Goal: Task Accomplishment & Management: Use online tool/utility

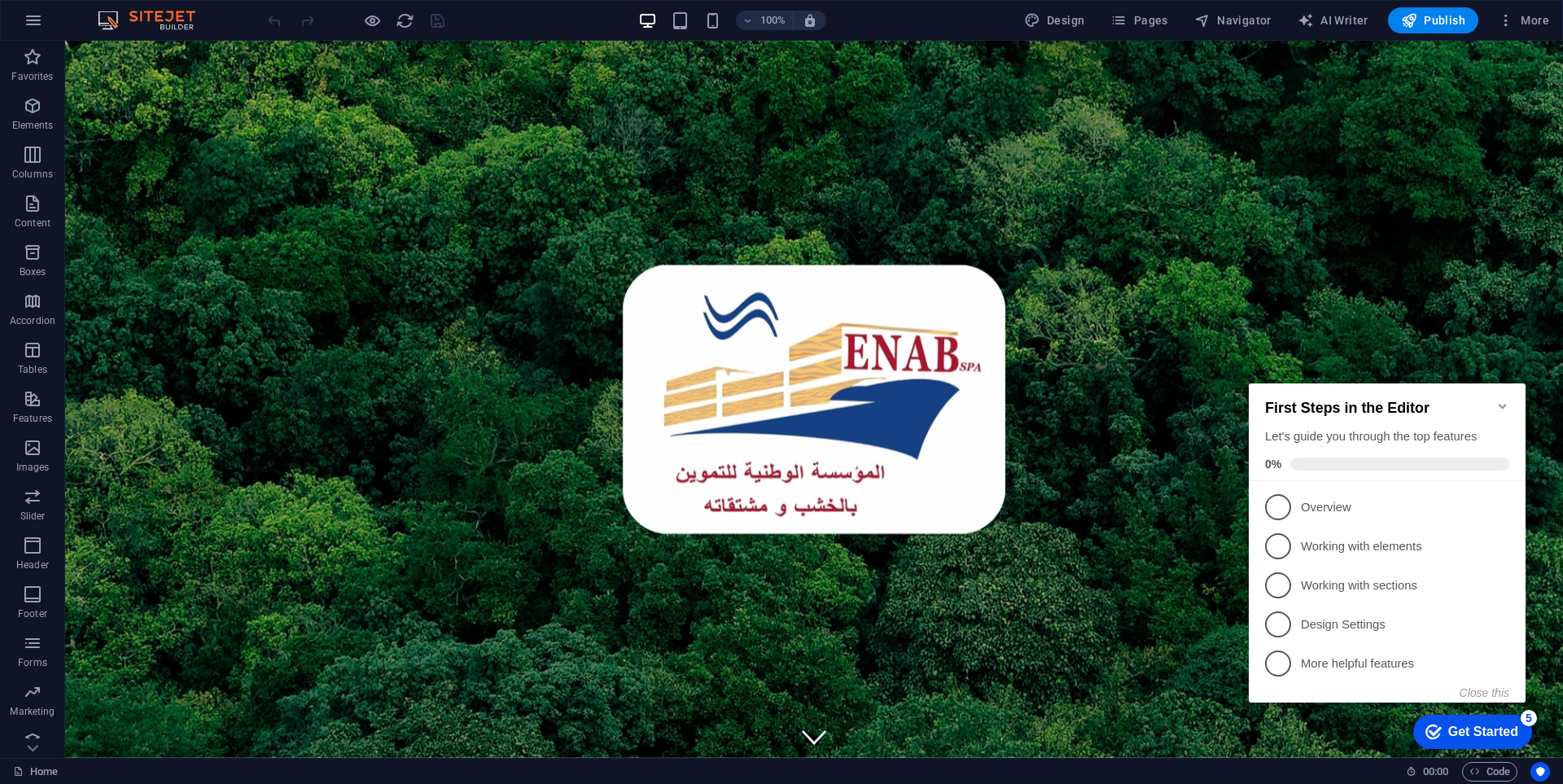
click at [1501, 400] on icon "Minimize checklist" at bounding box center [1503, 406] width 13 height 13
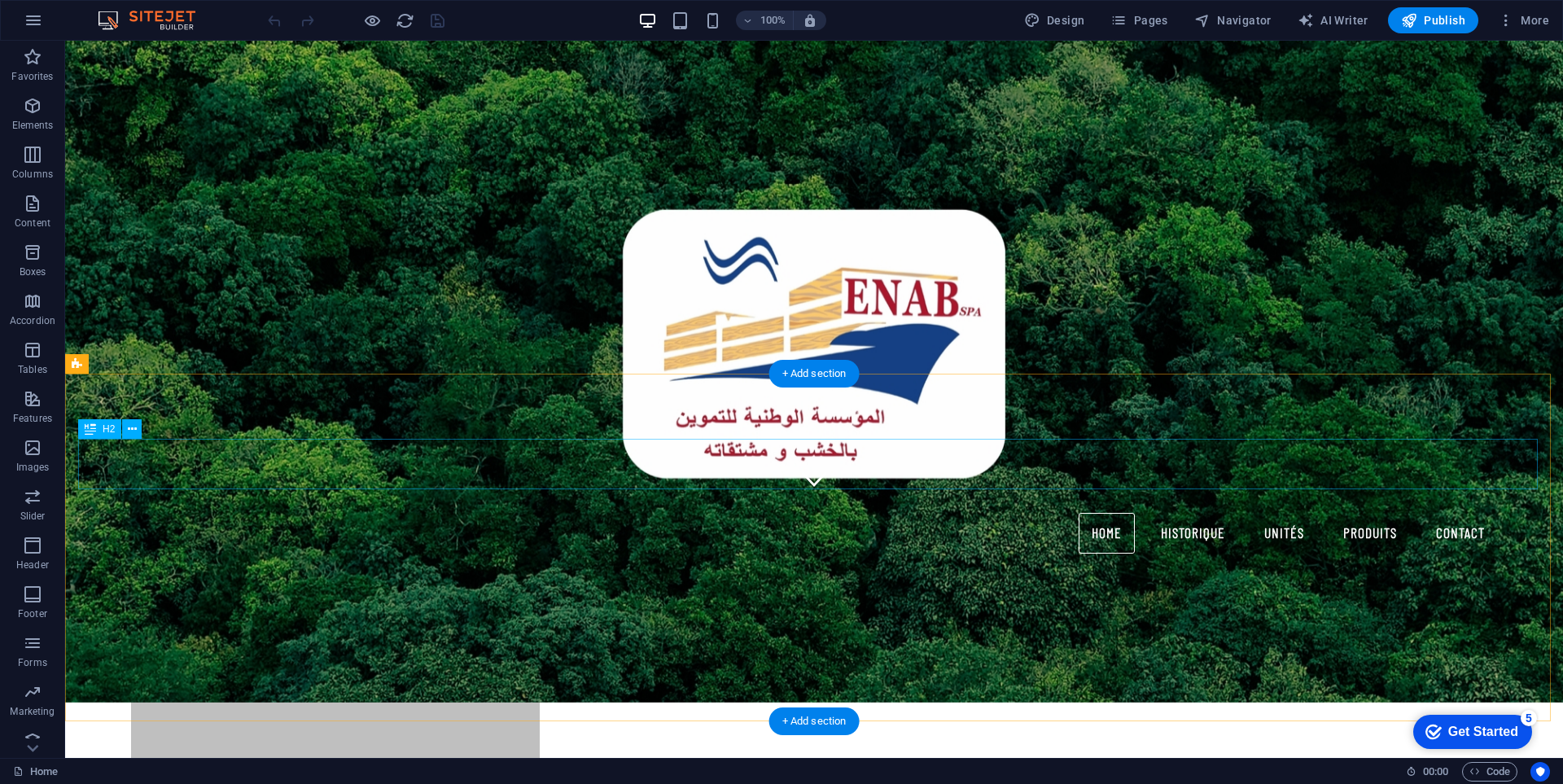
scroll to position [489, 0]
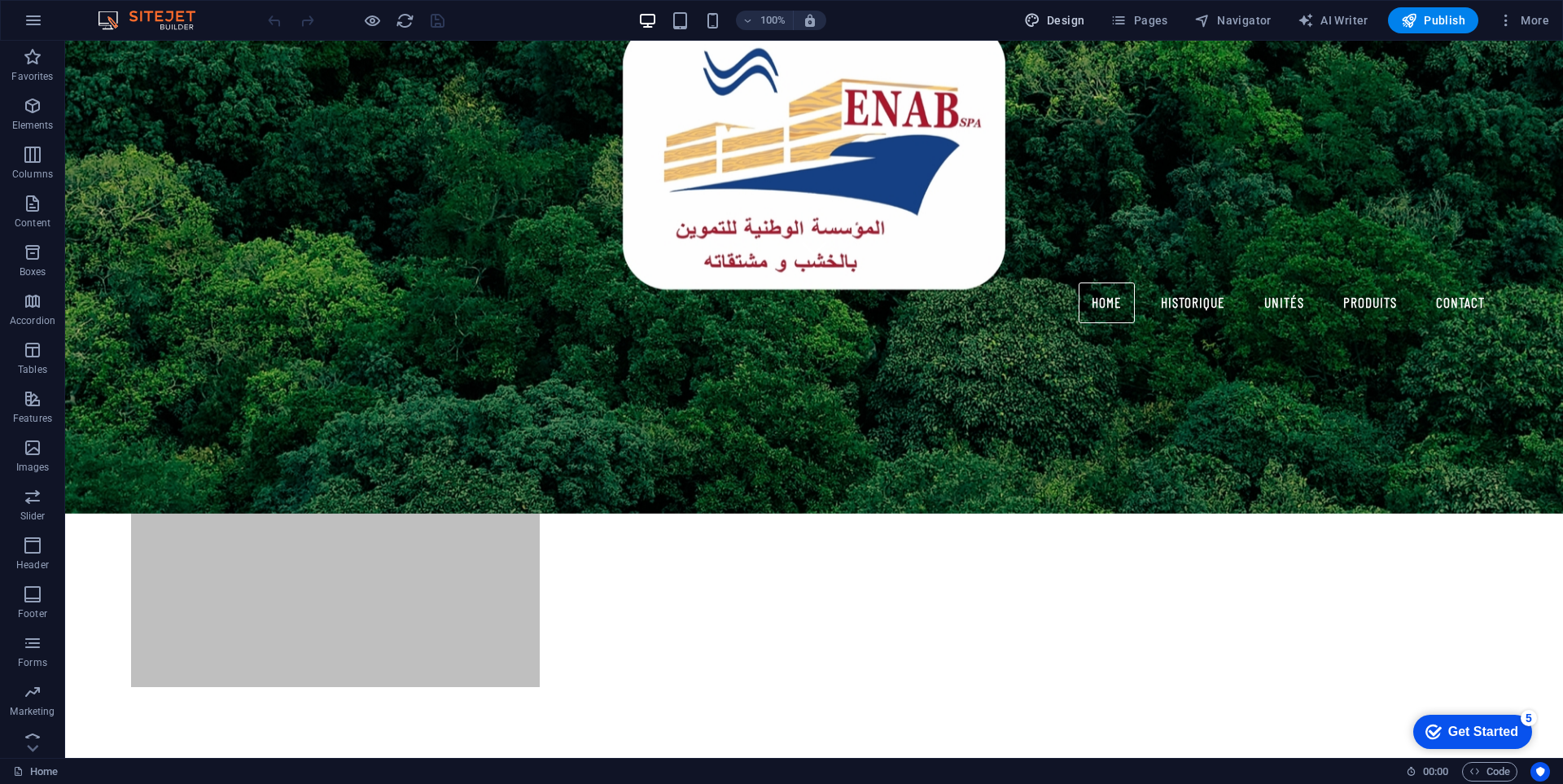
click at [1074, 20] on span "Design" at bounding box center [1055, 20] width 61 height 16
select select "px"
select select "700"
select select "px"
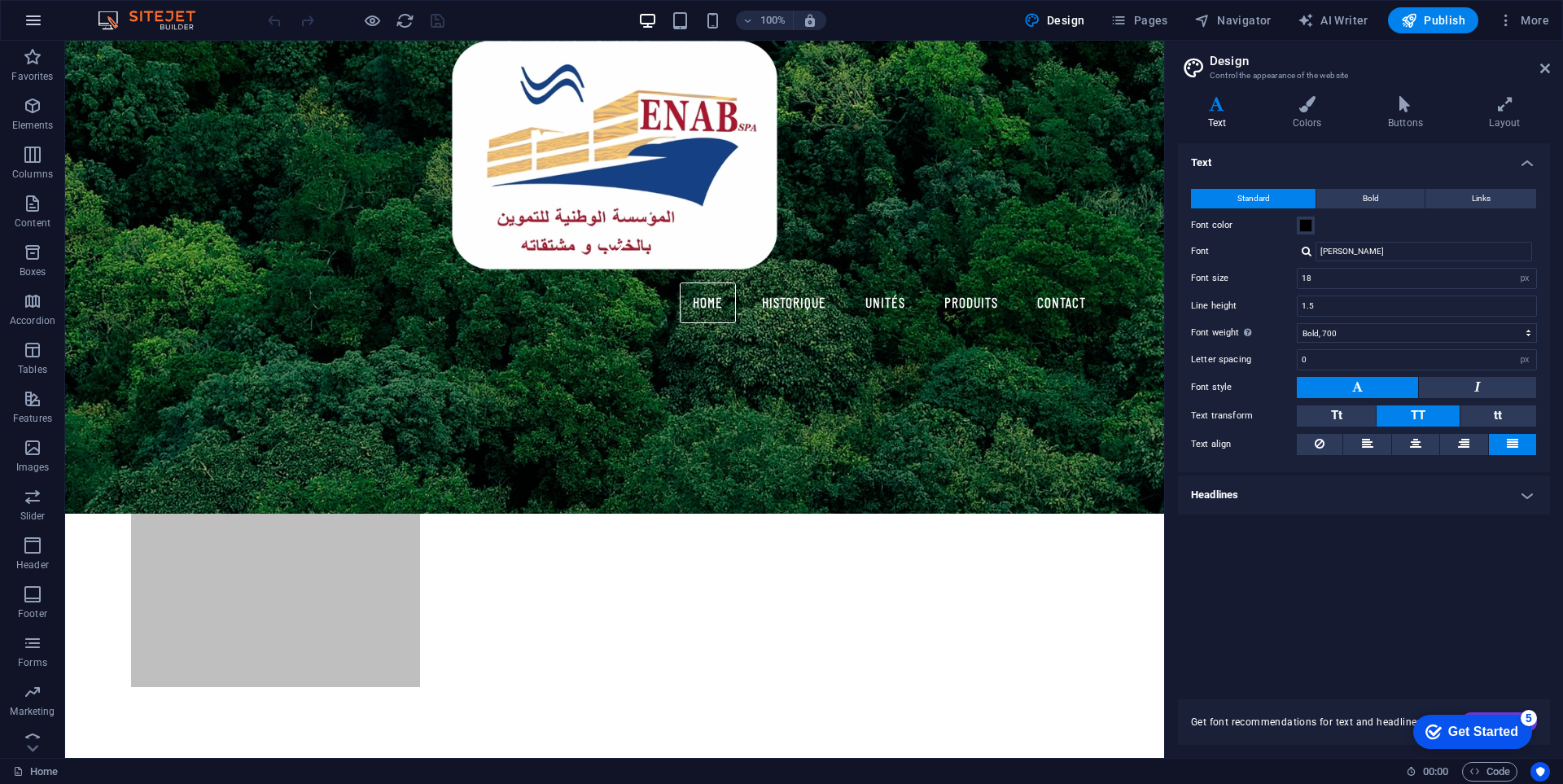
click at [36, 26] on icon "button" at bounding box center [34, 20] width 20 height 20
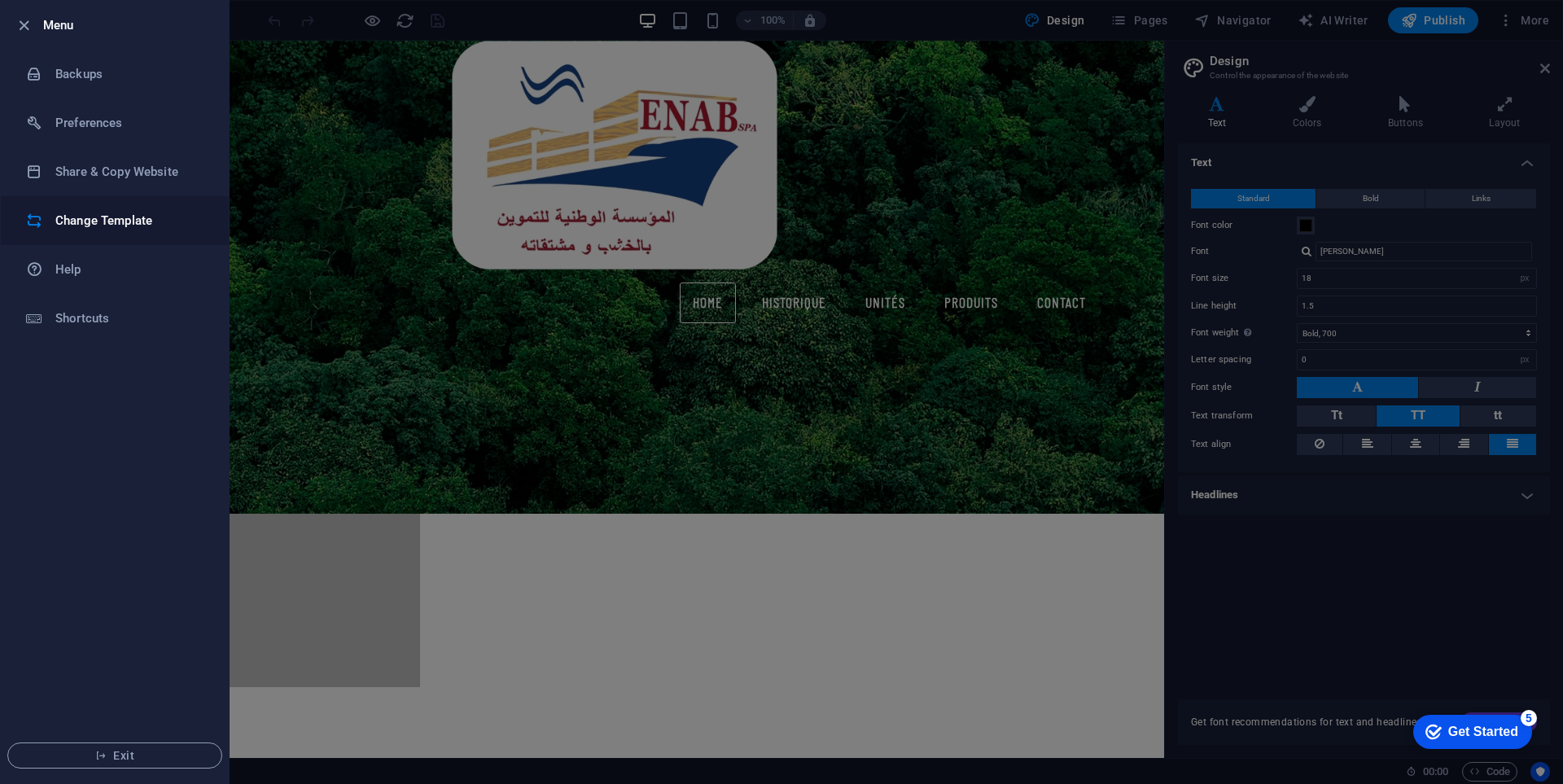
click at [155, 219] on h6 "Change Template" at bounding box center [130, 221] width 151 height 20
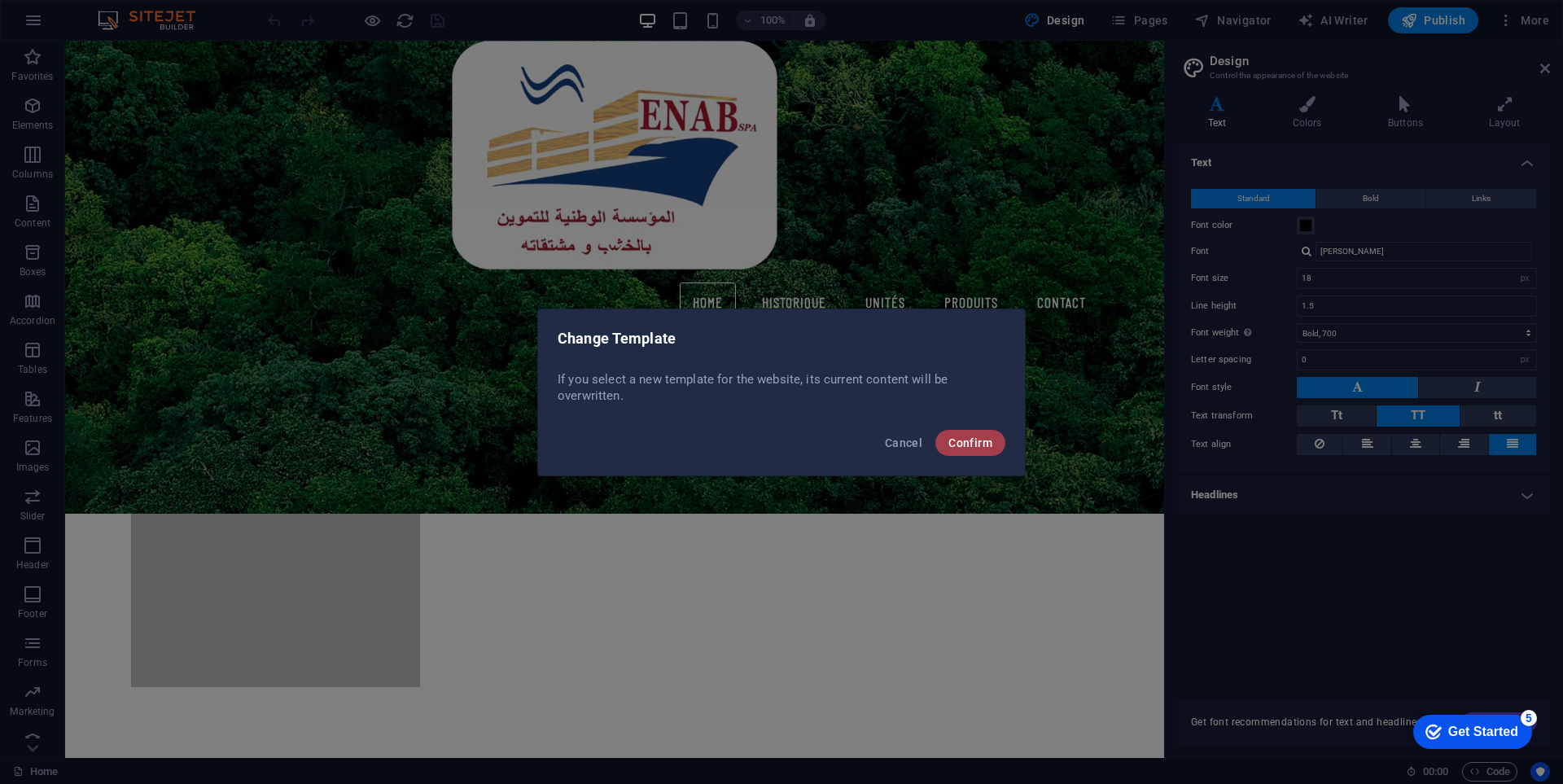
click at [975, 437] on span "Confirm" at bounding box center [970, 443] width 44 height 13
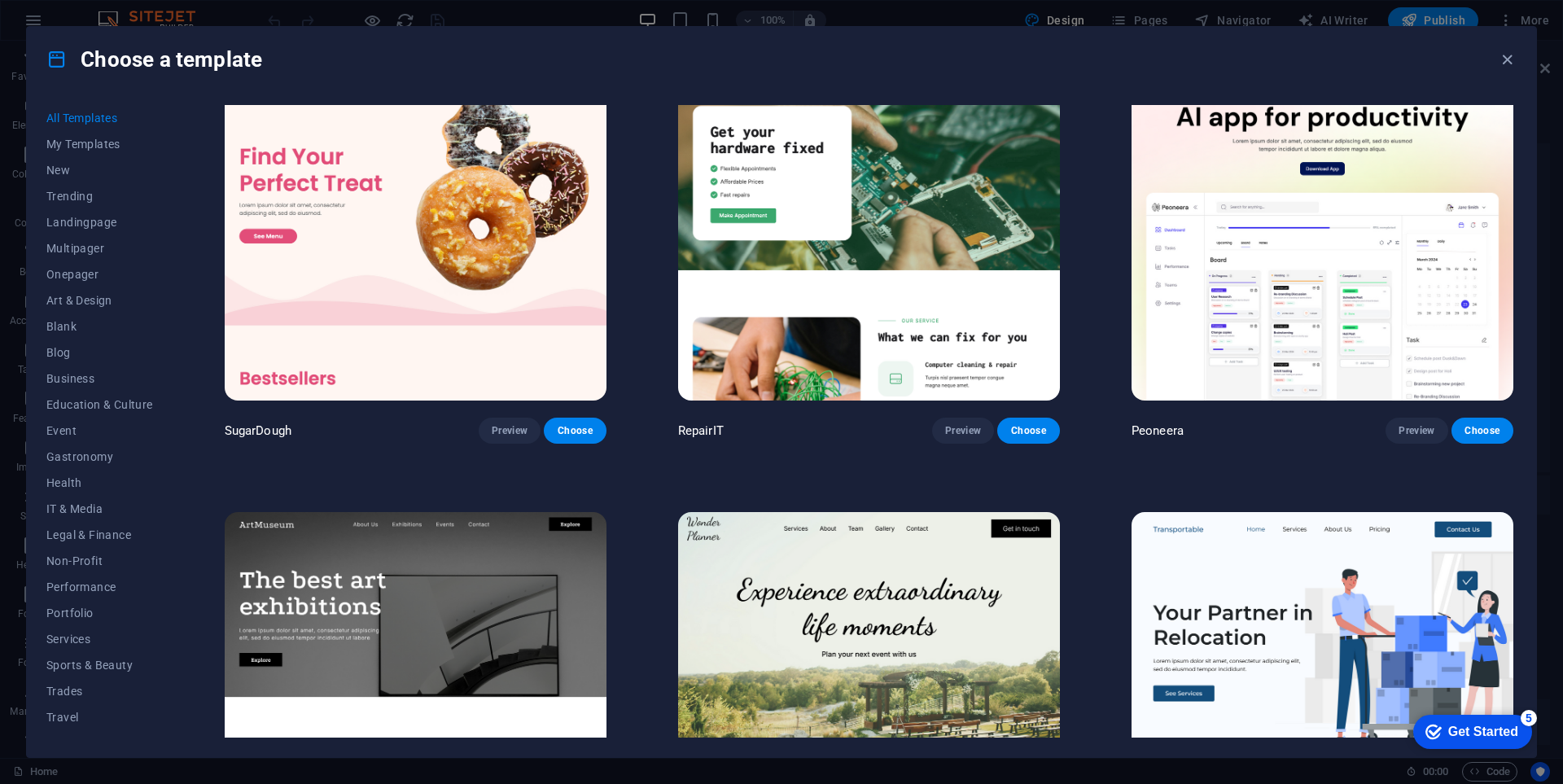
scroll to position [82, 0]
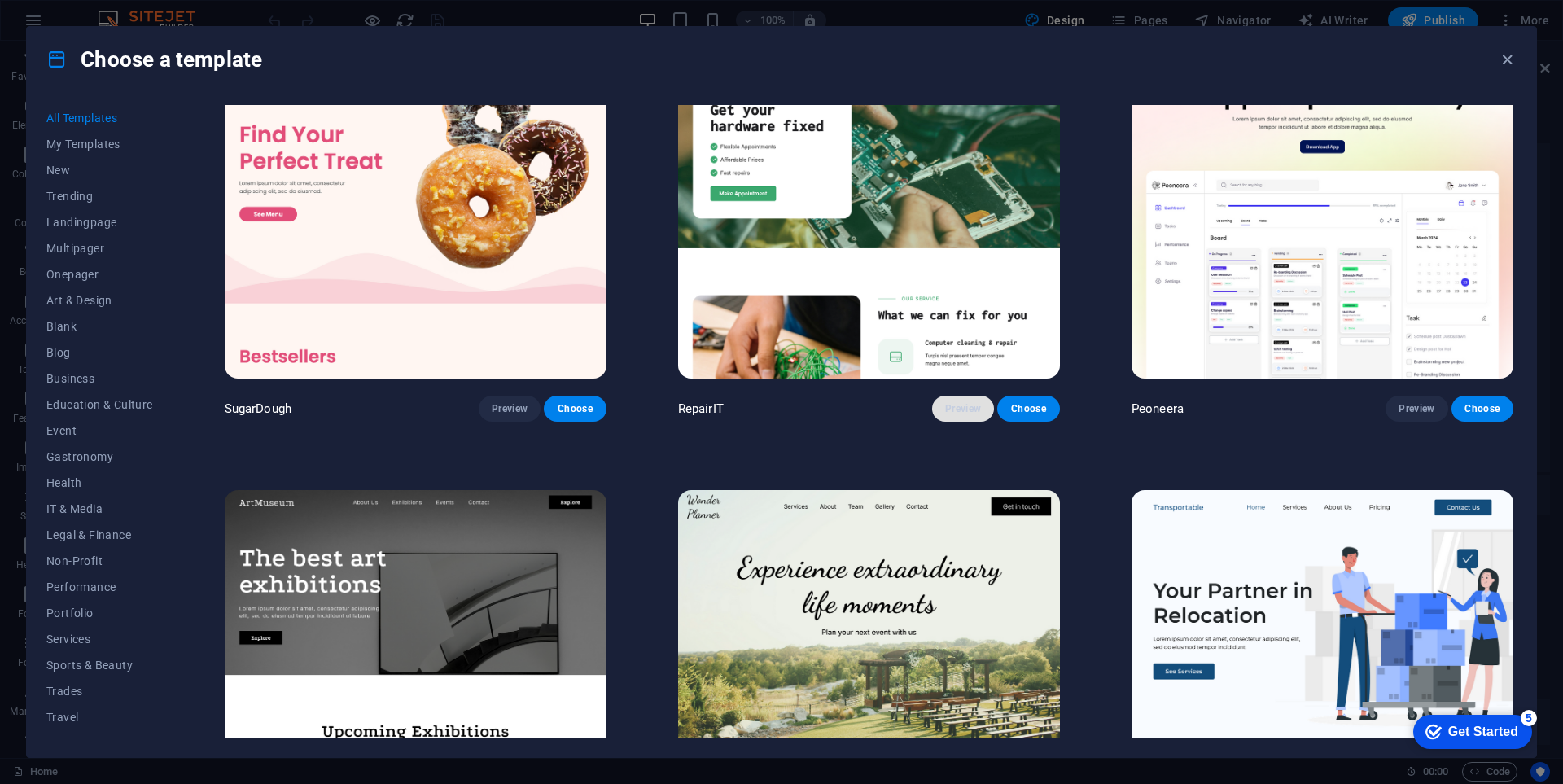
click at [941, 408] on button "Preview" at bounding box center [963, 408] width 62 height 26
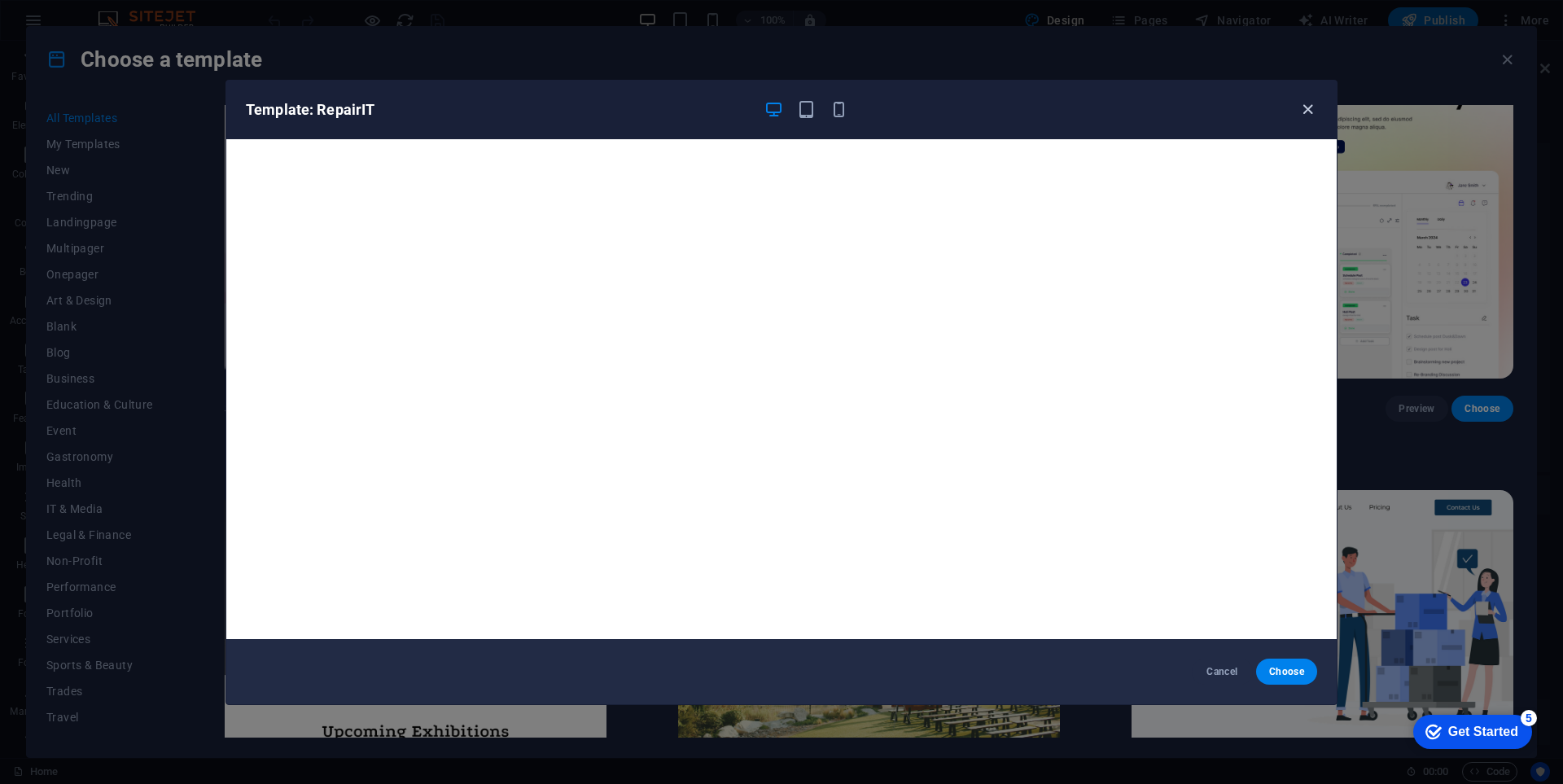
click at [1301, 109] on icon "button" at bounding box center [1308, 109] width 19 height 19
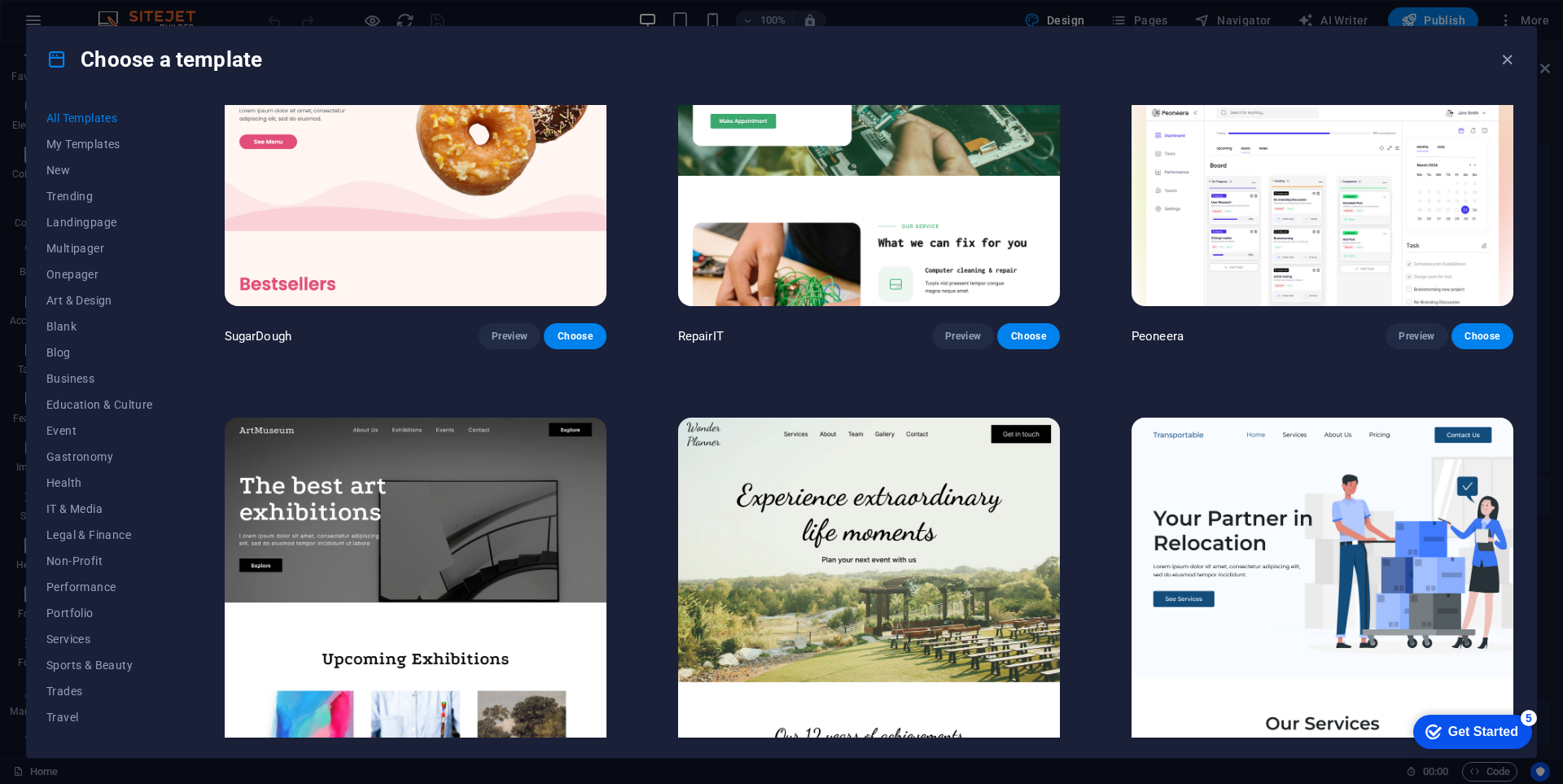
scroll to position [244, 0]
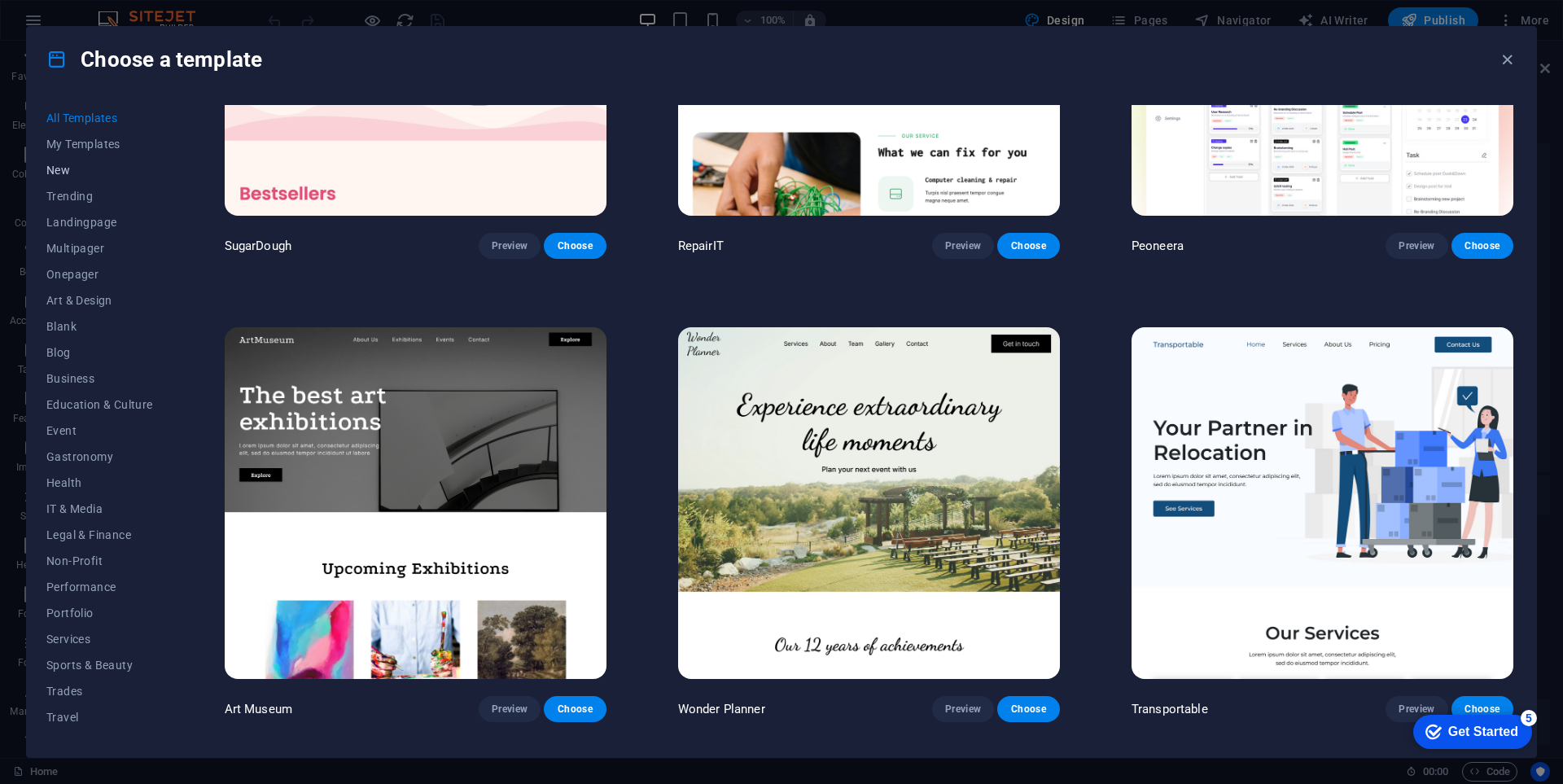
click at [110, 175] on span "New" at bounding box center [99, 169] width 106 height 13
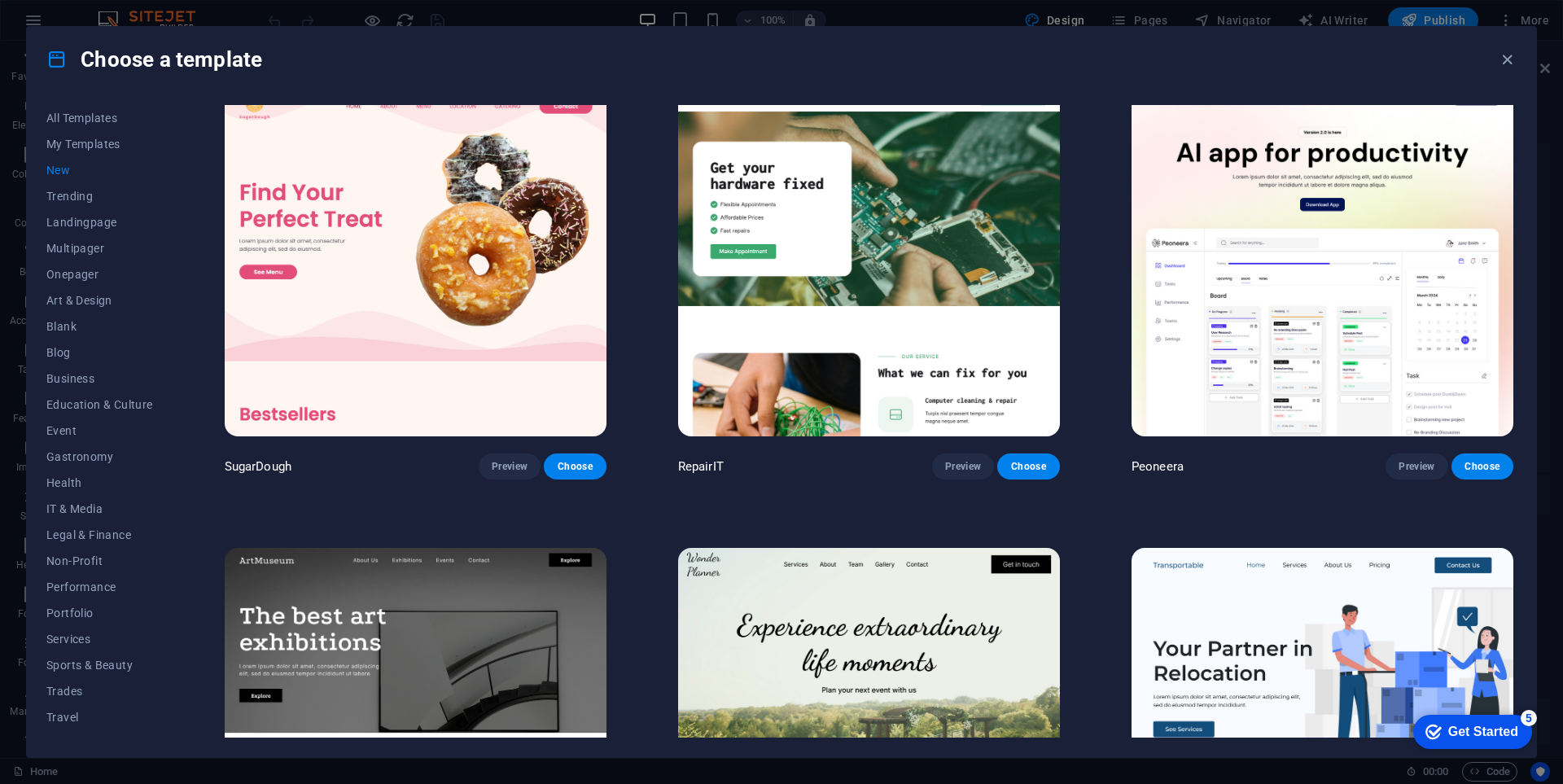
scroll to position [0, 0]
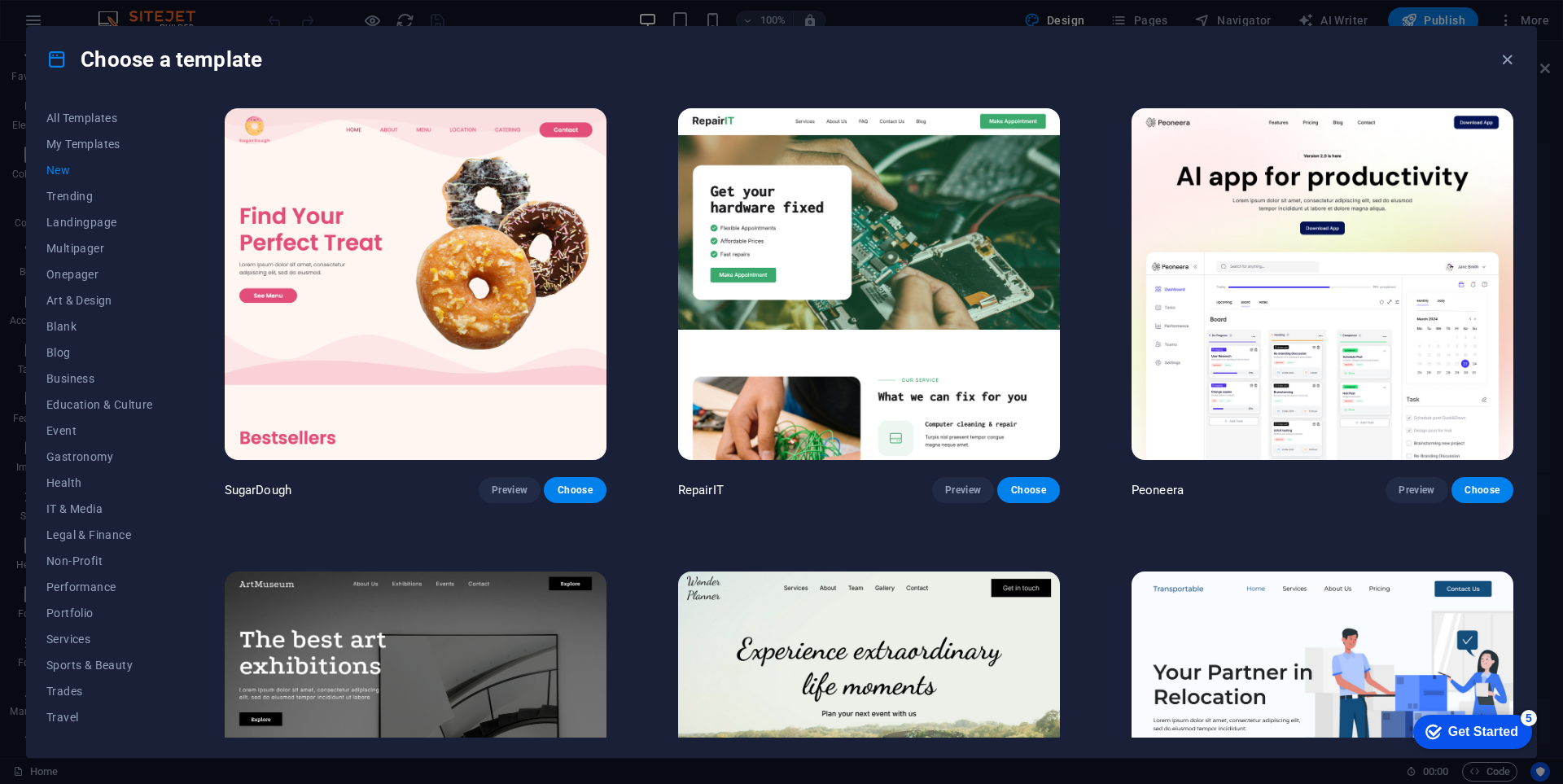
click at [63, 173] on span "New" at bounding box center [99, 169] width 106 height 13
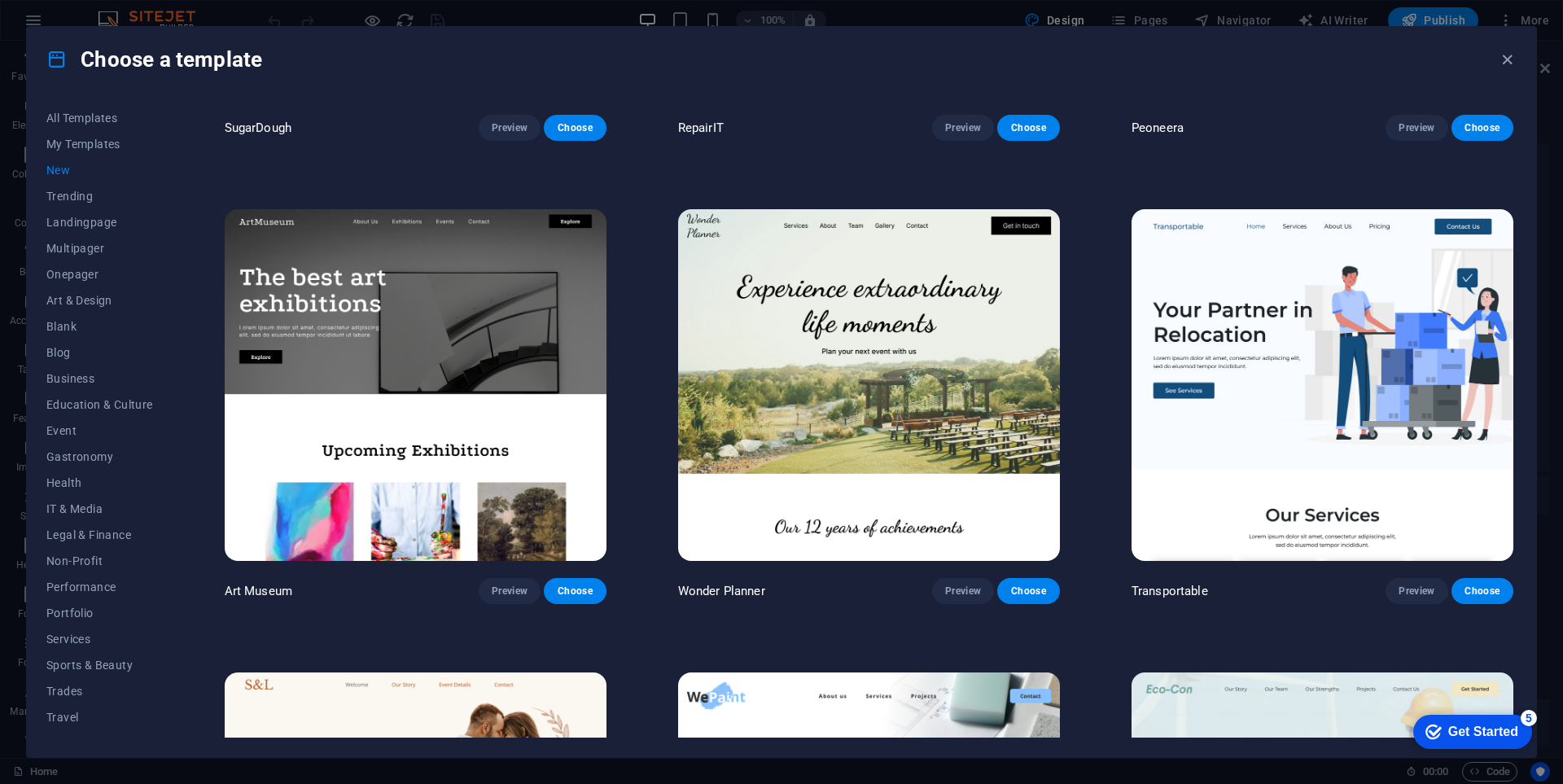
scroll to position [489, 0]
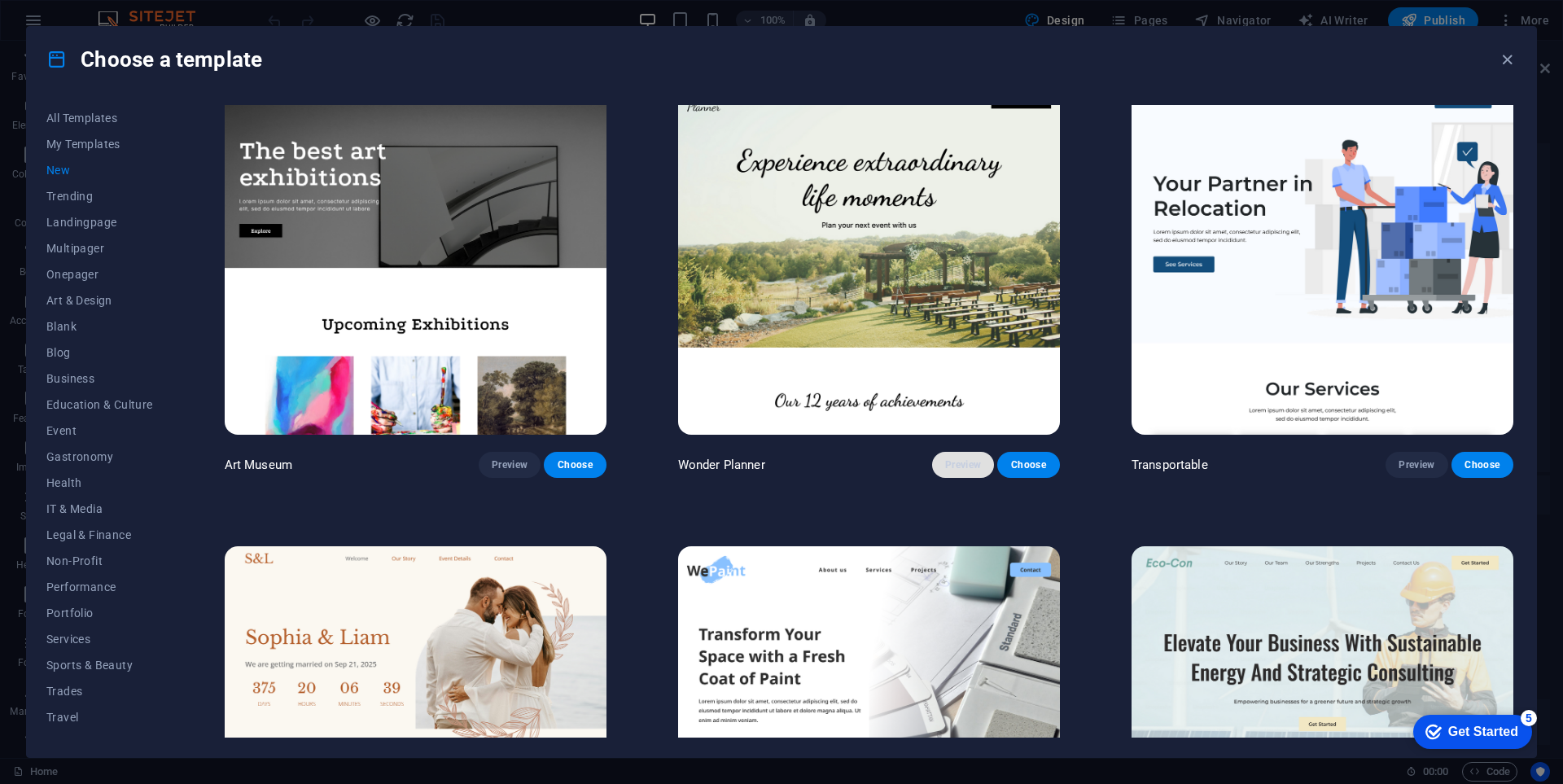
click at [952, 459] on span "Preview" at bounding box center [963, 465] width 35 height 13
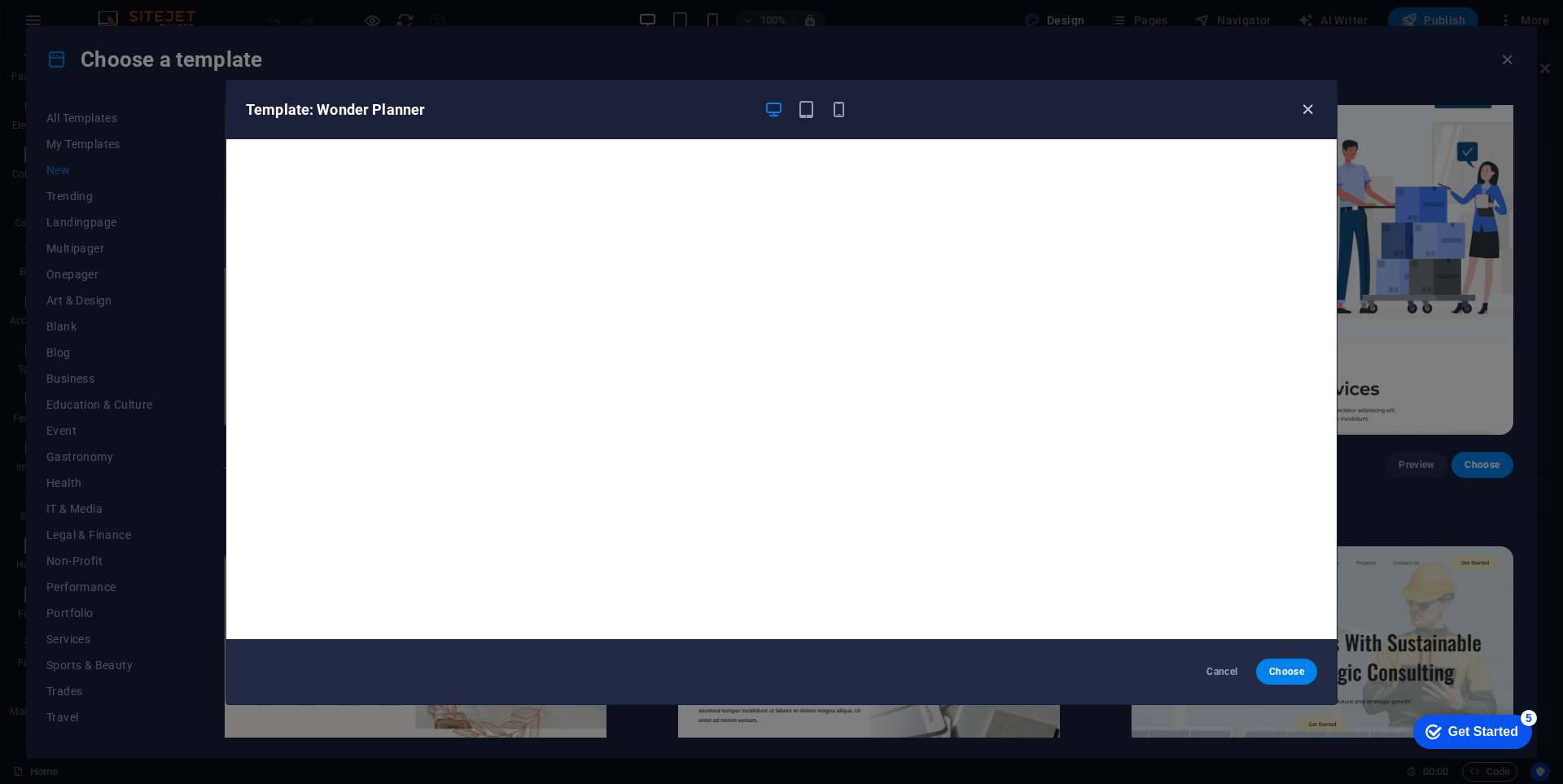
click at [1308, 106] on icon "button" at bounding box center [1308, 109] width 19 height 19
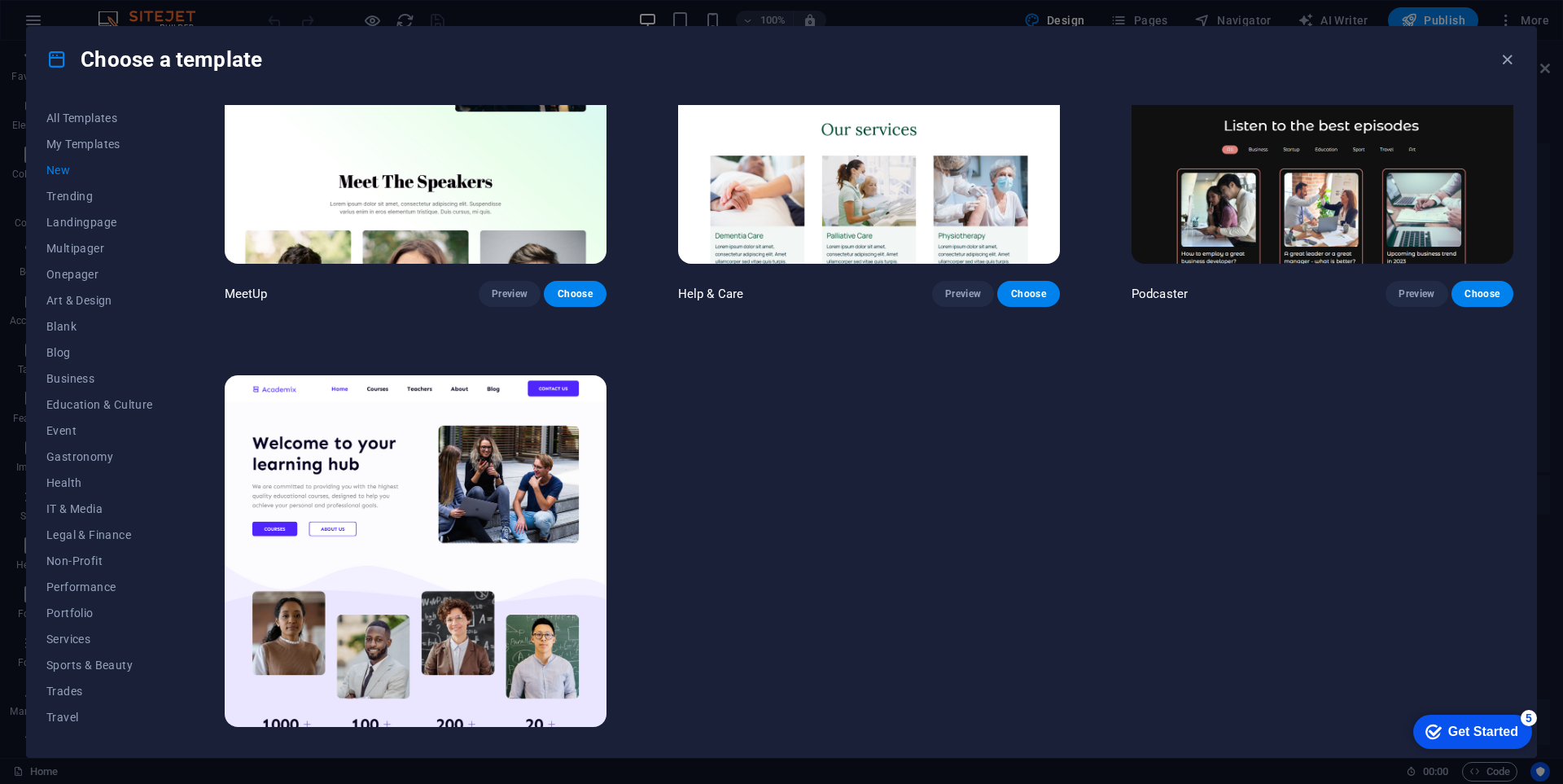
scroll to position [1610, 0]
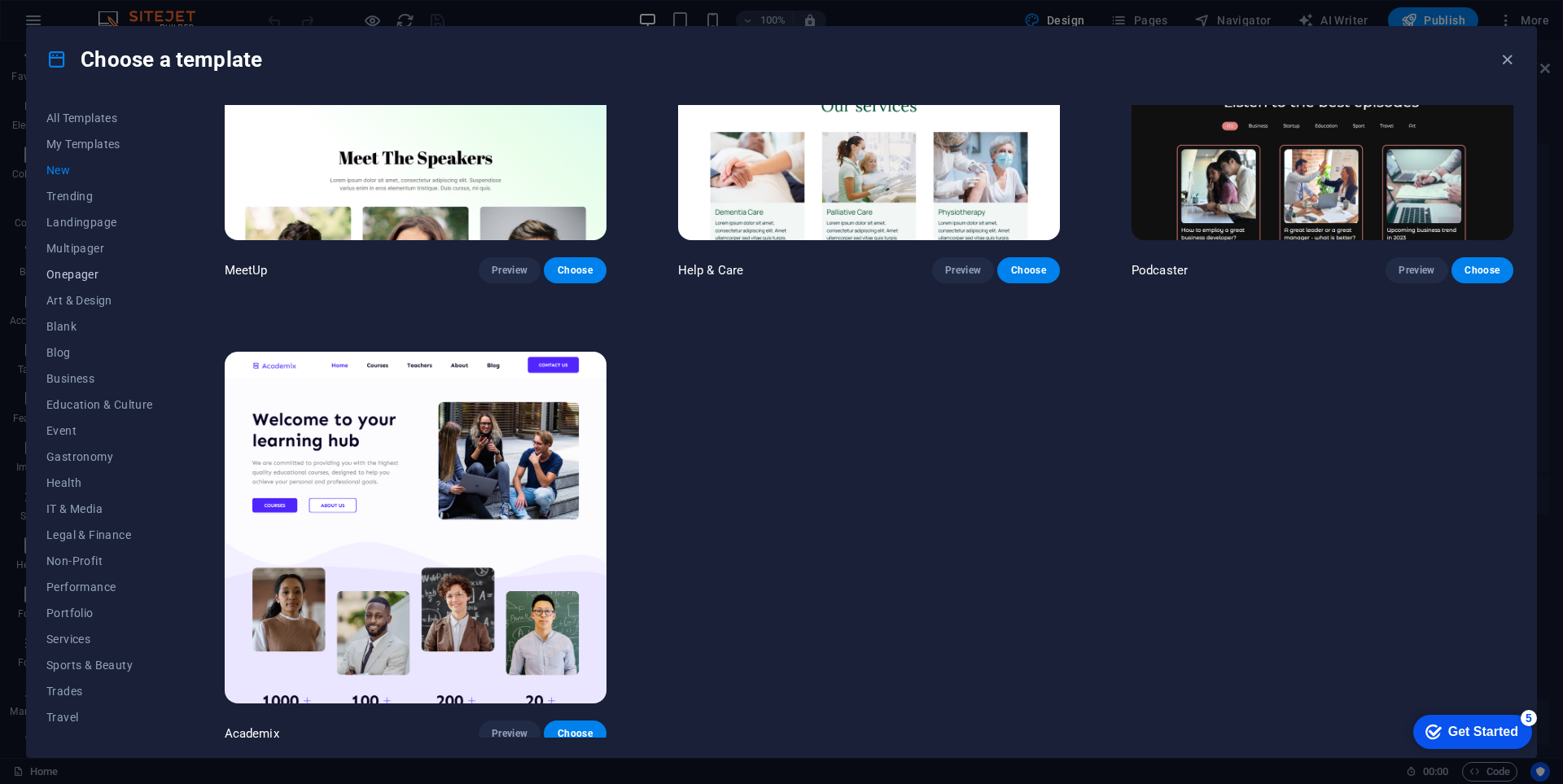
click at [89, 270] on span "Onepager" at bounding box center [99, 274] width 106 height 13
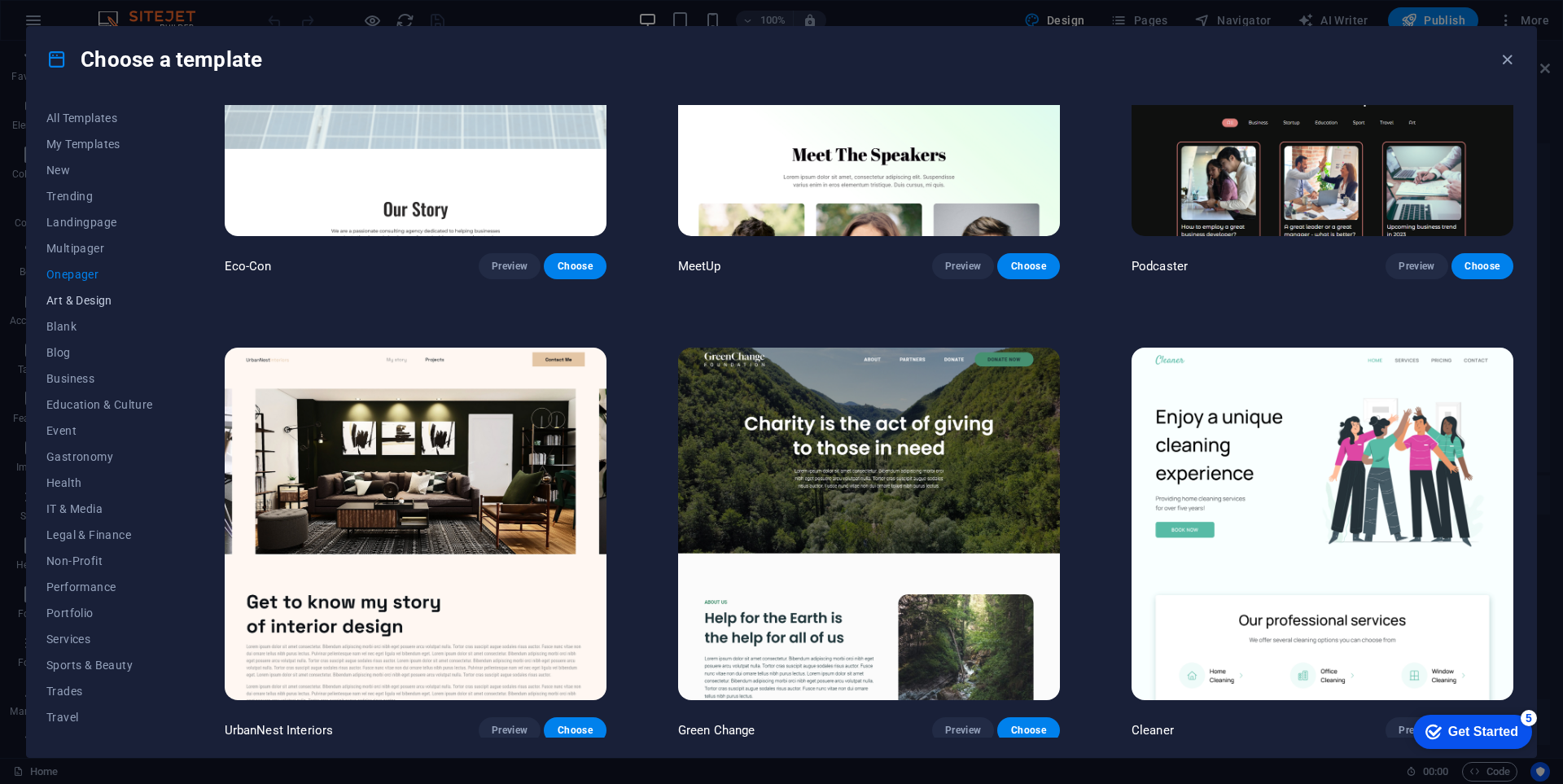
click at [96, 302] on span "Art & Design" at bounding box center [99, 300] width 106 height 13
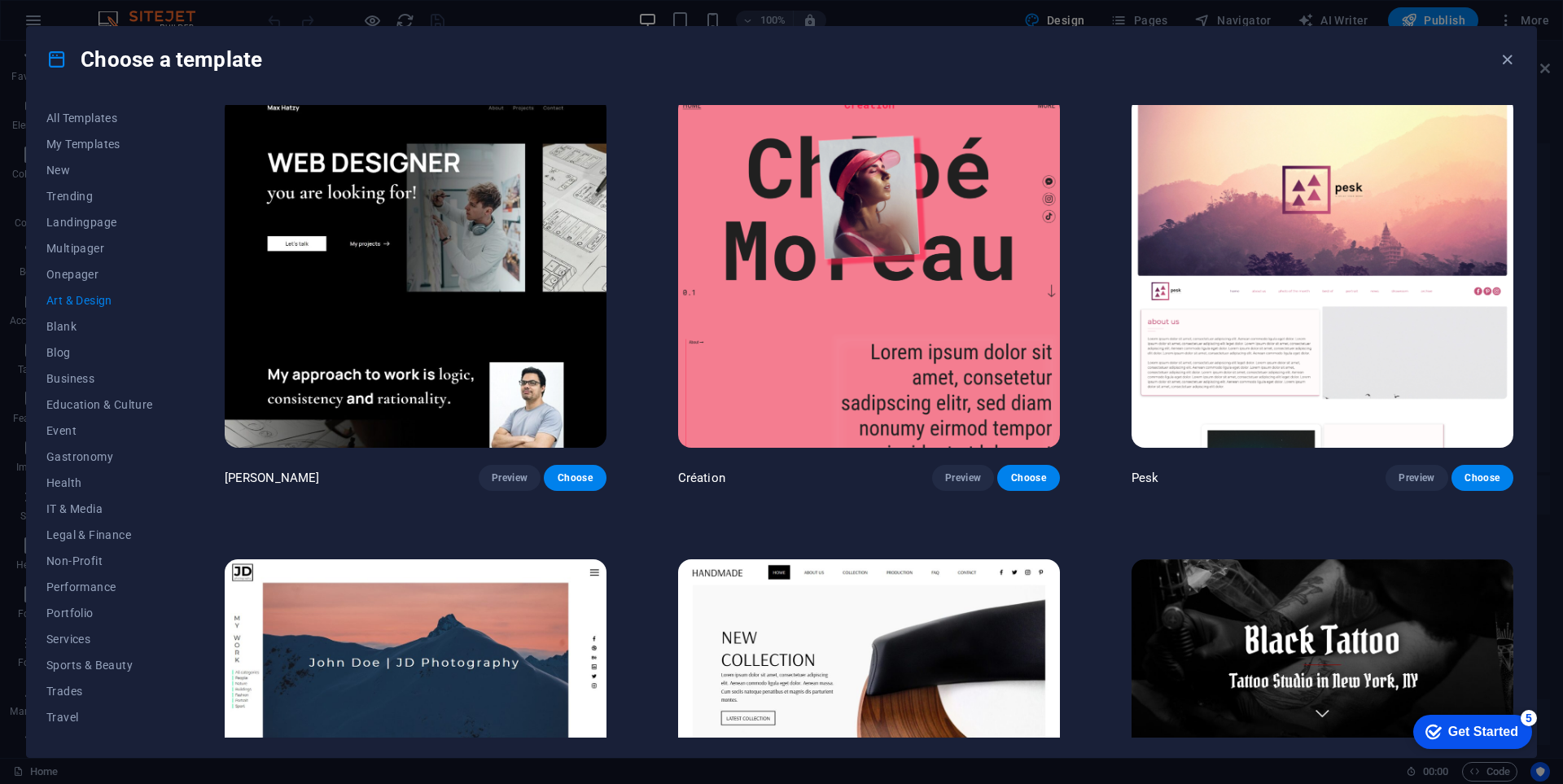
scroll to position [0, 0]
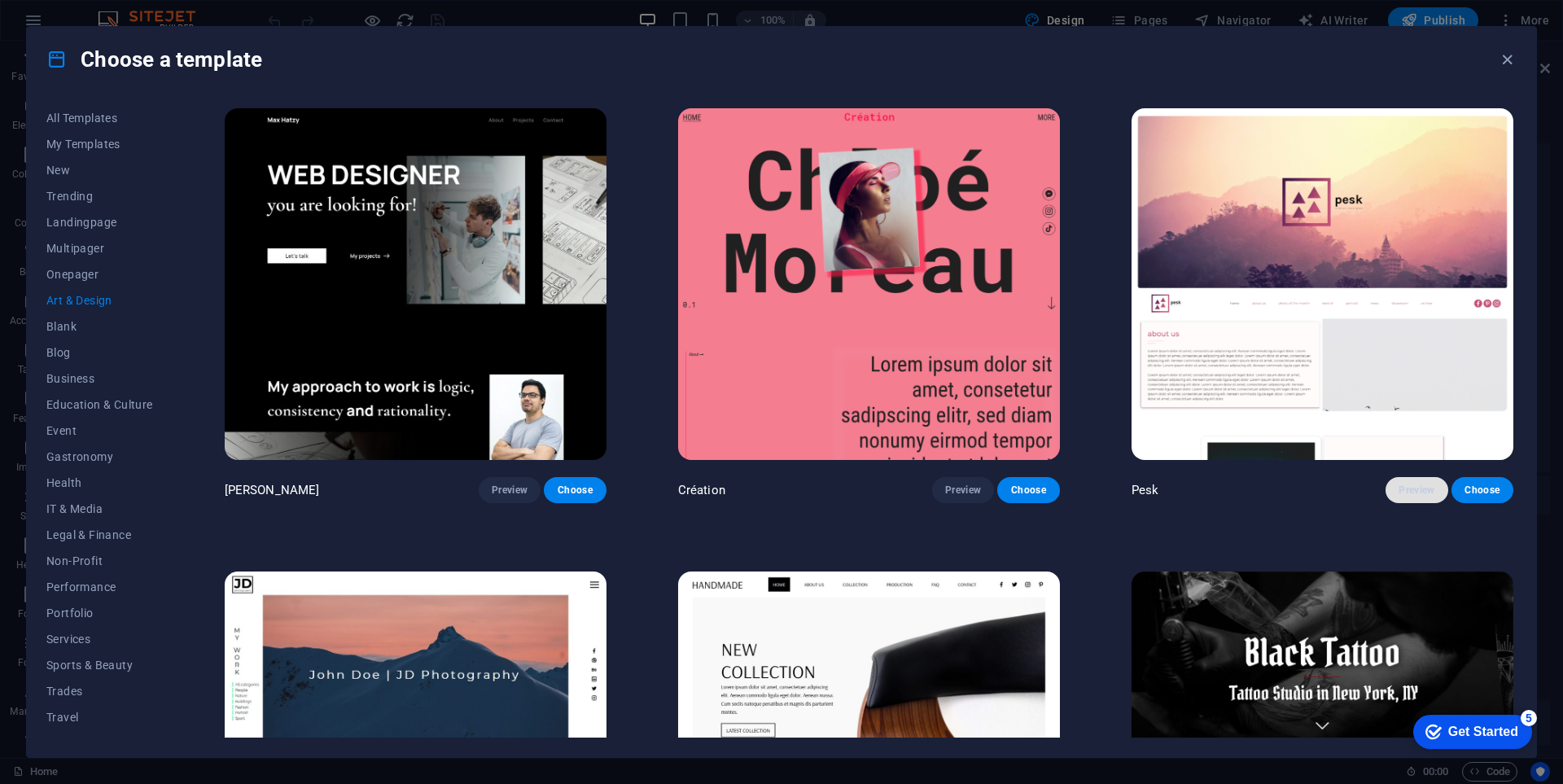
click at [1431, 490] on button "Preview" at bounding box center [1417, 490] width 62 height 26
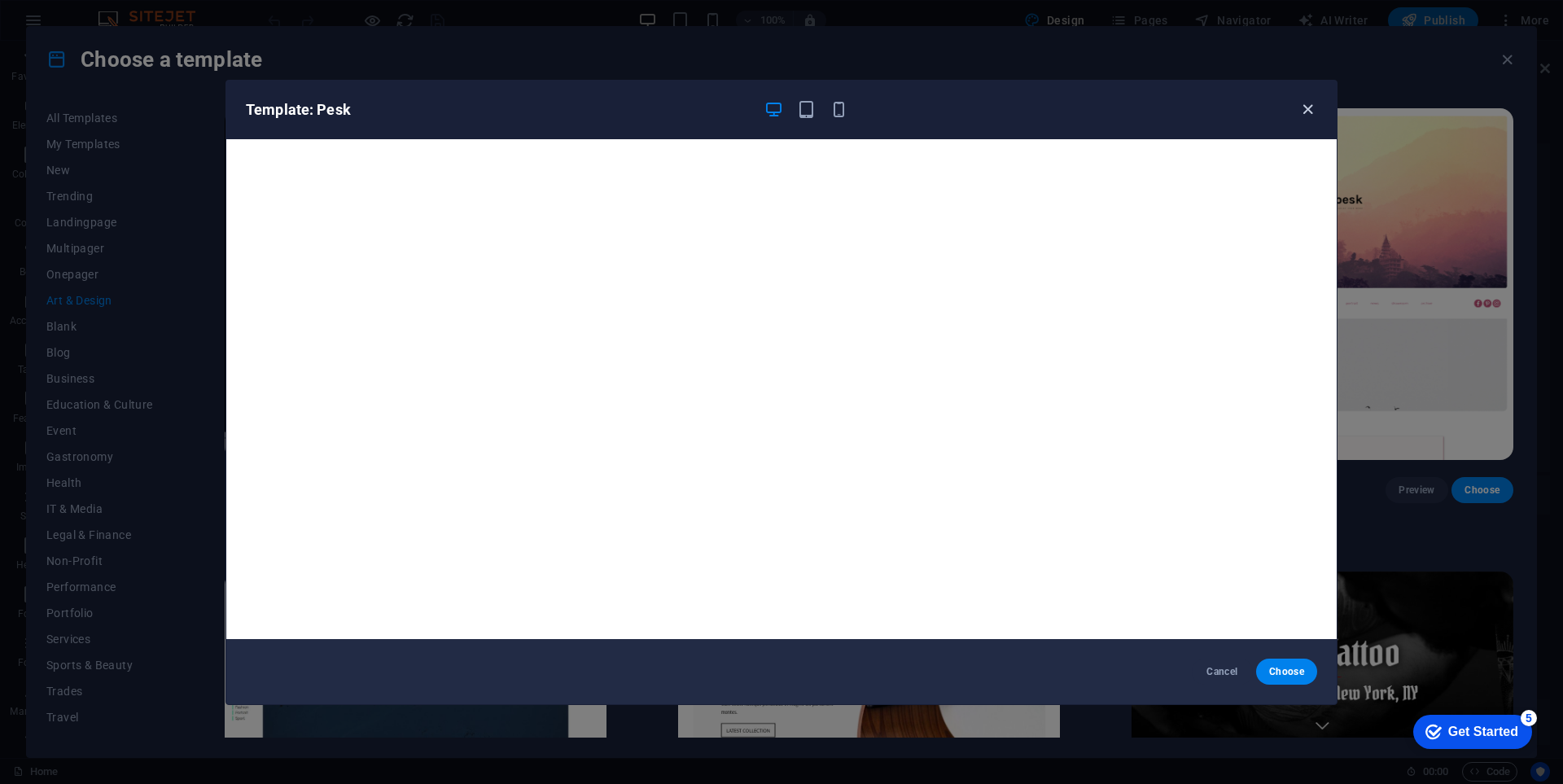
click at [1314, 109] on icon "button" at bounding box center [1308, 109] width 19 height 19
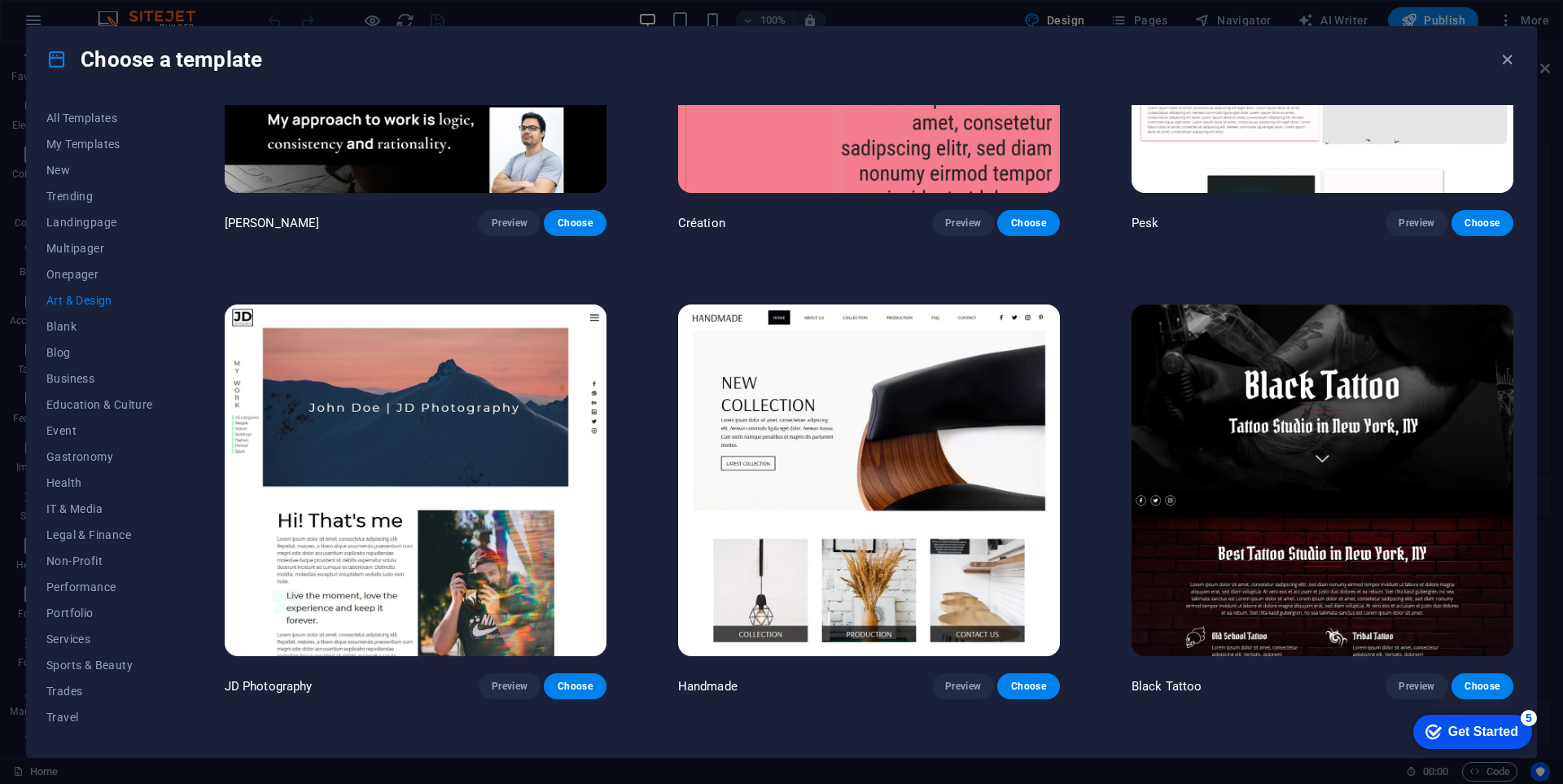
scroll to position [489, 0]
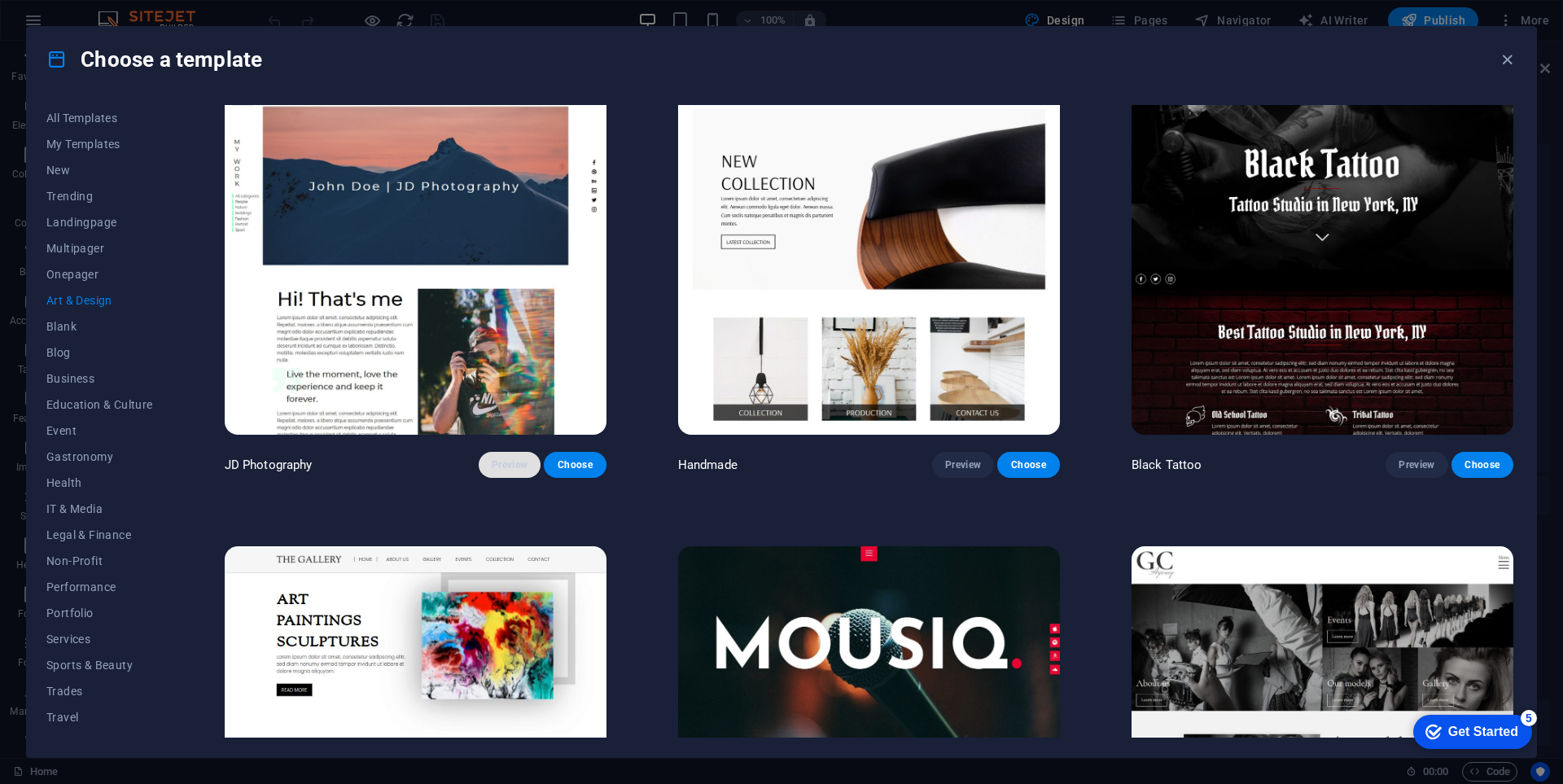
click at [491, 465] on span "Preview" at bounding box center [509, 465] width 35 height 13
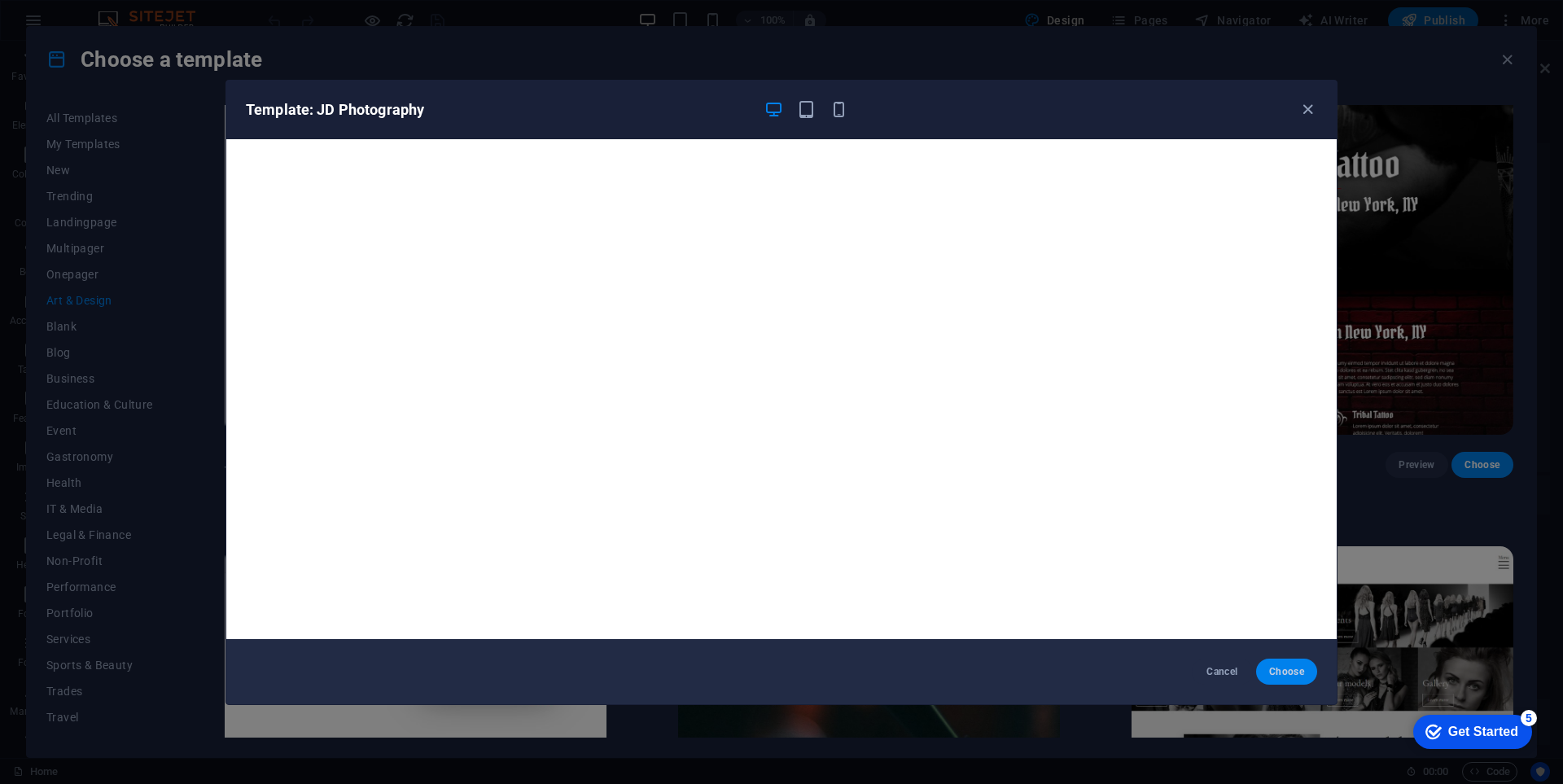
click at [1279, 669] on span "Choose" at bounding box center [1286, 671] width 35 height 13
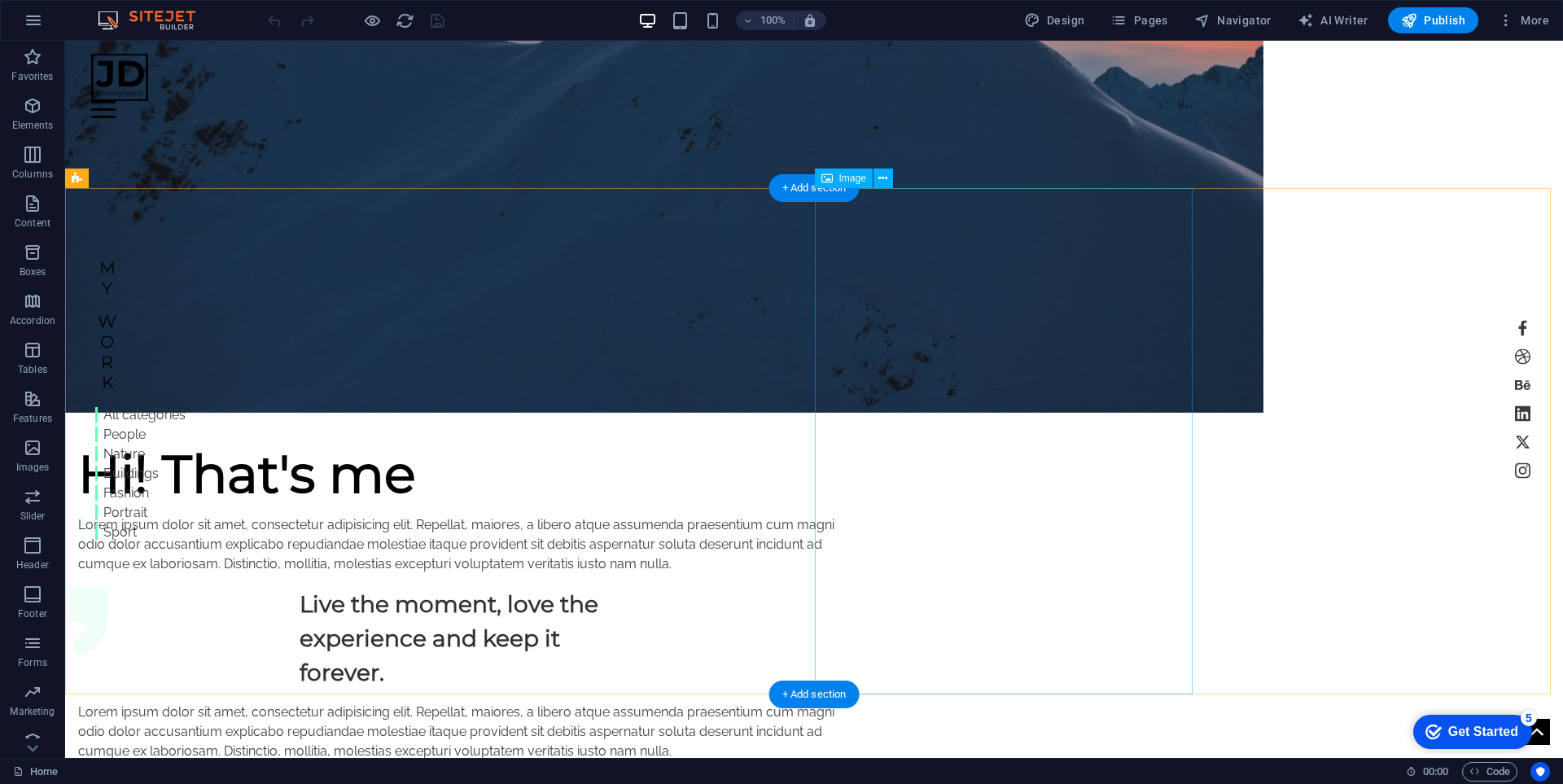
scroll to position [569, 0]
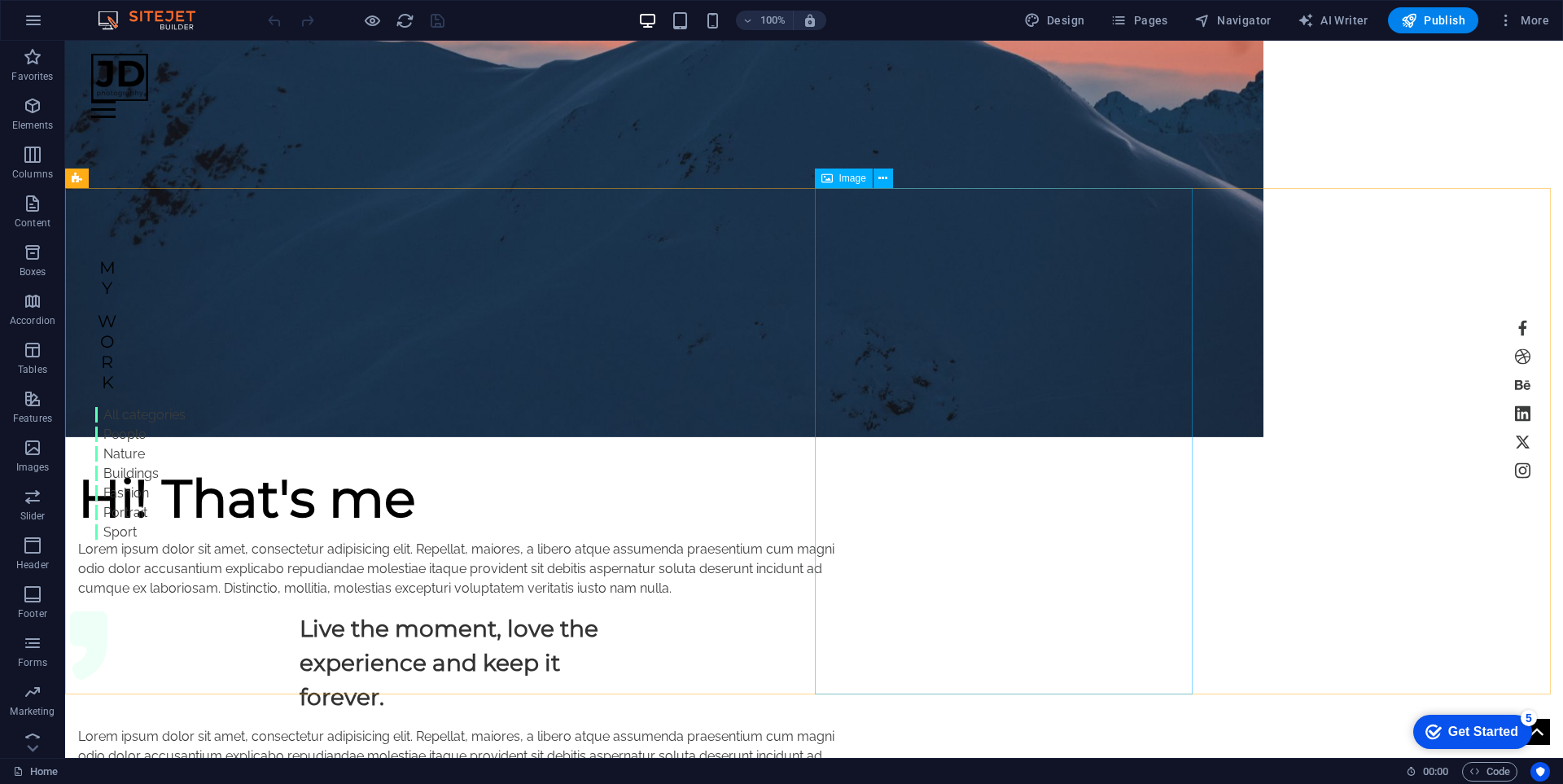
click at [850, 179] on span "Image" at bounding box center [852, 177] width 27 height 10
select select "%"
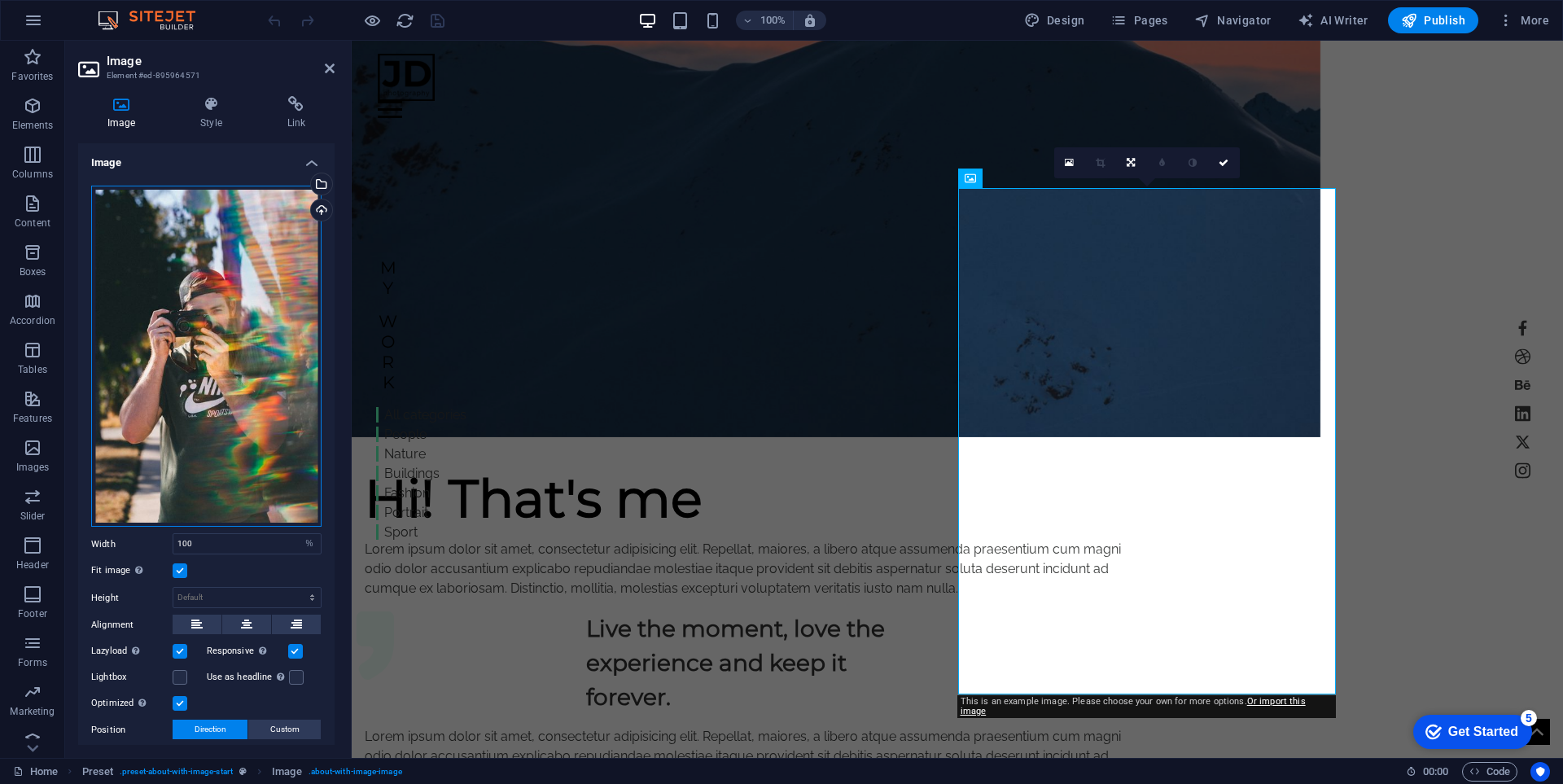
click at [236, 193] on div "Drag files here, click to choose files or select files from Files or our free s…" at bounding box center [207, 356] width 231 height 341
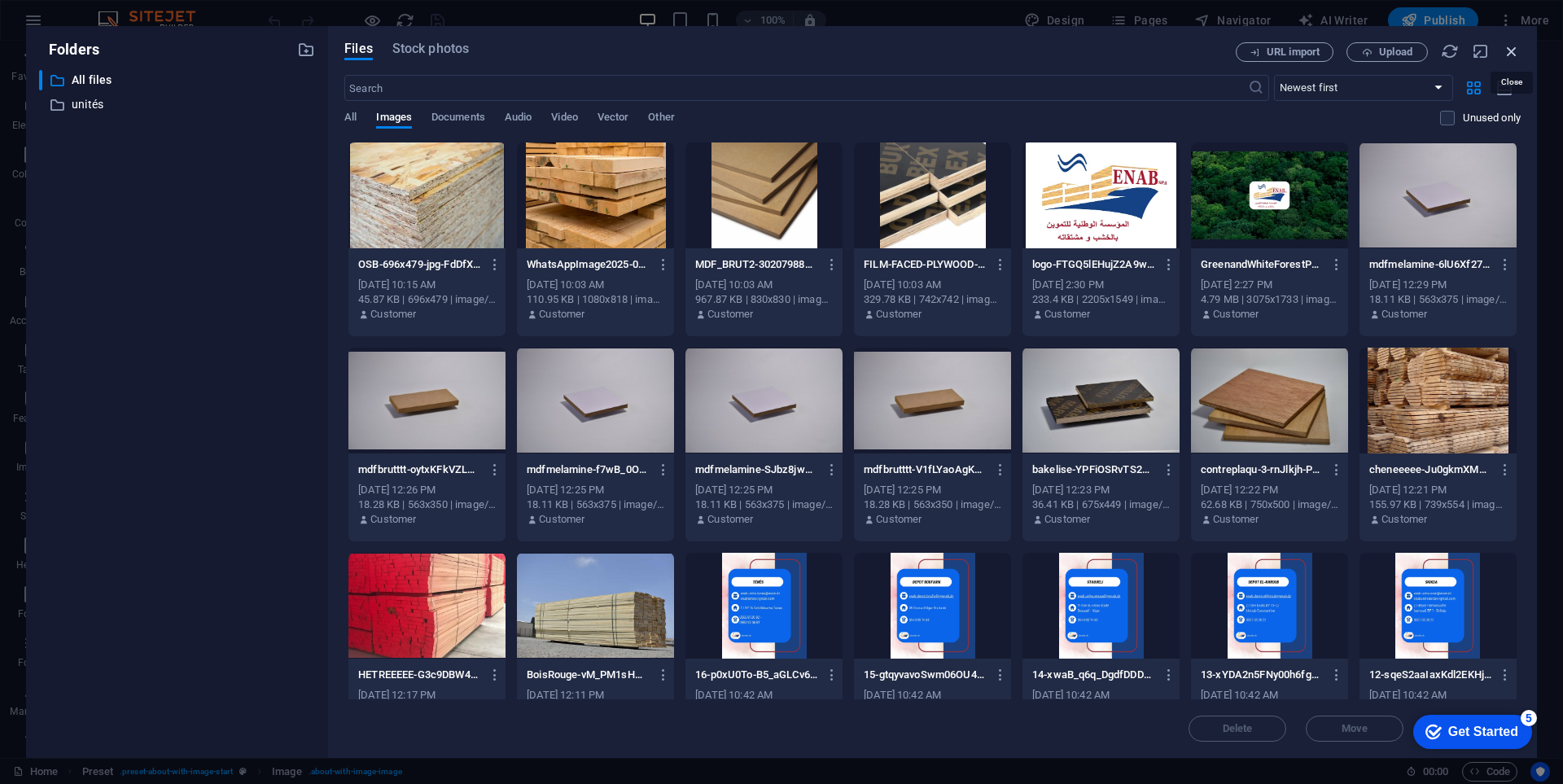
click at [1506, 49] on icon "button" at bounding box center [1512, 51] width 18 height 18
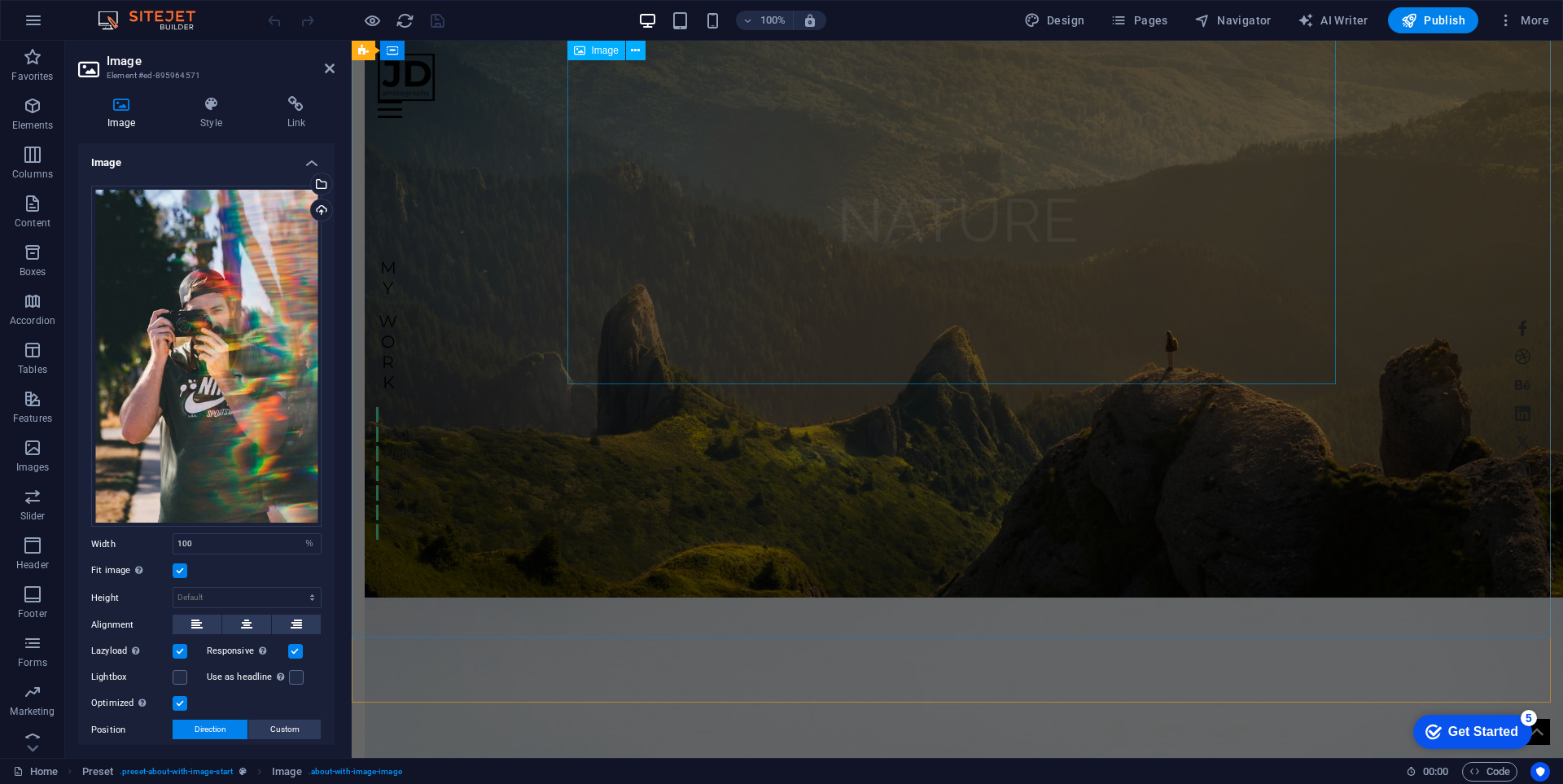
scroll to position [3540, 0]
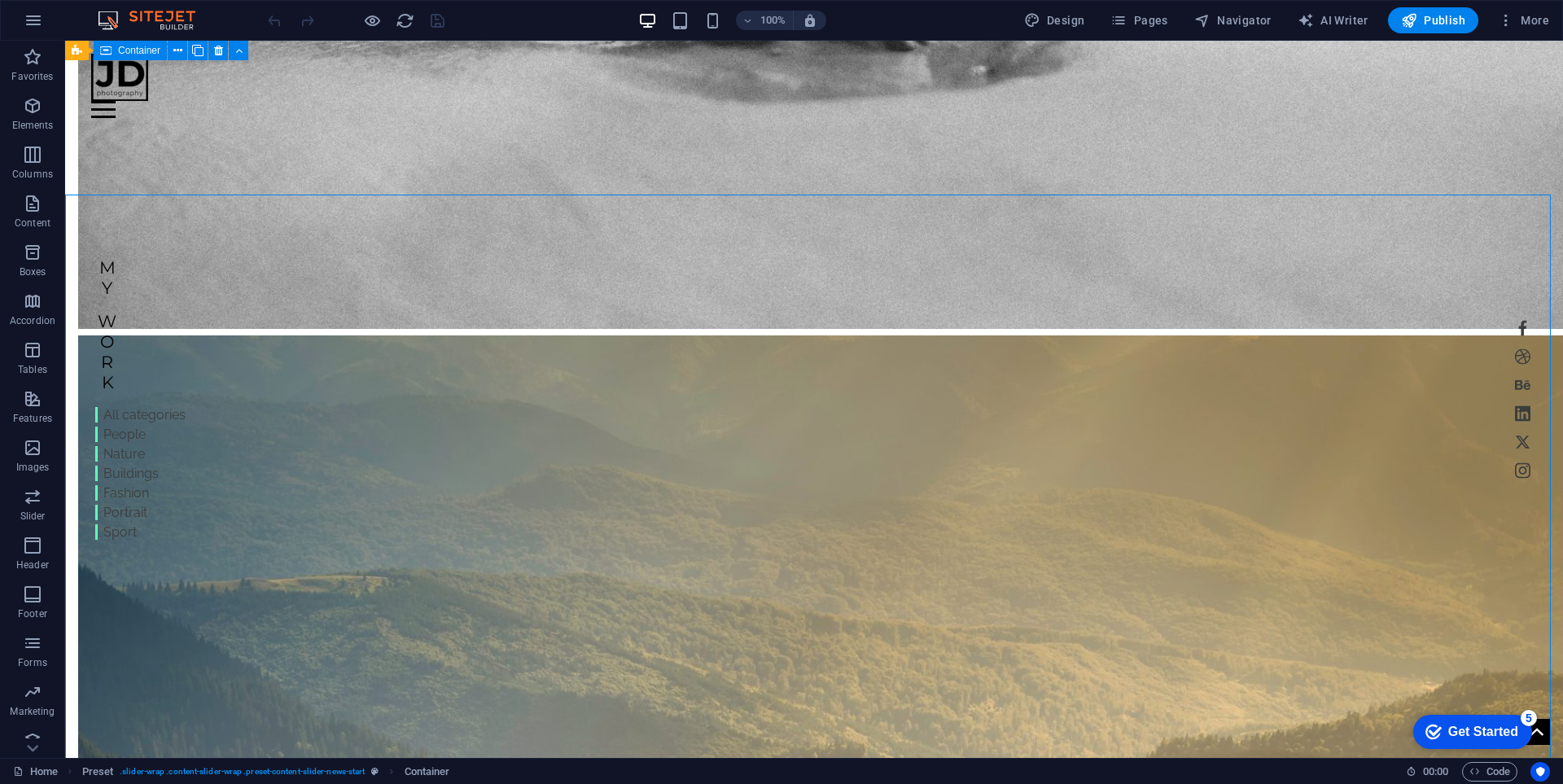
scroll to position [3439, 0]
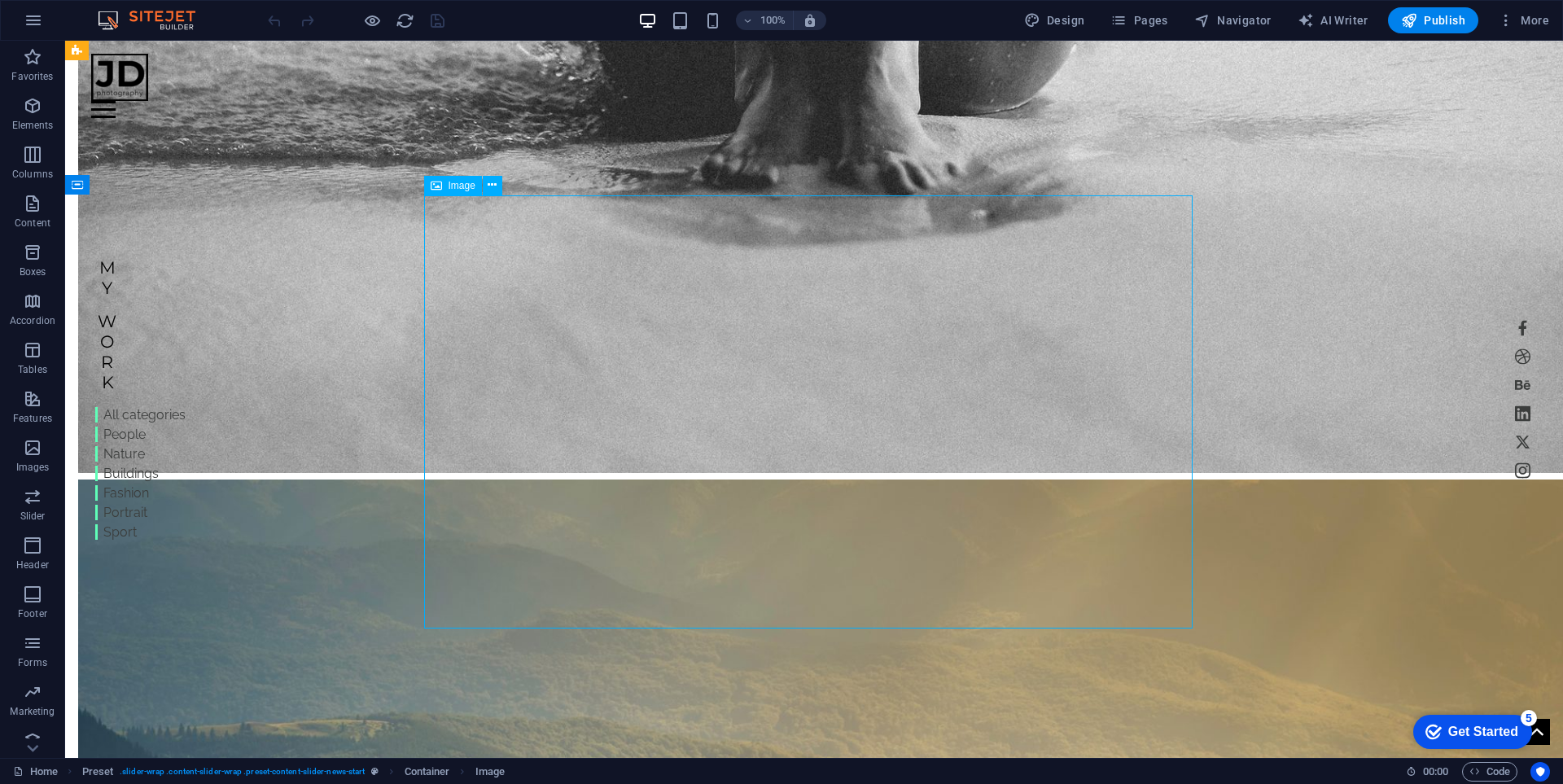
select select "%"
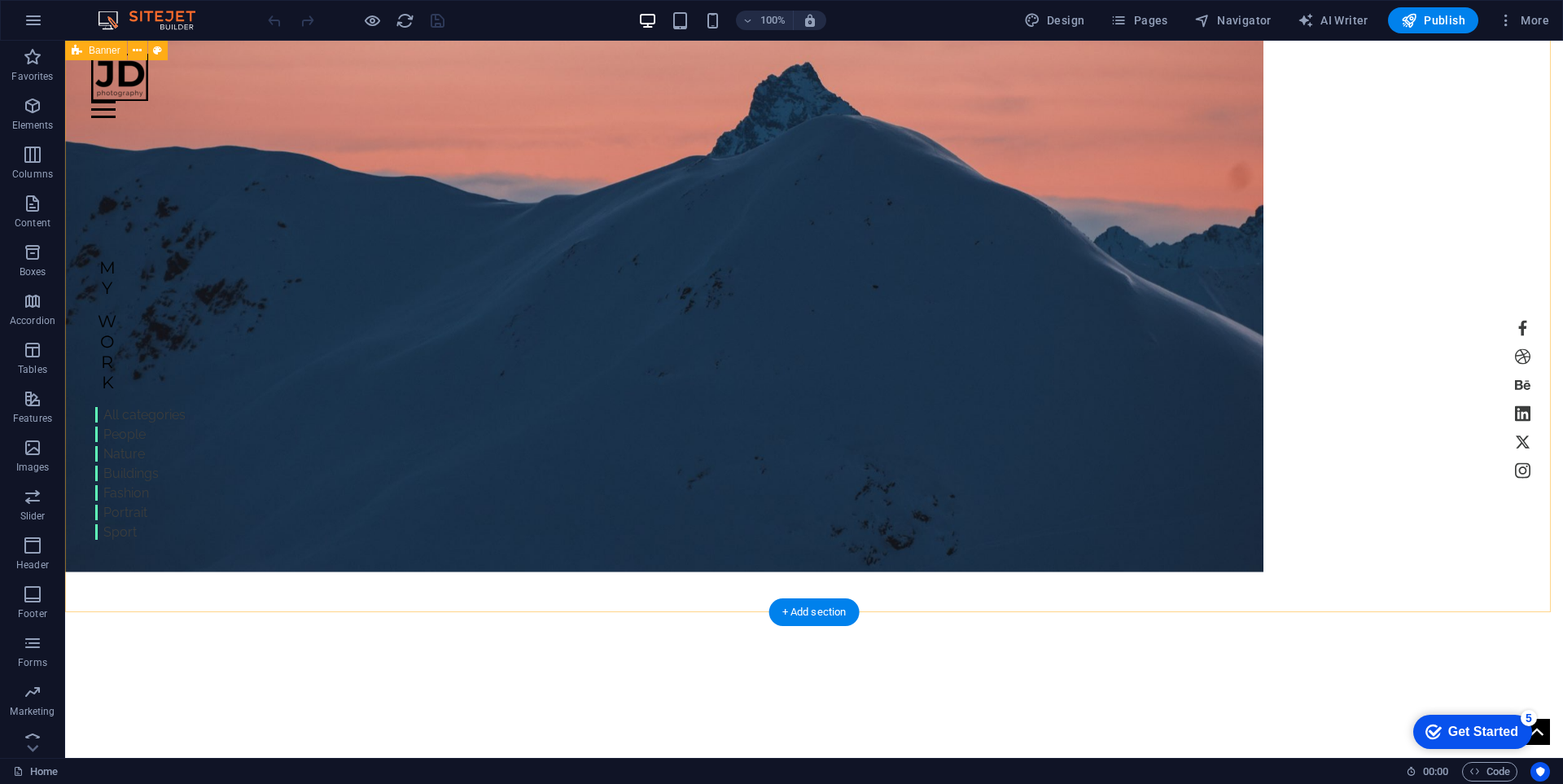
scroll to position [0, 0]
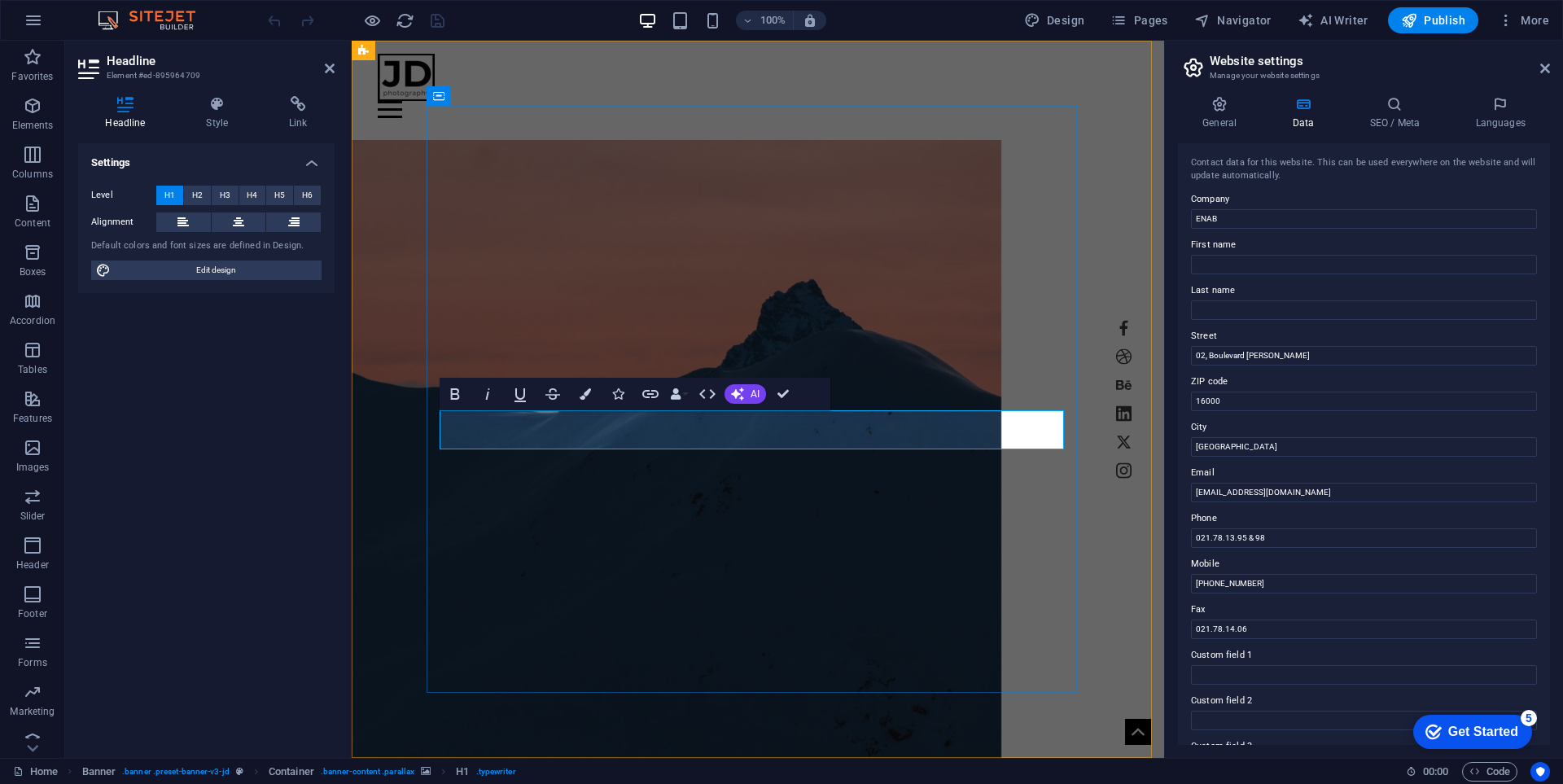
click at [1115, 219] on div "Home Work About Pricing News Contact | ENAB My Work All categories People Natur…" at bounding box center [758, 540] width 813 height 999
click at [1164, 219] on div "Home Work About Pricing News Contact | ENAB My Work All categories People Natur…" at bounding box center [758, 540] width 813 height 999
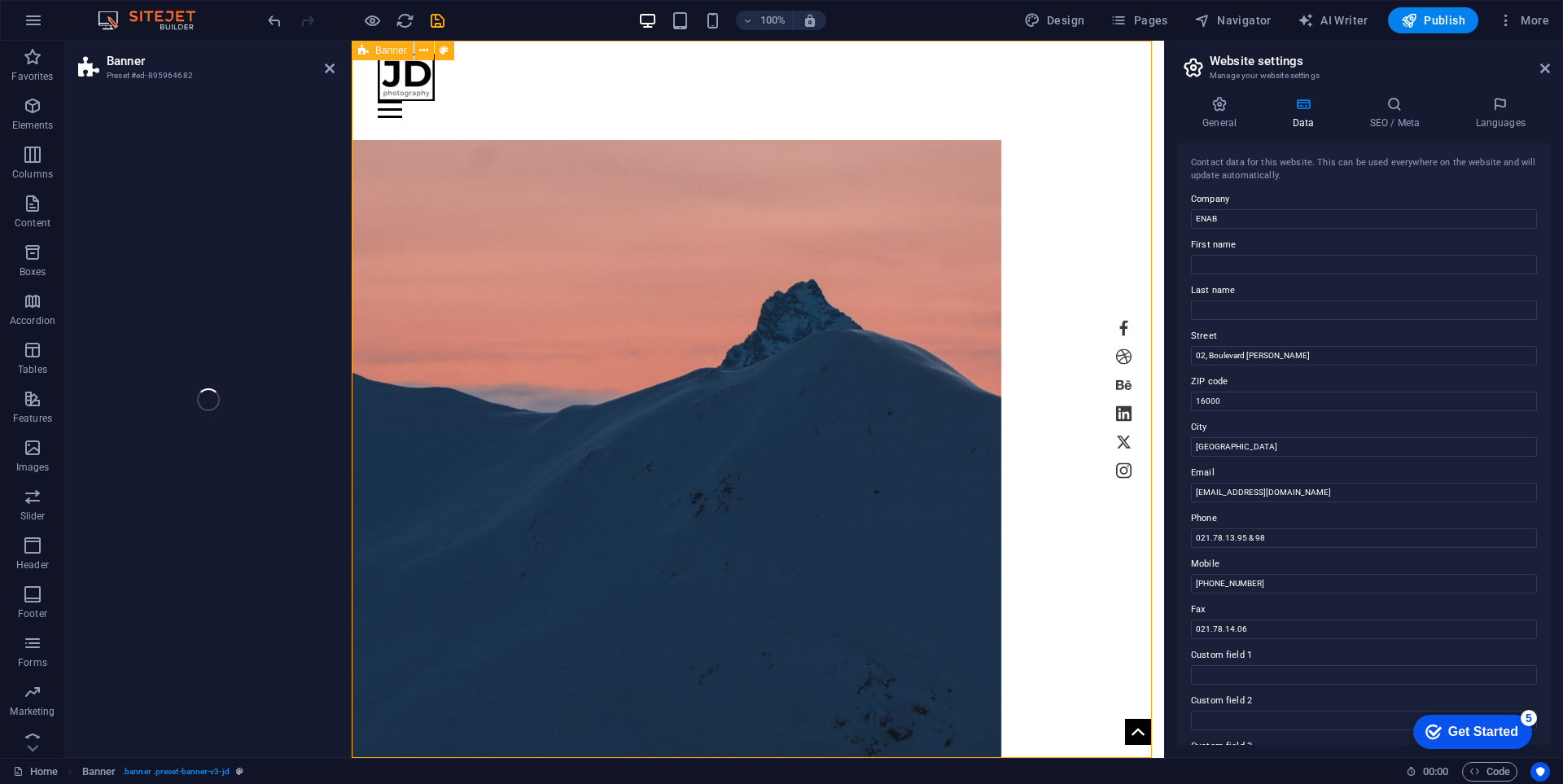
select select "vh"
select select "header"
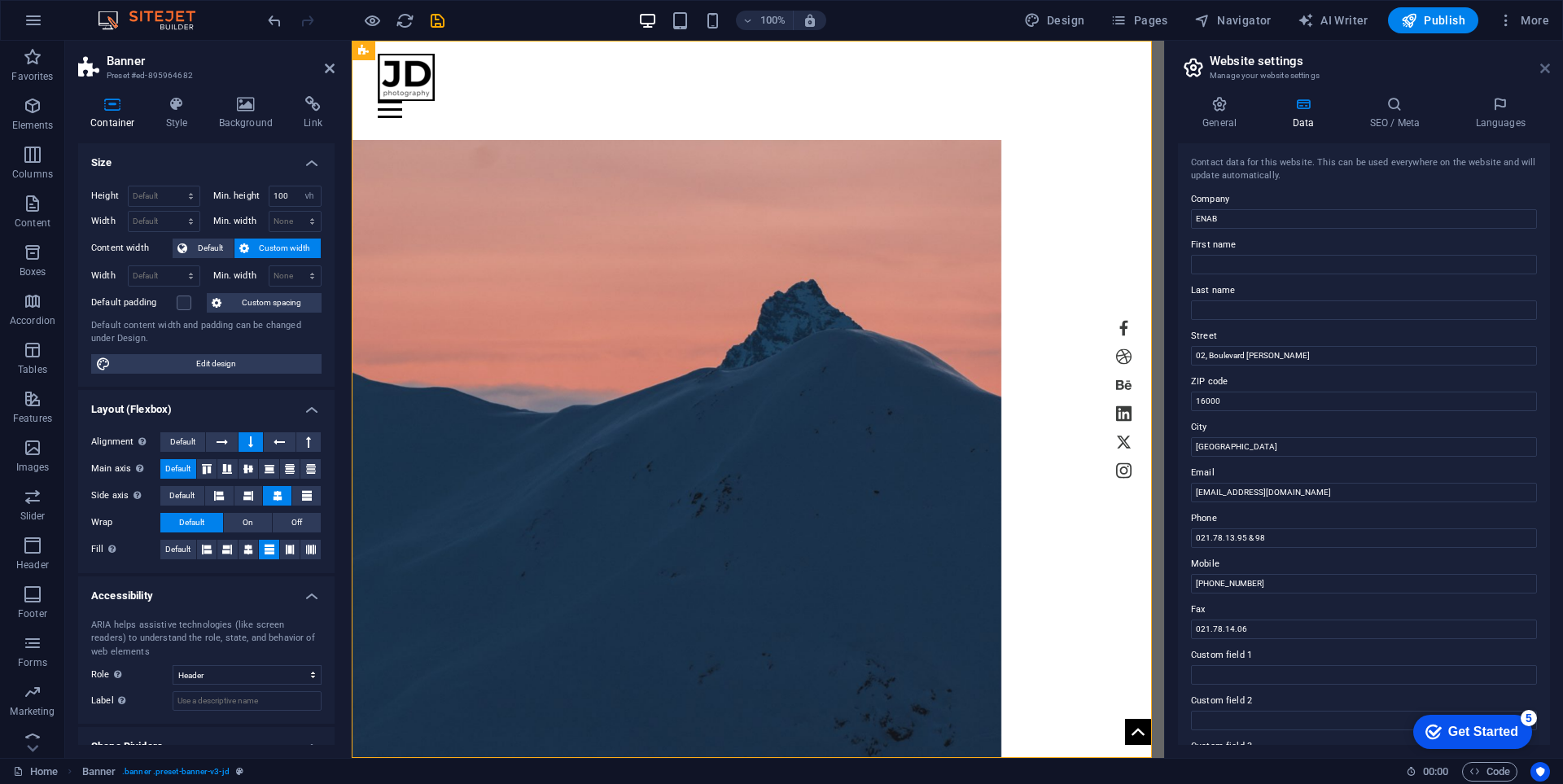
drag, startPoint x: 1544, startPoint y: 73, endPoint x: 1168, endPoint y: 44, distance: 377.1
click at [1544, 73] on icon at bounding box center [1544, 68] width 10 height 13
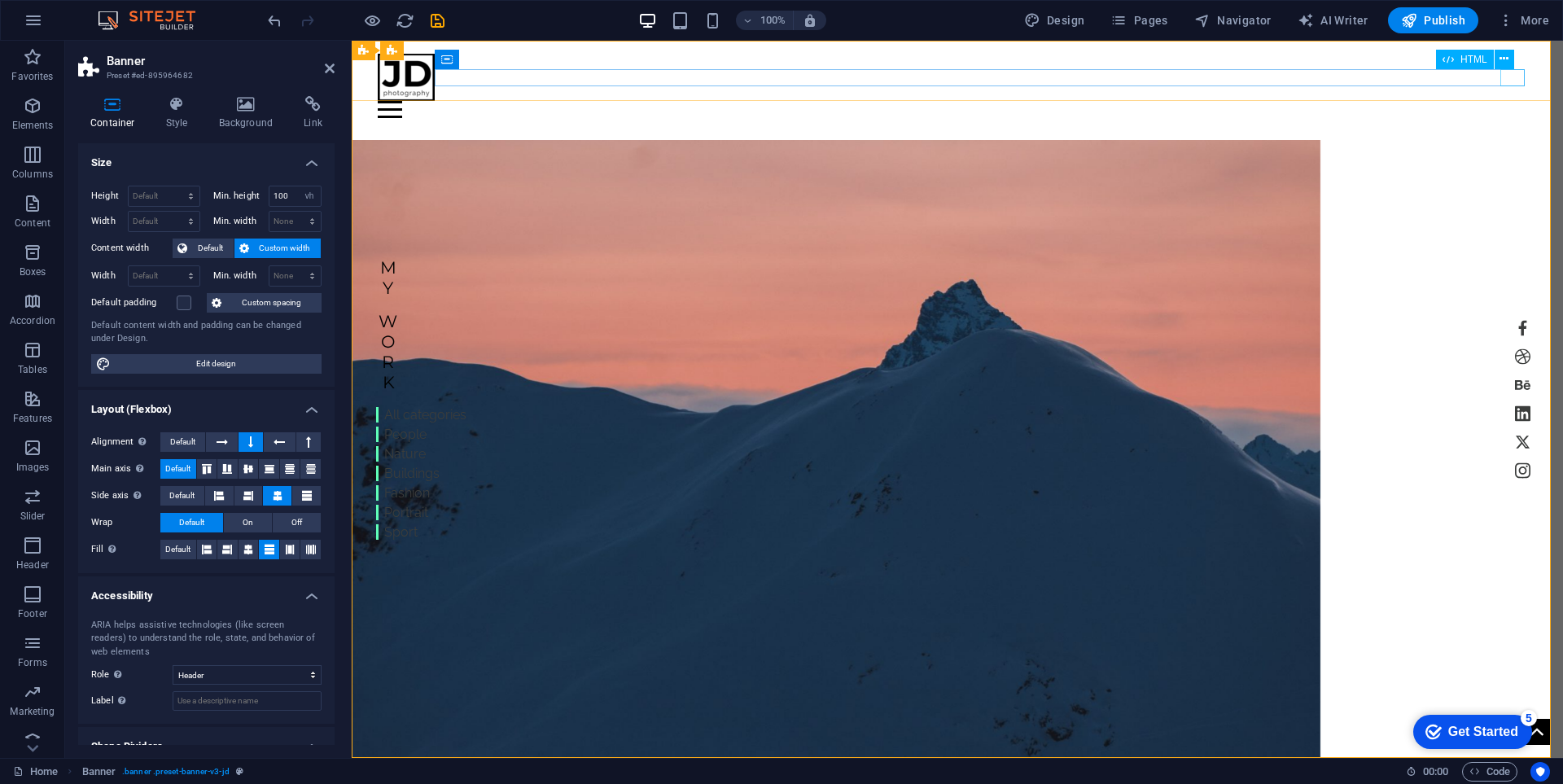
click at [1514, 101] on div at bounding box center [957, 109] width 1159 height 17
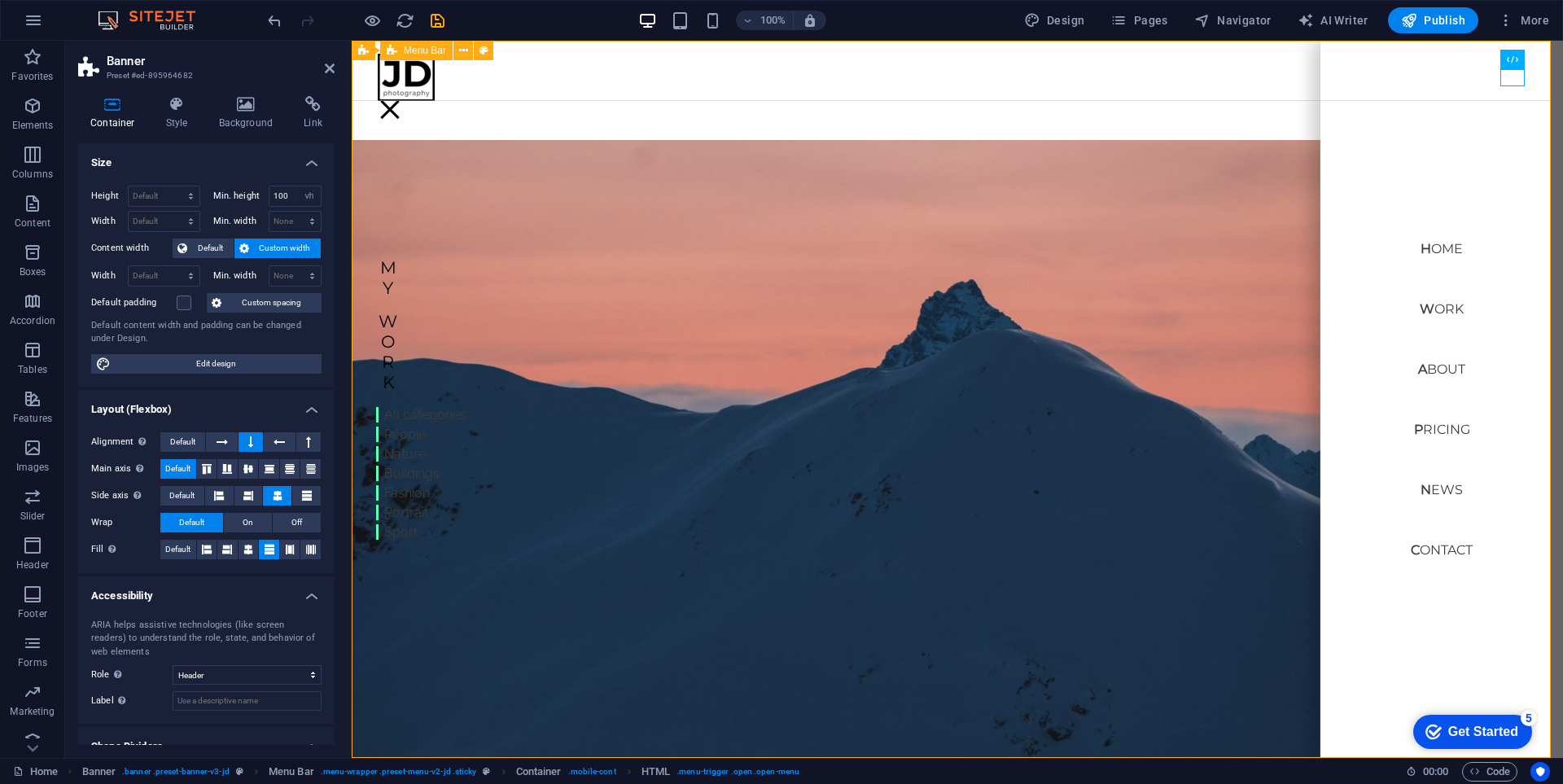
click at [796, 84] on div "Home Work About Pricing News Contact" at bounding box center [957, 71] width 1212 height 60
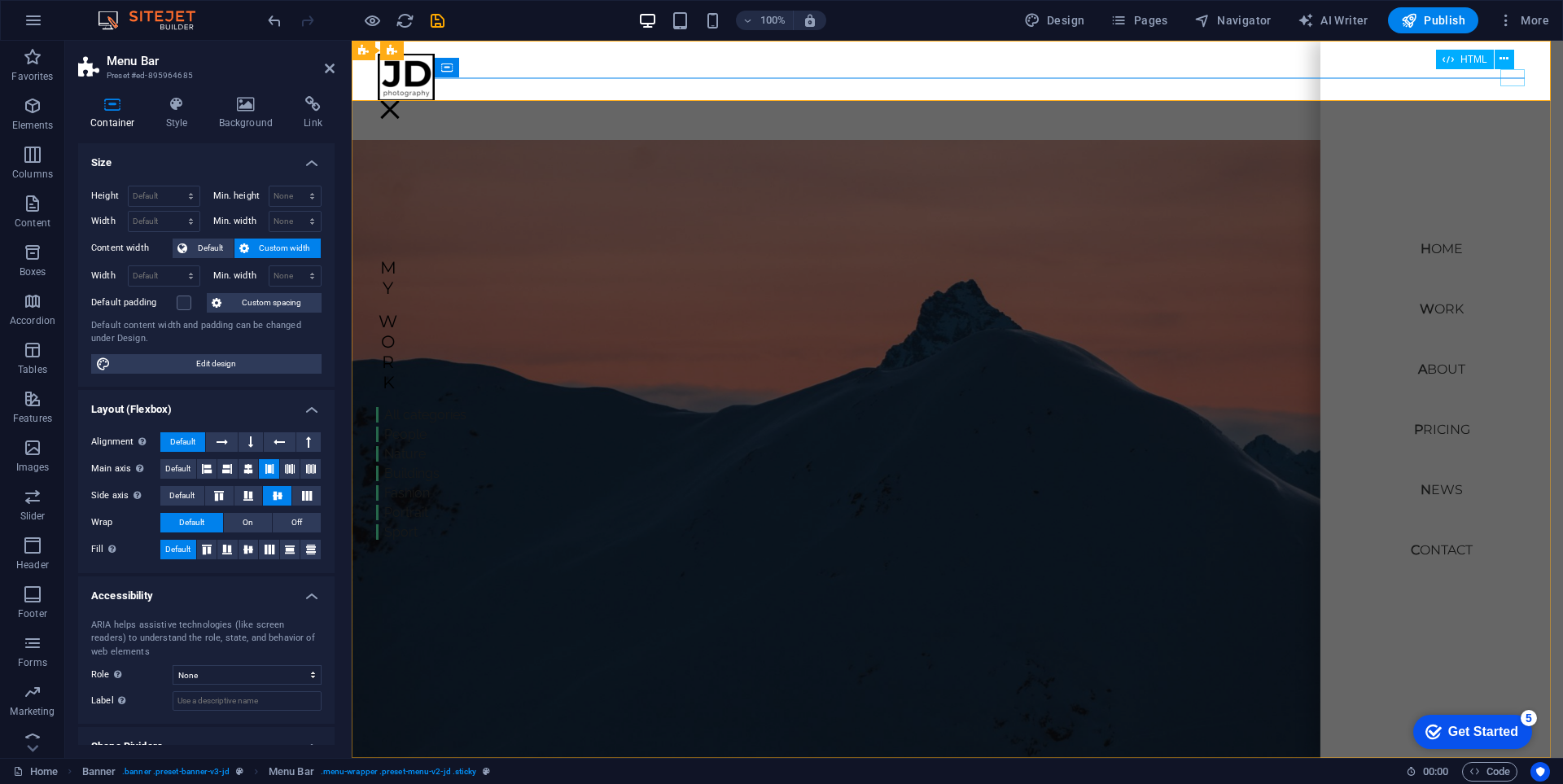
click at [402, 101] on div at bounding box center [390, 109] width 25 height 17
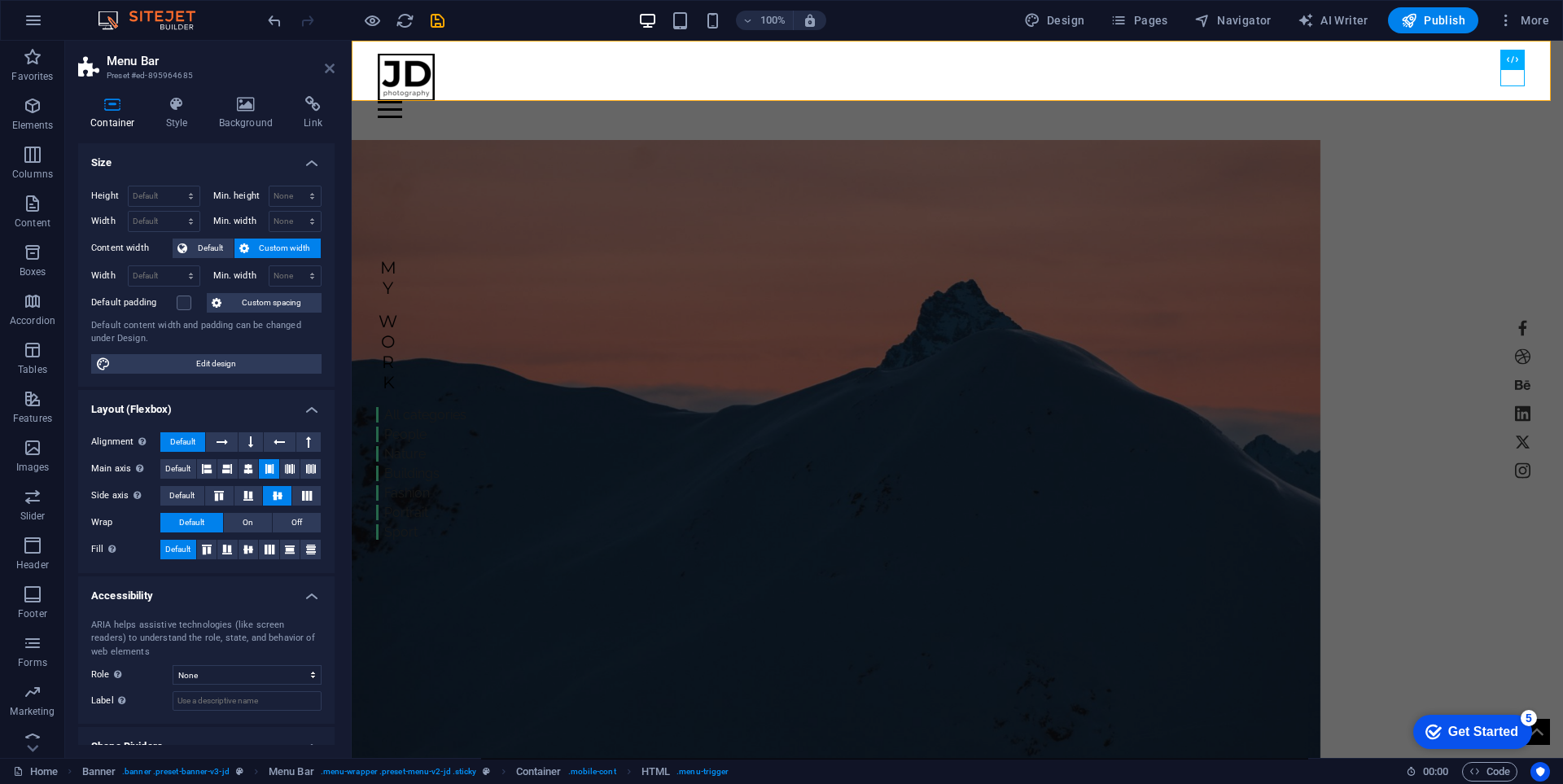
click at [329, 66] on icon at bounding box center [329, 68] width 10 height 13
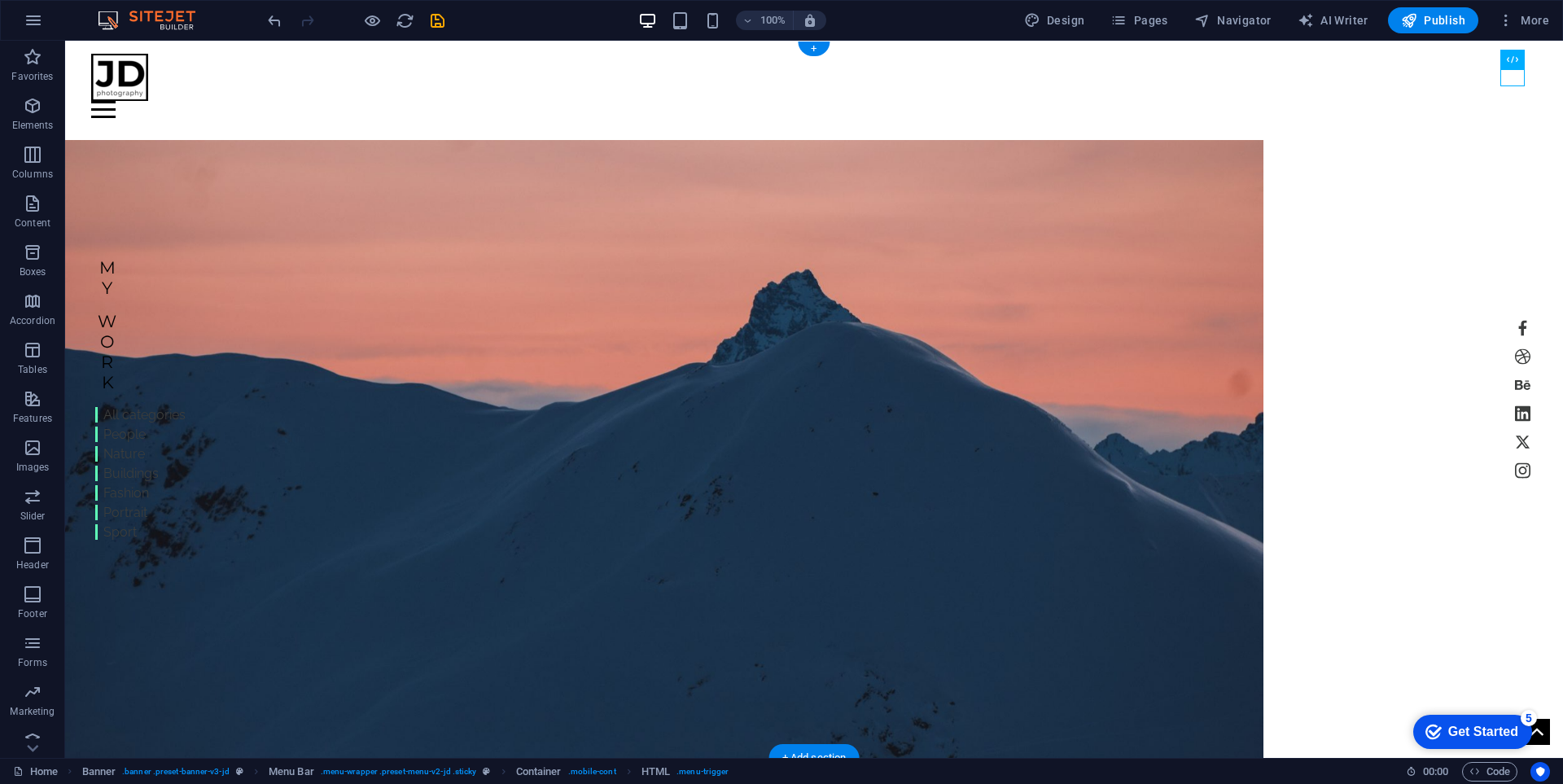
click at [861, 232] on figure at bounding box center [664, 459] width 1198 height 639
select select "vw"
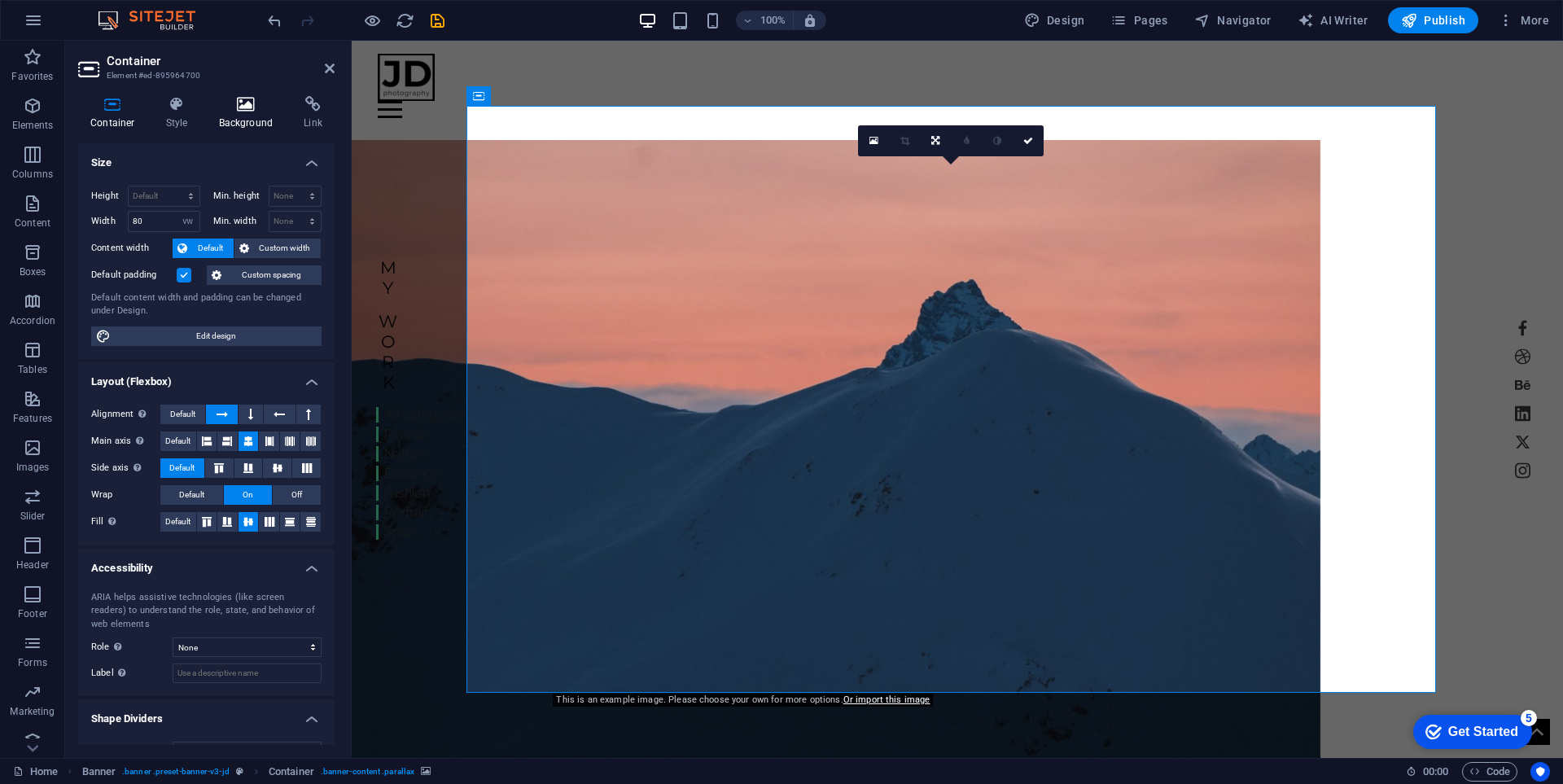
click at [235, 113] on h4 "Background" at bounding box center [249, 113] width 85 height 35
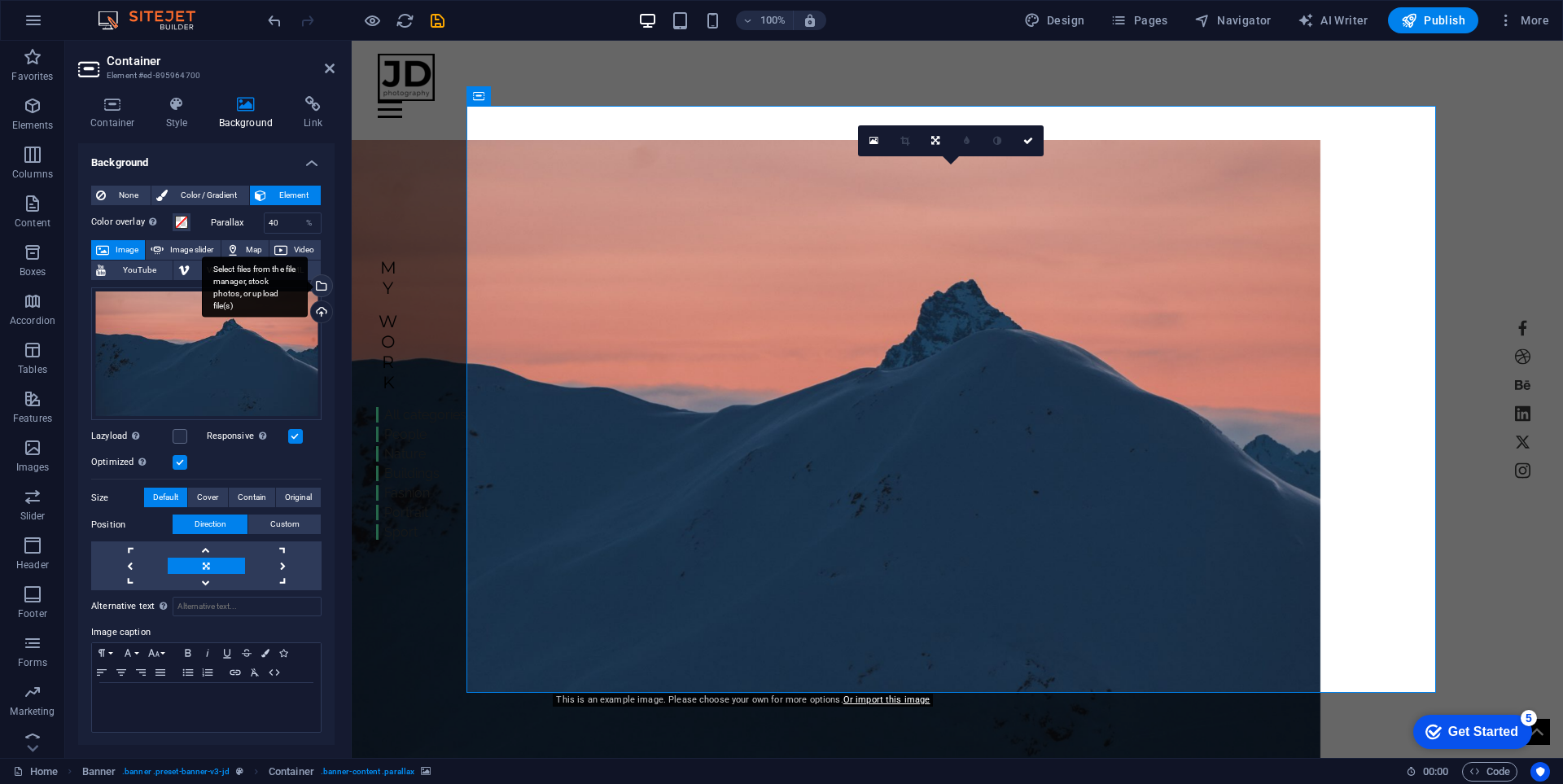
click at [308, 287] on div "Select files from the file manager, stock photos, or upload file(s)" at bounding box center [255, 286] width 106 height 61
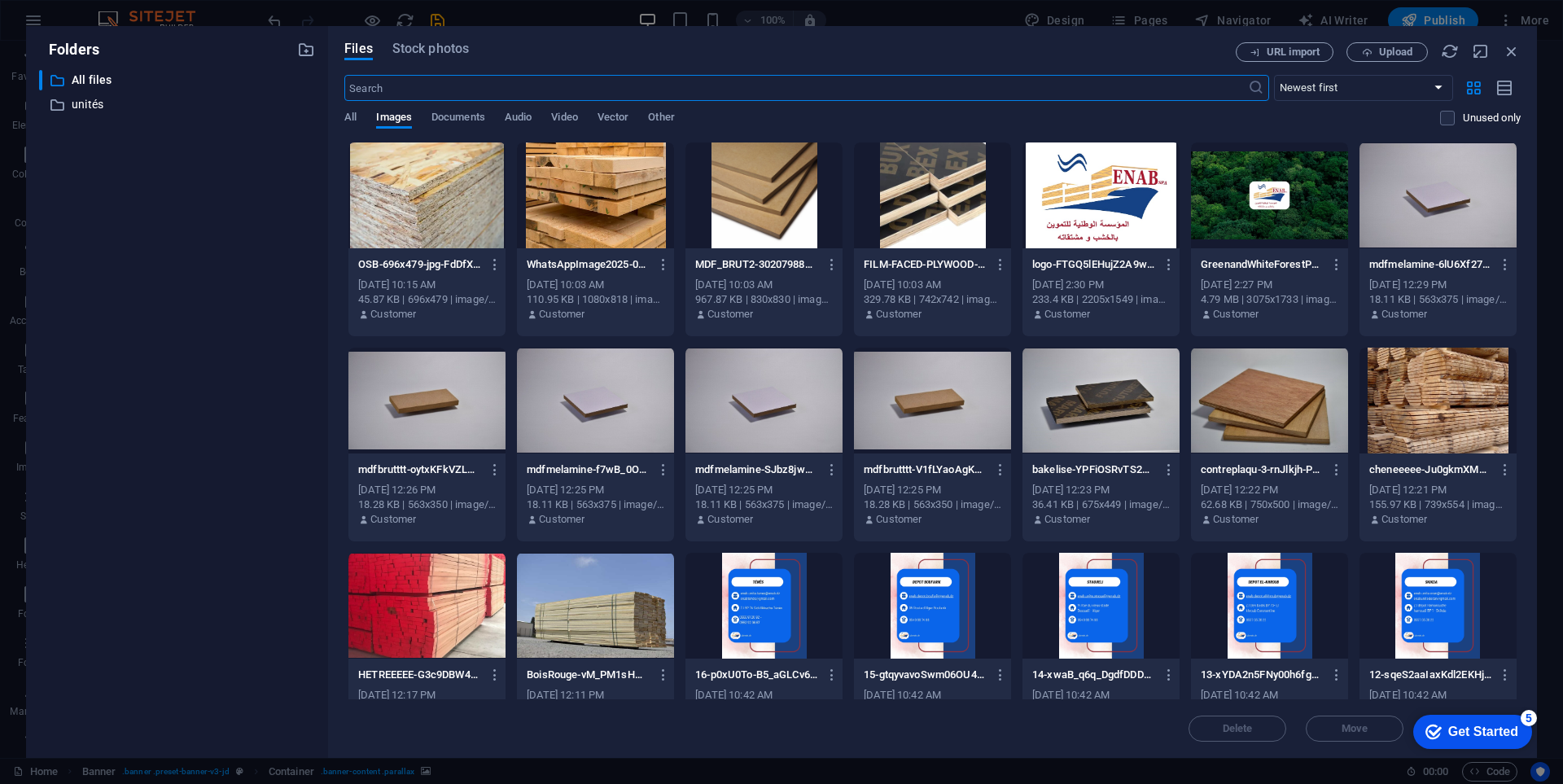
click at [1273, 222] on div at bounding box center [1269, 195] width 157 height 106
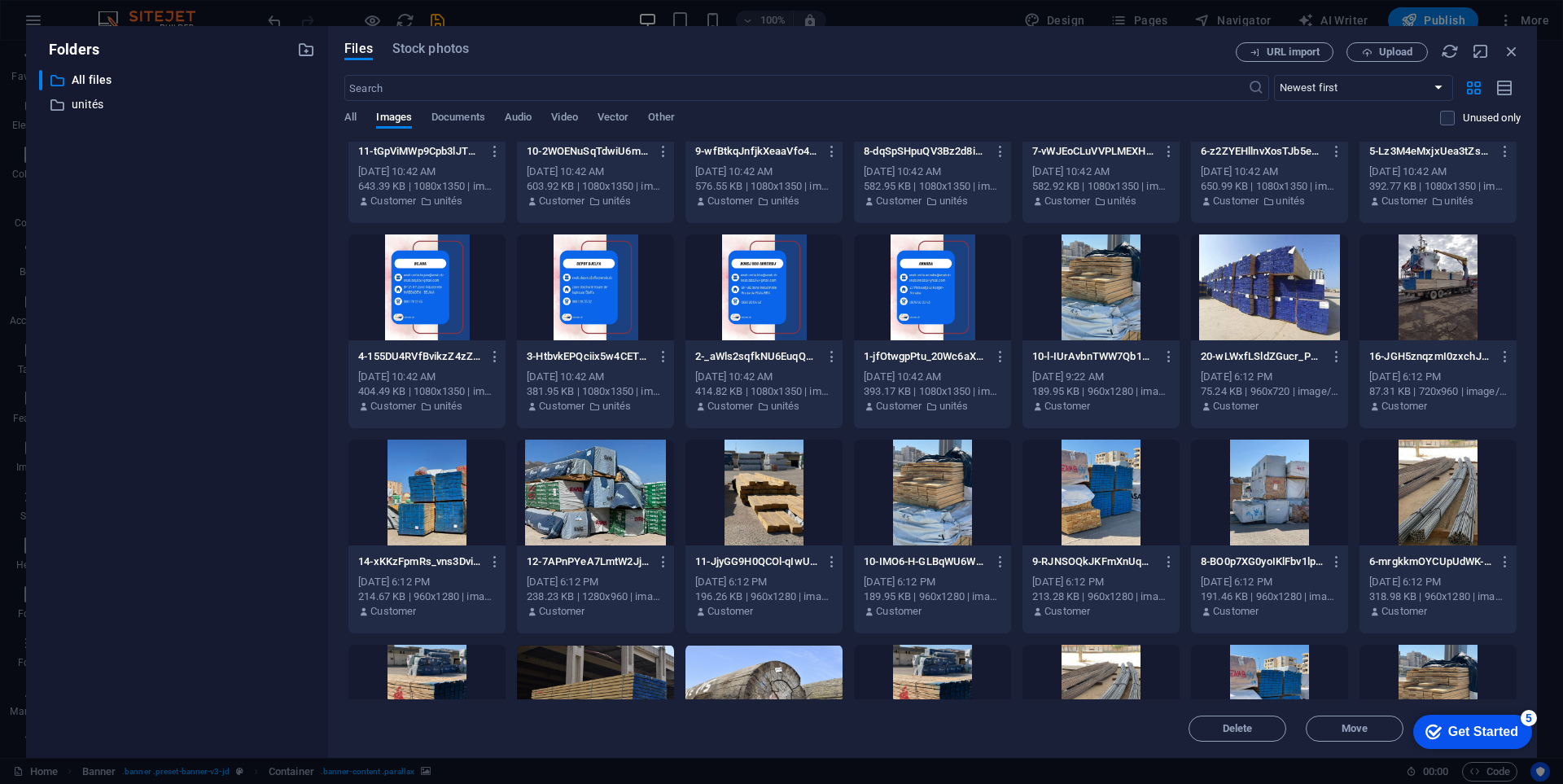
scroll to position [976, 0]
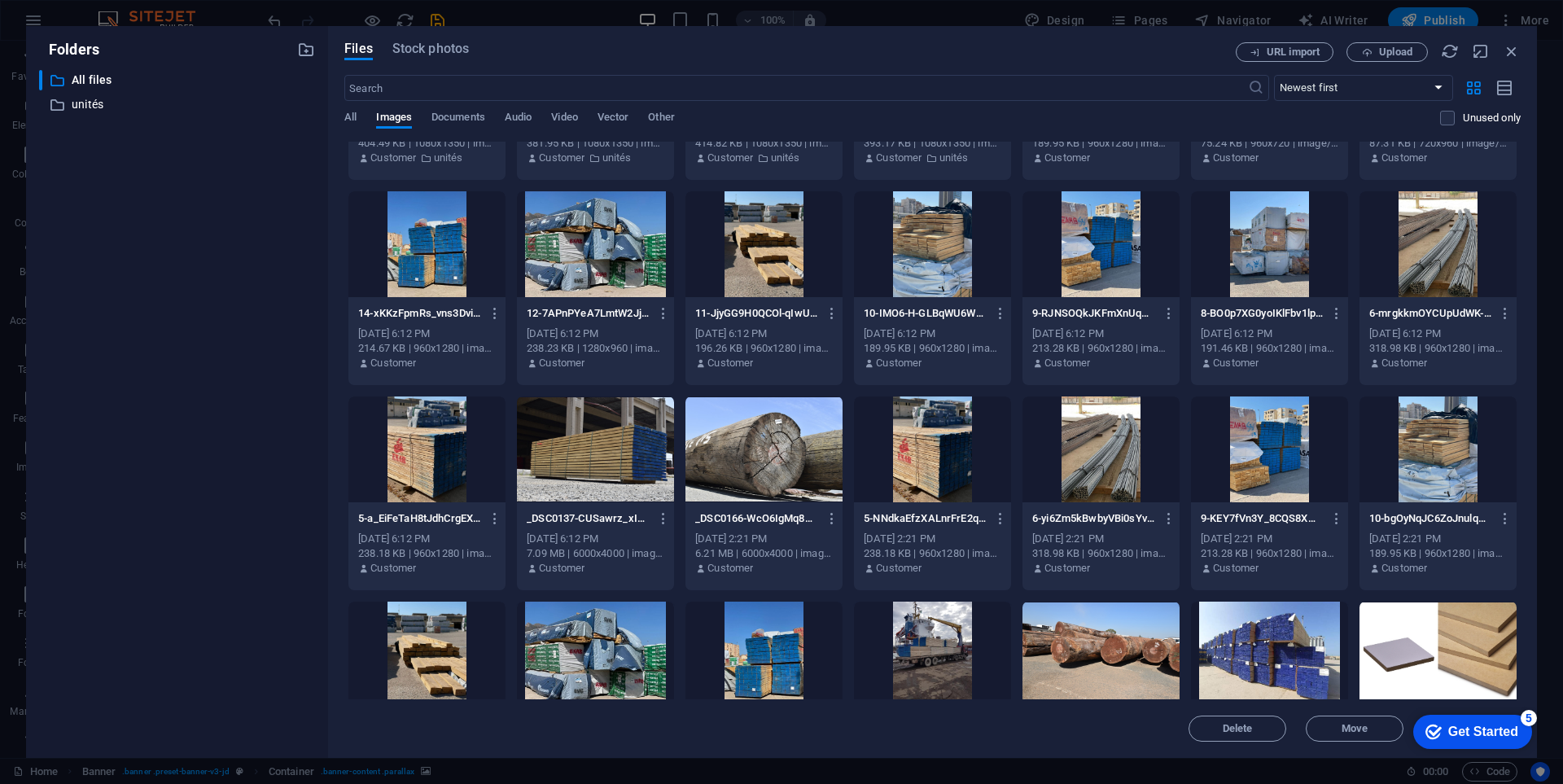
click at [1449, 727] on div "Get Started" at bounding box center [1483, 732] width 70 height 15
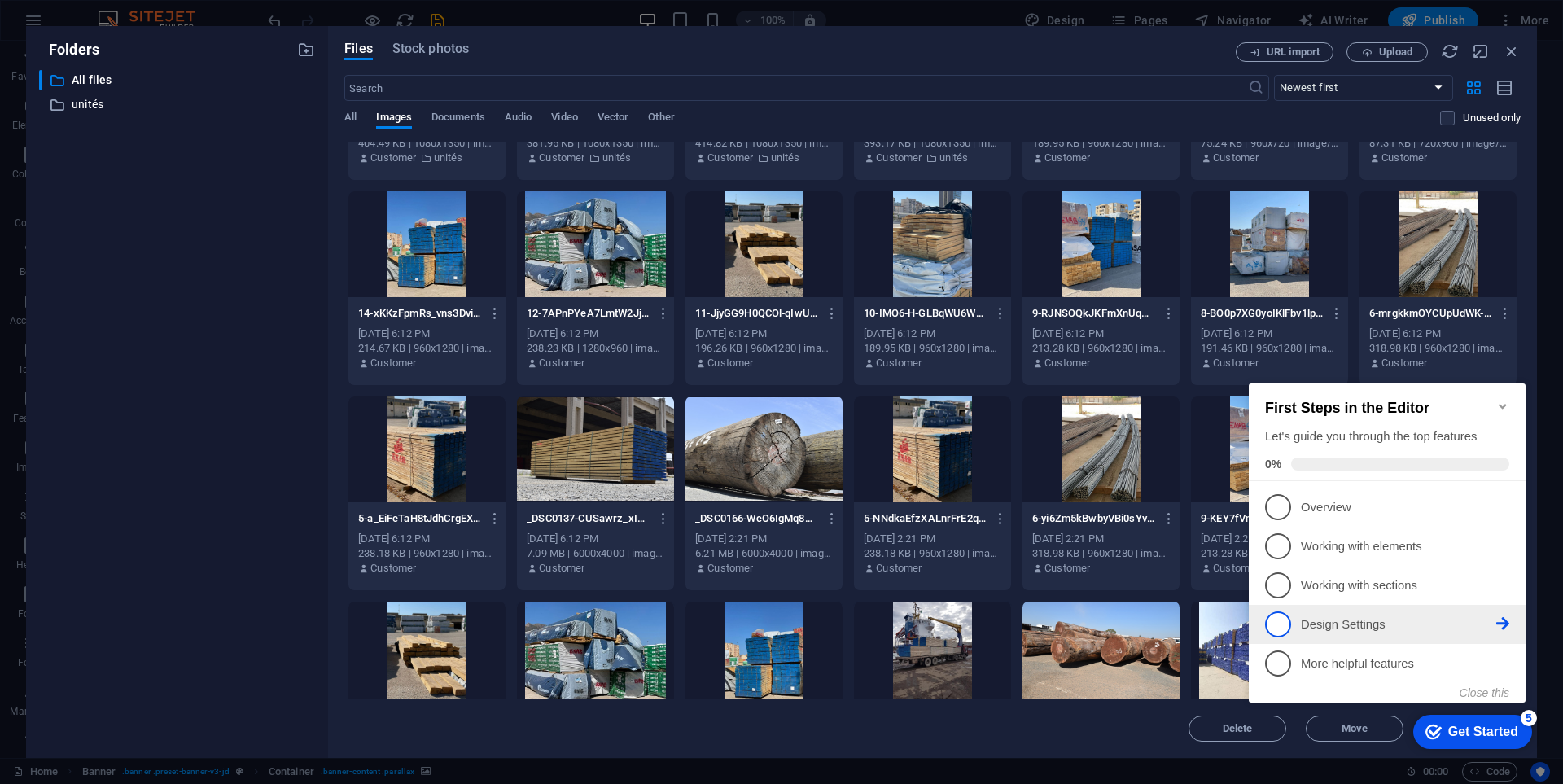
click at [1359, 629] on p "Design Settings - incomplete" at bounding box center [1399, 624] width 195 height 17
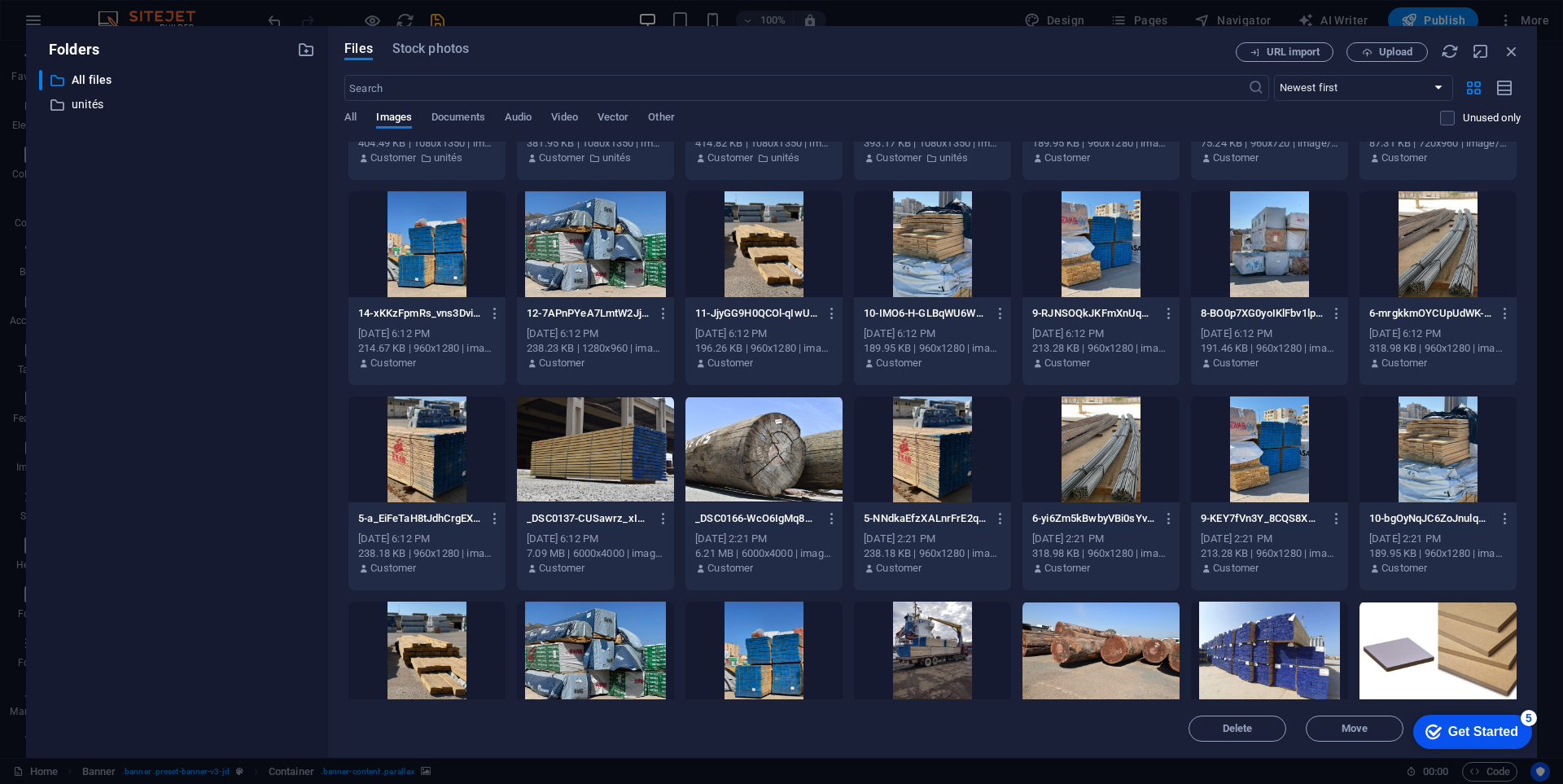
scroll to position [0, 0]
click at [1376, 729] on span "Move" at bounding box center [1355, 728] width 83 height 10
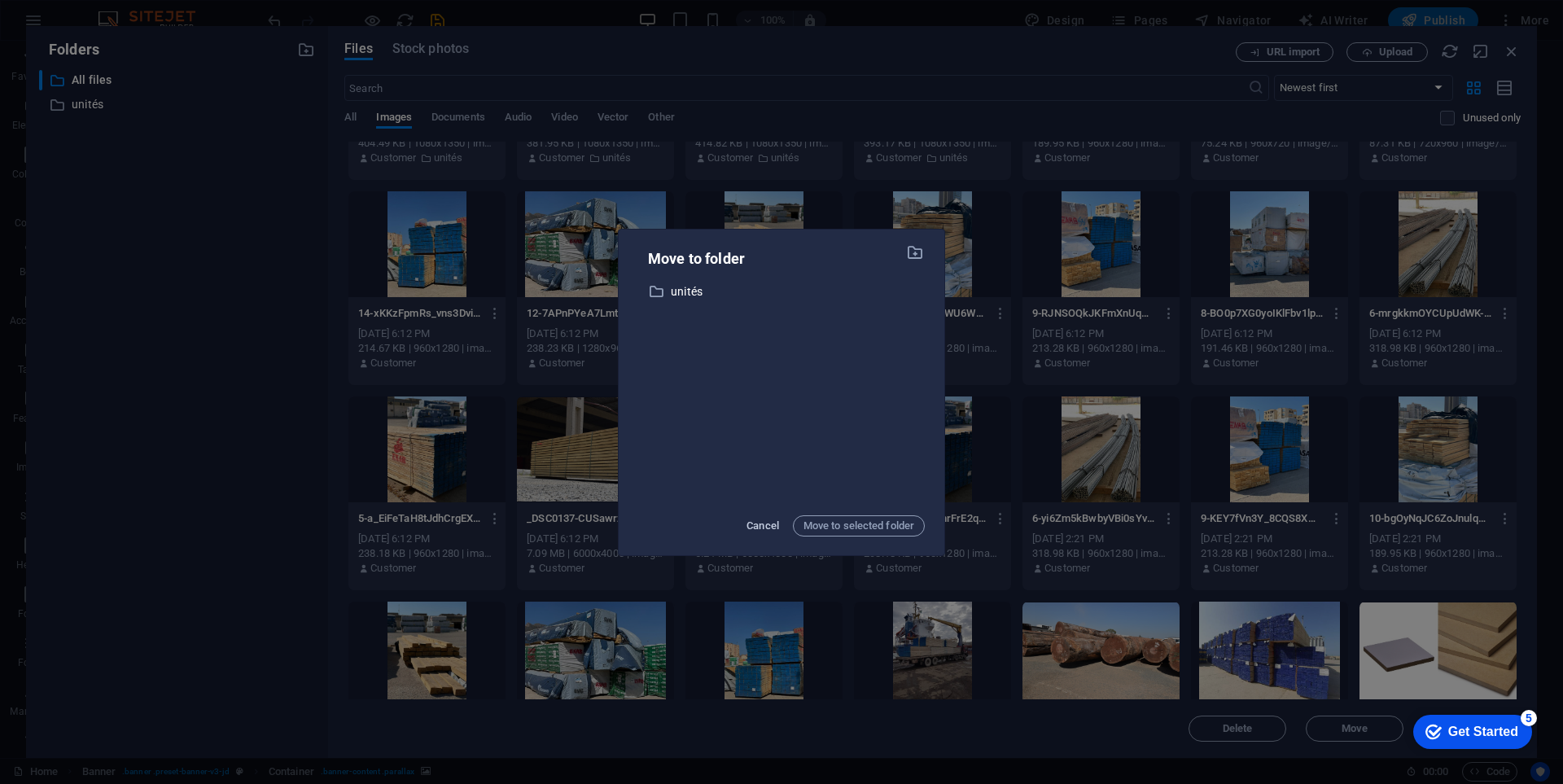
click at [763, 521] on span "Cancel" at bounding box center [763, 526] width 33 height 20
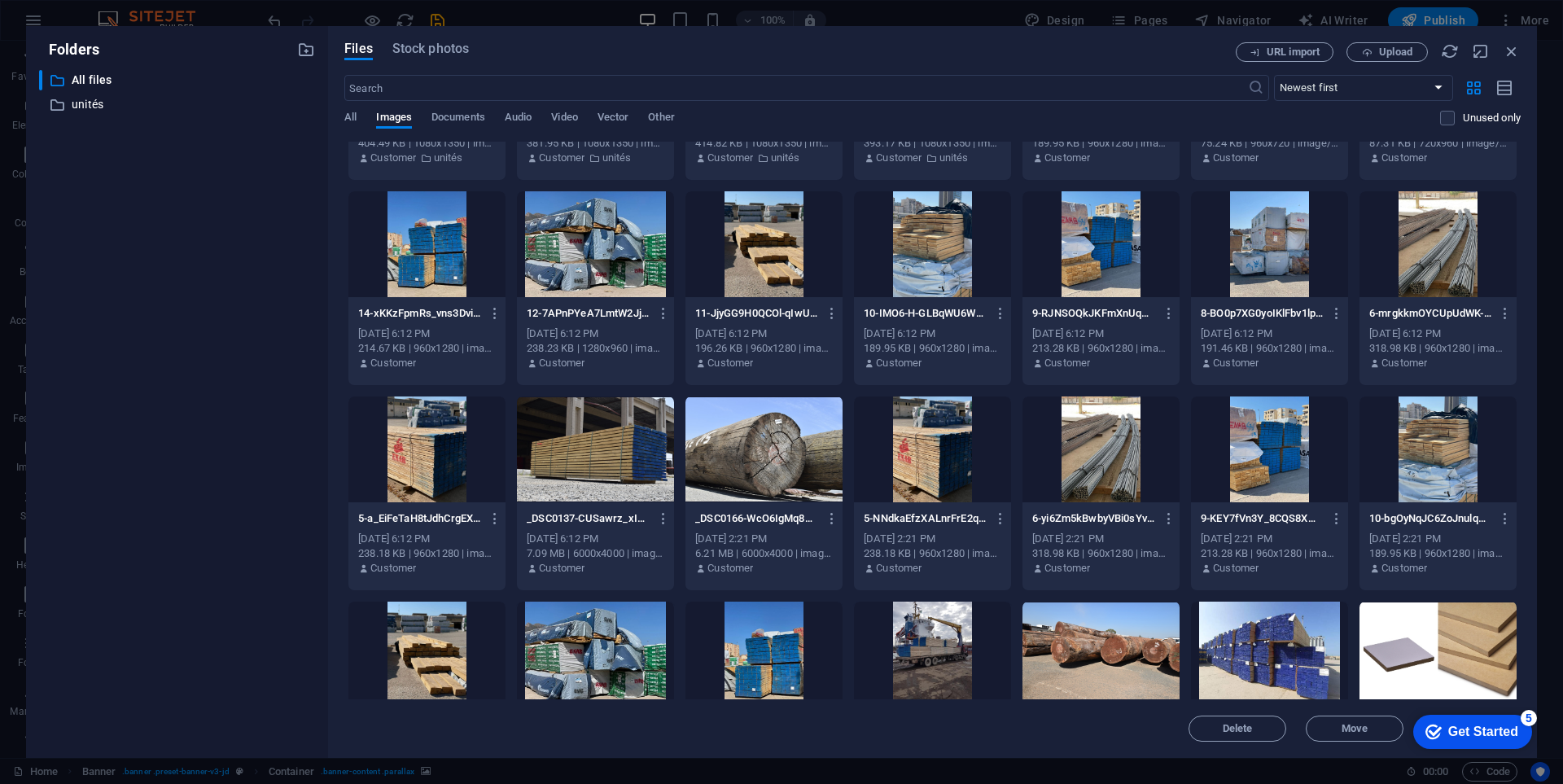
click at [1460, 727] on div "Get Started" at bounding box center [1483, 732] width 70 height 15
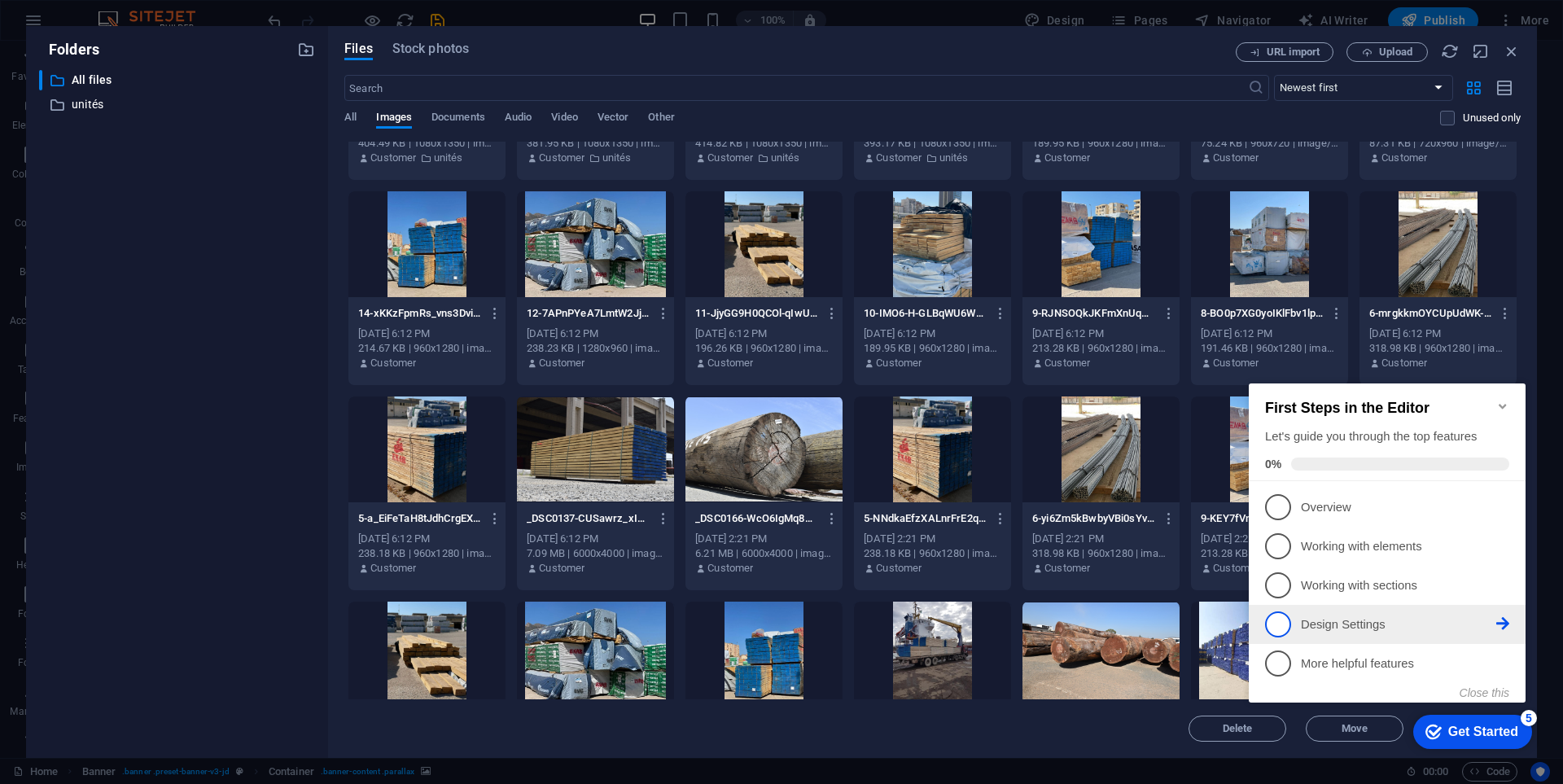
click at [1433, 605] on li "4 Design Settings - incomplete" at bounding box center [1387, 624] width 277 height 39
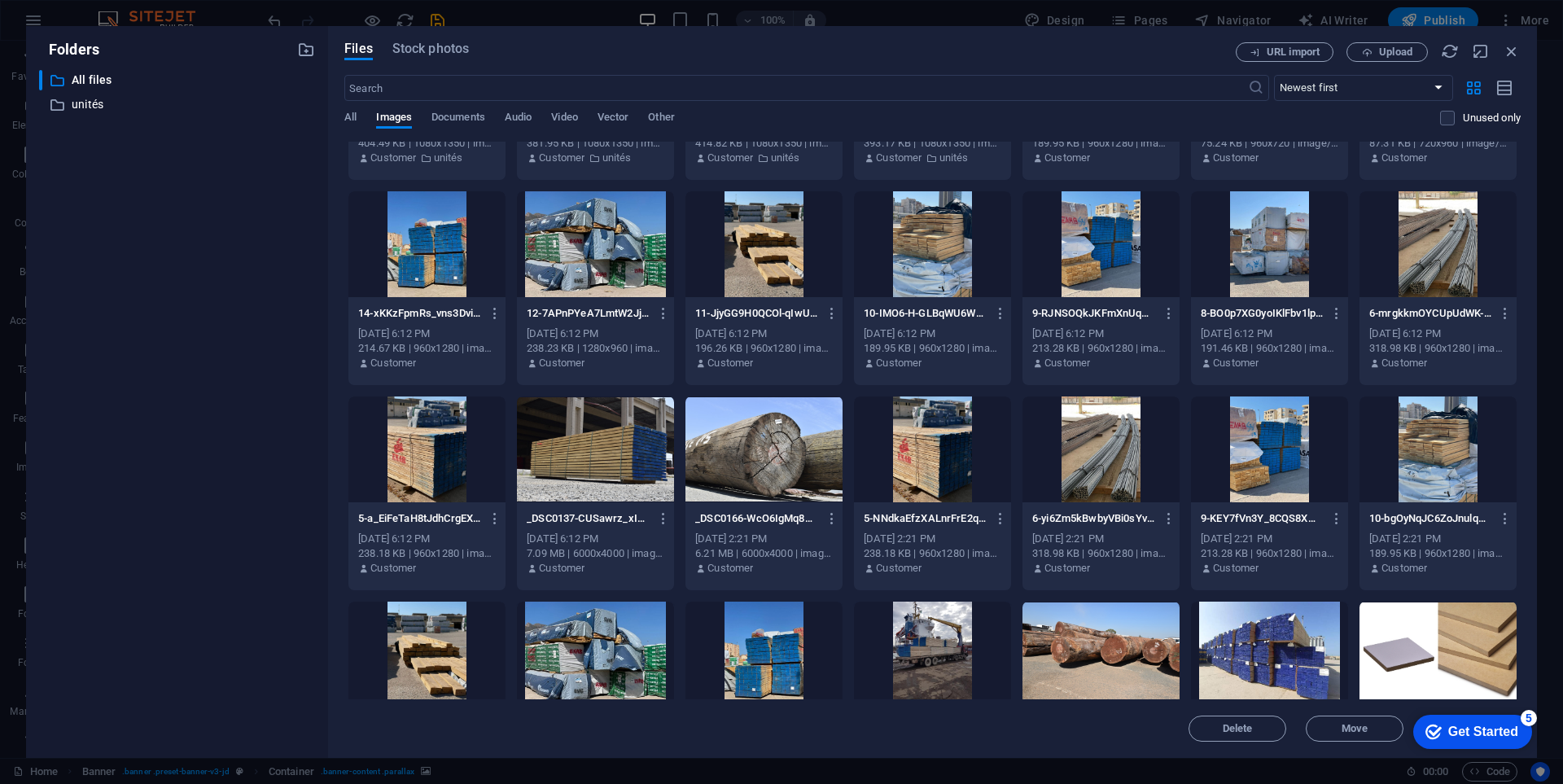
click at [1473, 725] on div "Get Started" at bounding box center [1483, 732] width 70 height 15
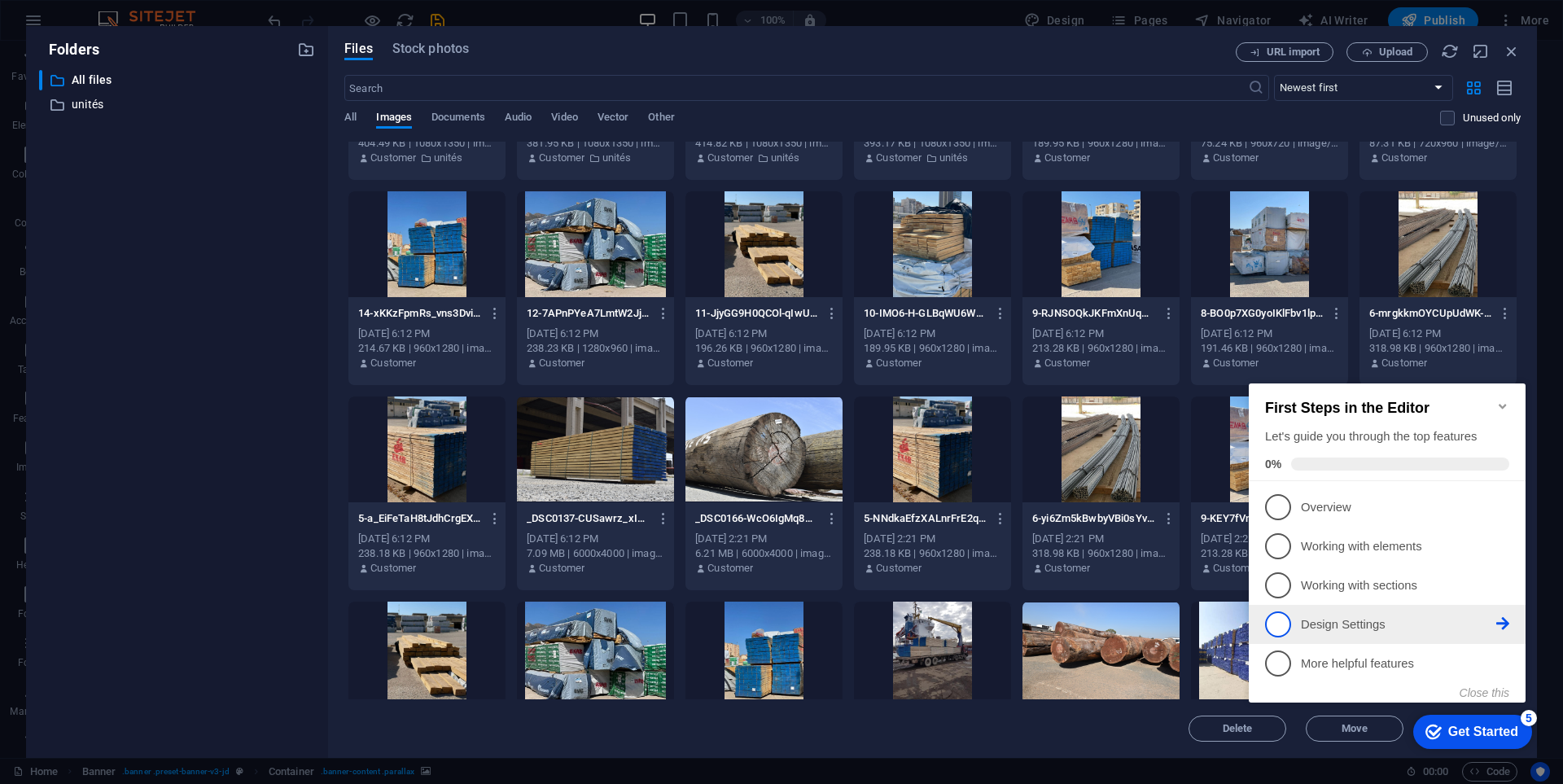
click at [1390, 623] on p "Design Settings - incomplete" at bounding box center [1399, 624] width 195 height 17
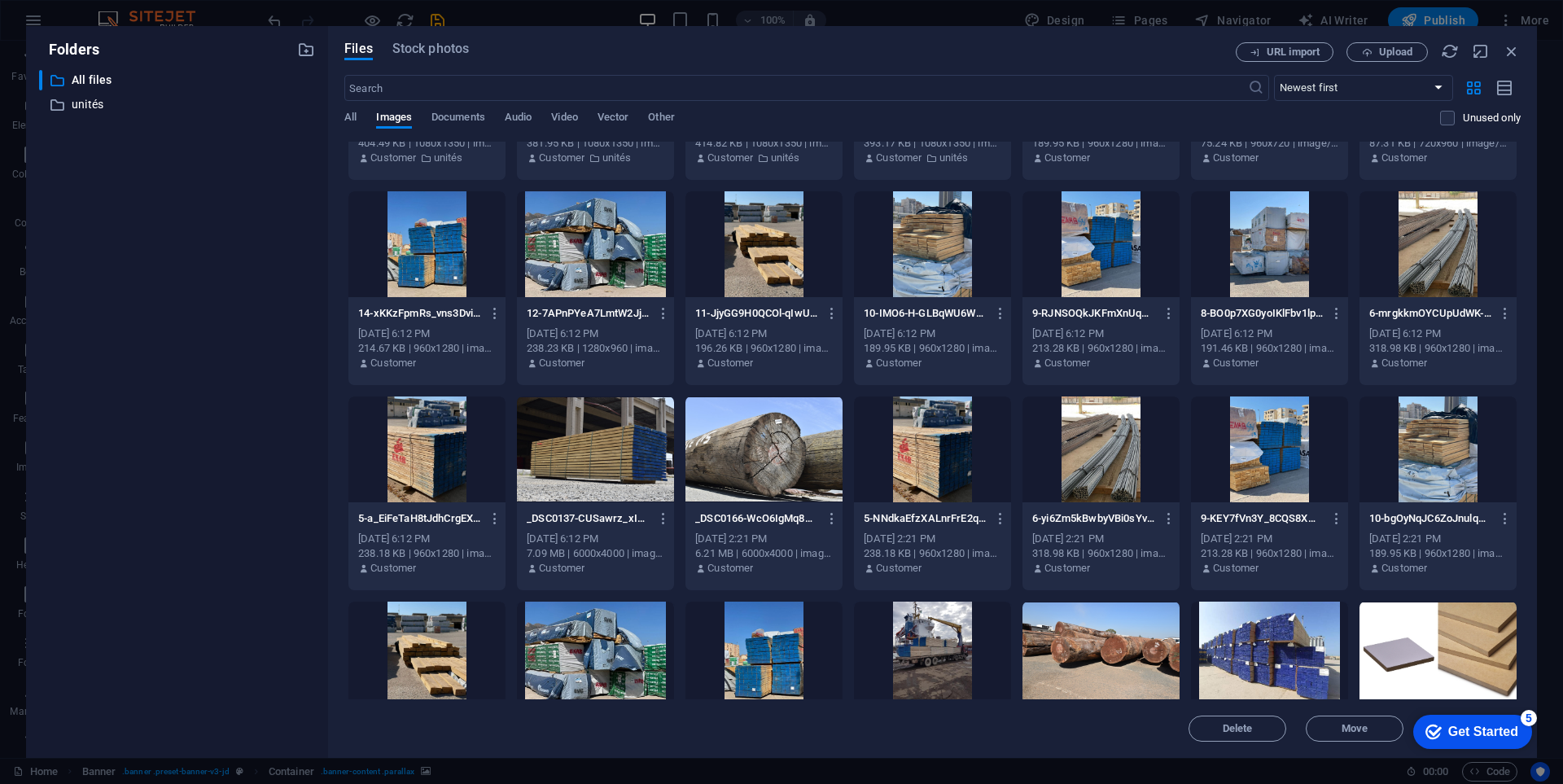
click at [1519, 739] on div "Get Started" at bounding box center [1483, 732] width 70 height 15
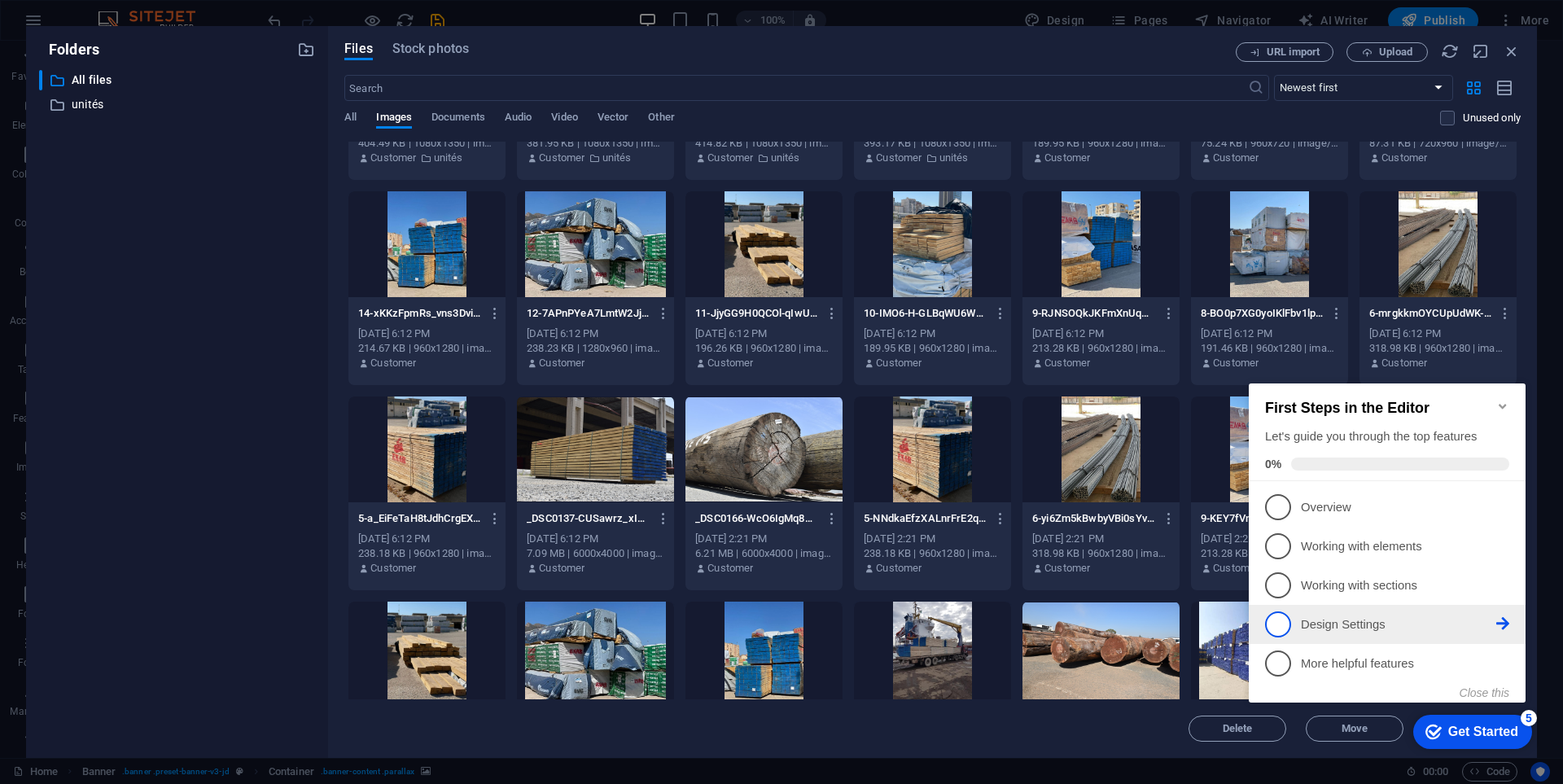
click at [1498, 625] on icon at bounding box center [1503, 623] width 13 height 13
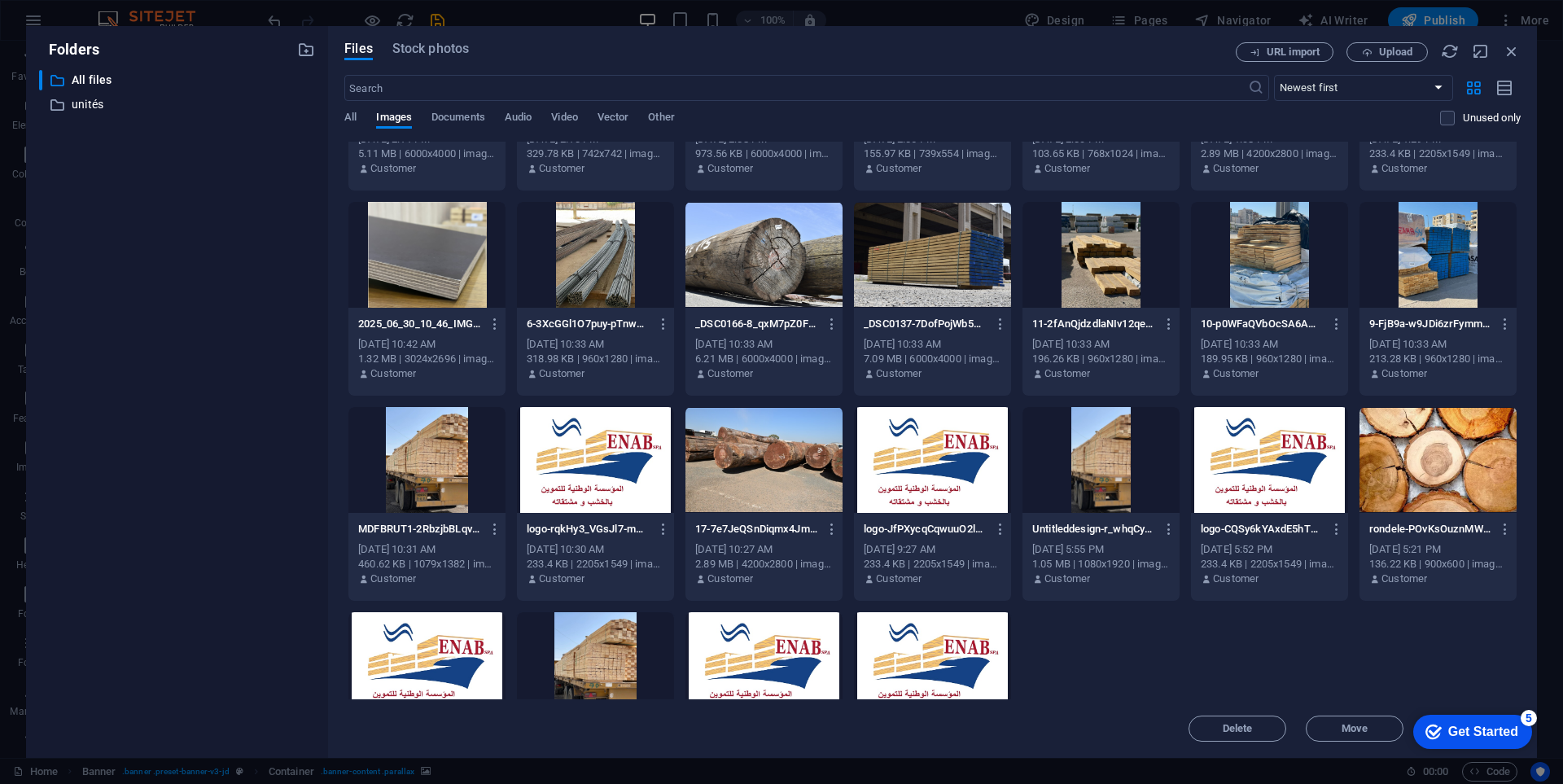
scroll to position [1894, 0]
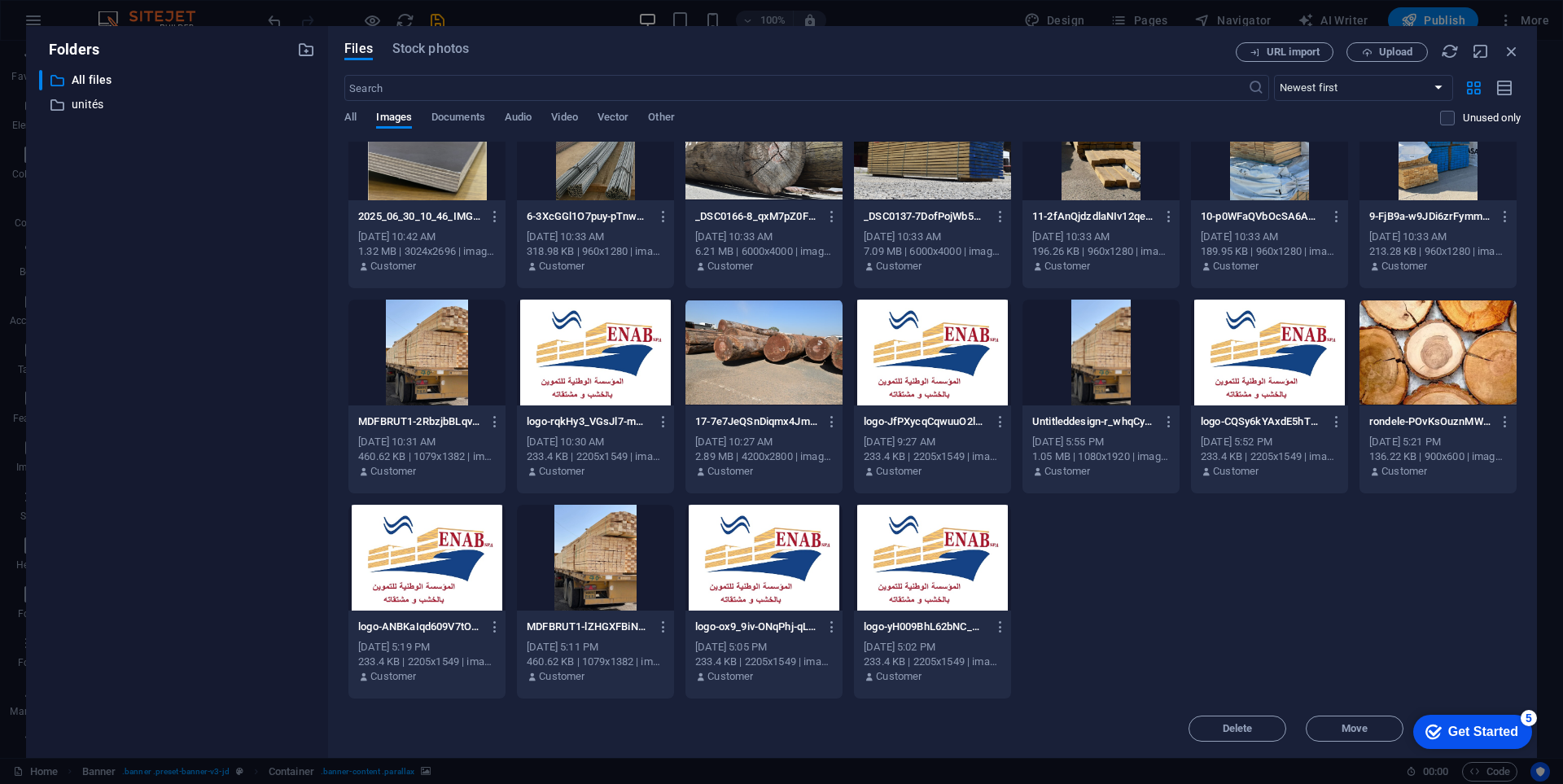
drag, startPoint x: 1517, startPoint y: 656, endPoint x: 1517, endPoint y: 498, distance: 158.0
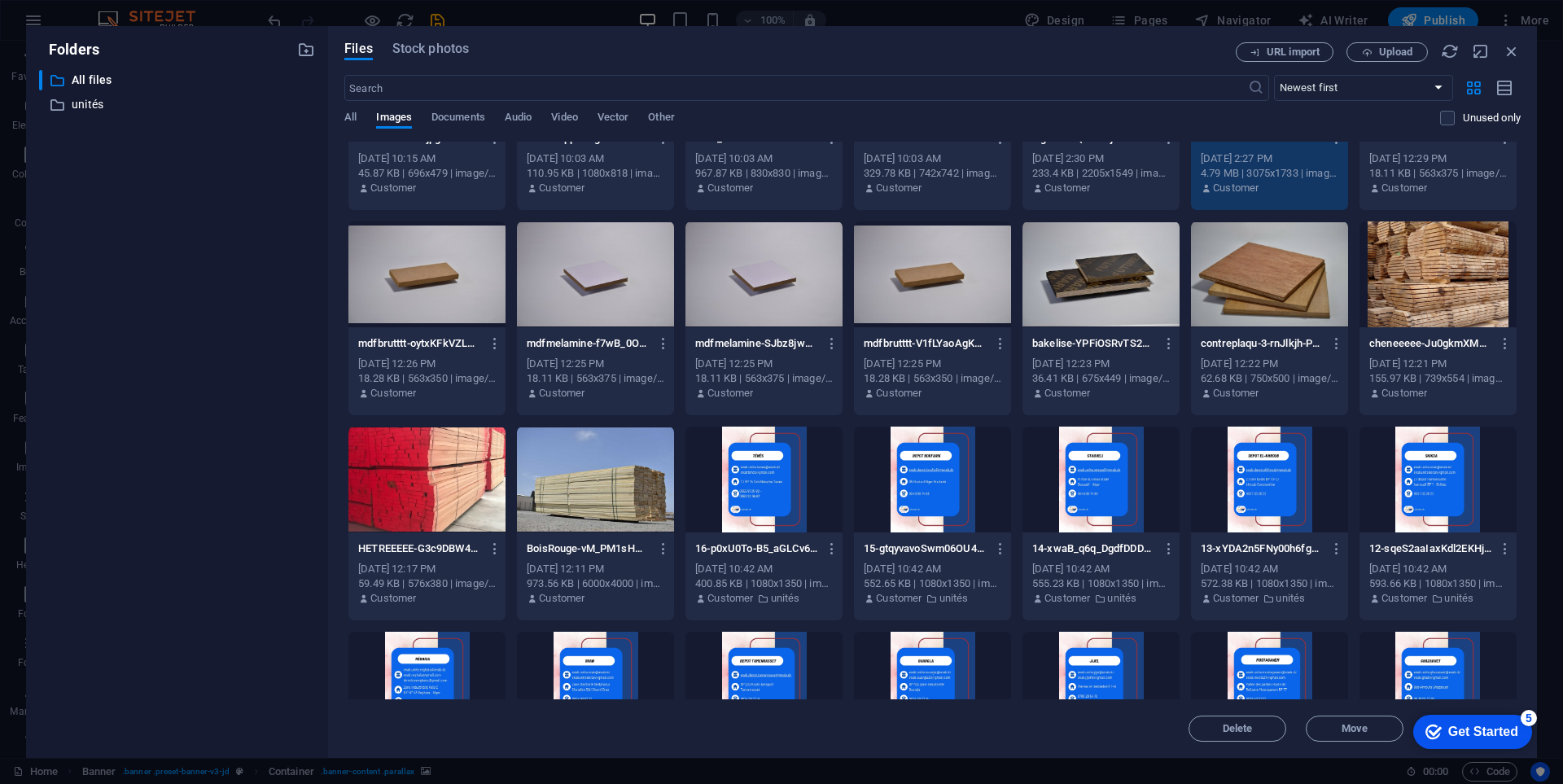
scroll to position [325, 0]
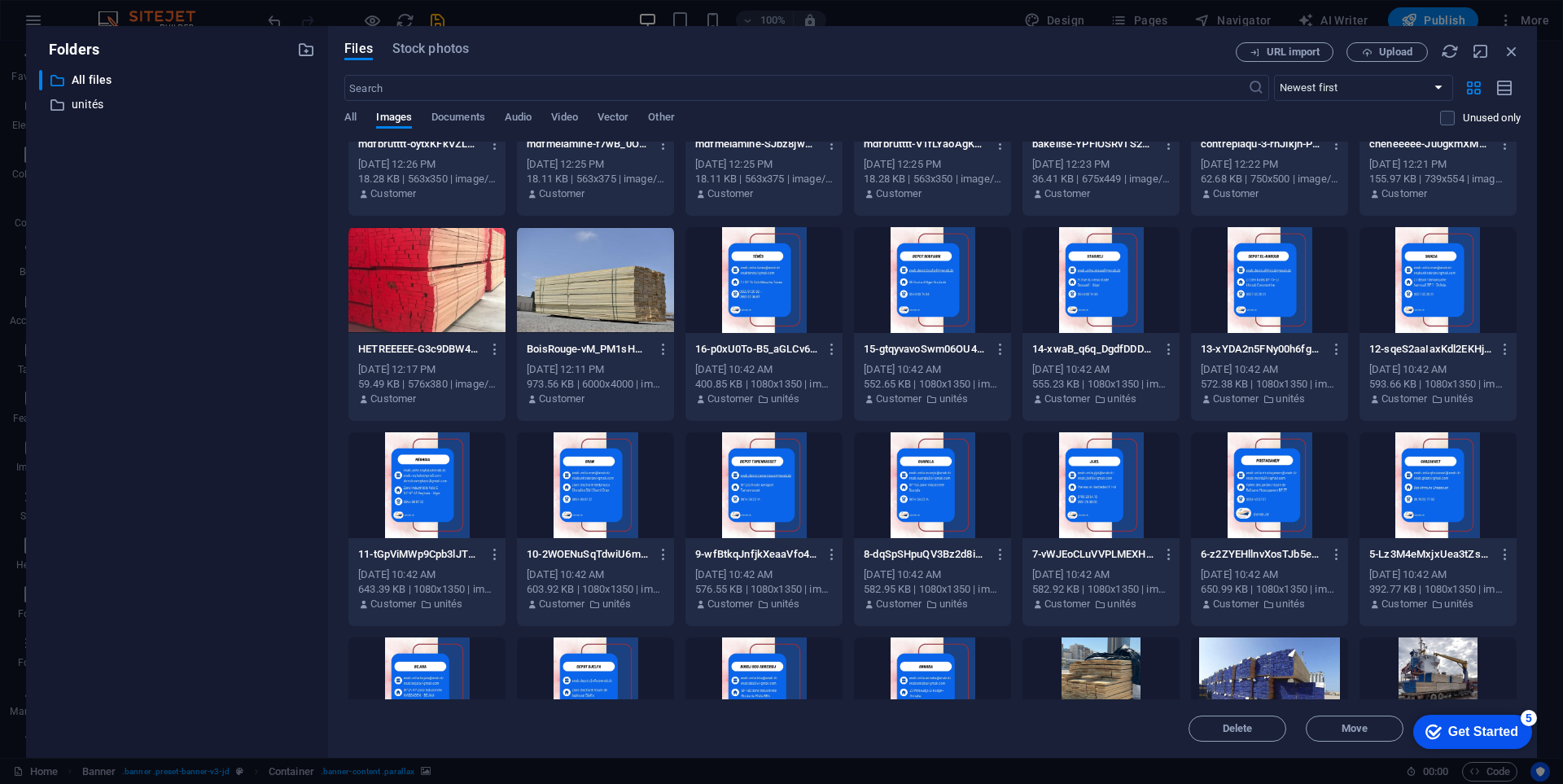
click at [1147, 730] on div "Delete Move Insert" at bounding box center [932, 720] width 1176 height 43
click div "checkmark Get Started 5 First Steps in the Editor Let's guide you through the t…"
click at [1483, 717] on div "checkmark Get Started 5" at bounding box center [1473, 732] width 119 height 35
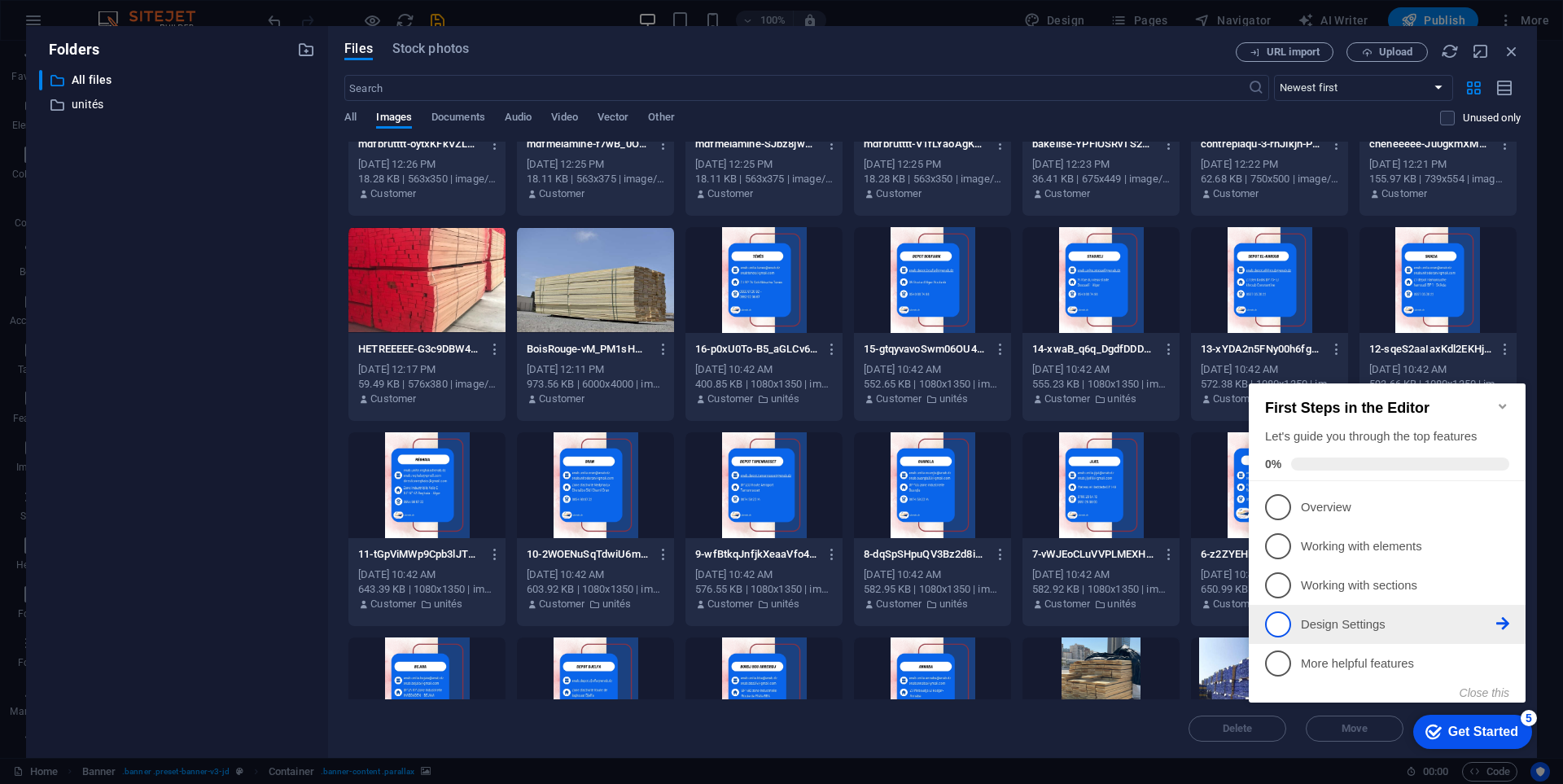
click at [1500, 619] on icon at bounding box center [1503, 623] width 13 height 13
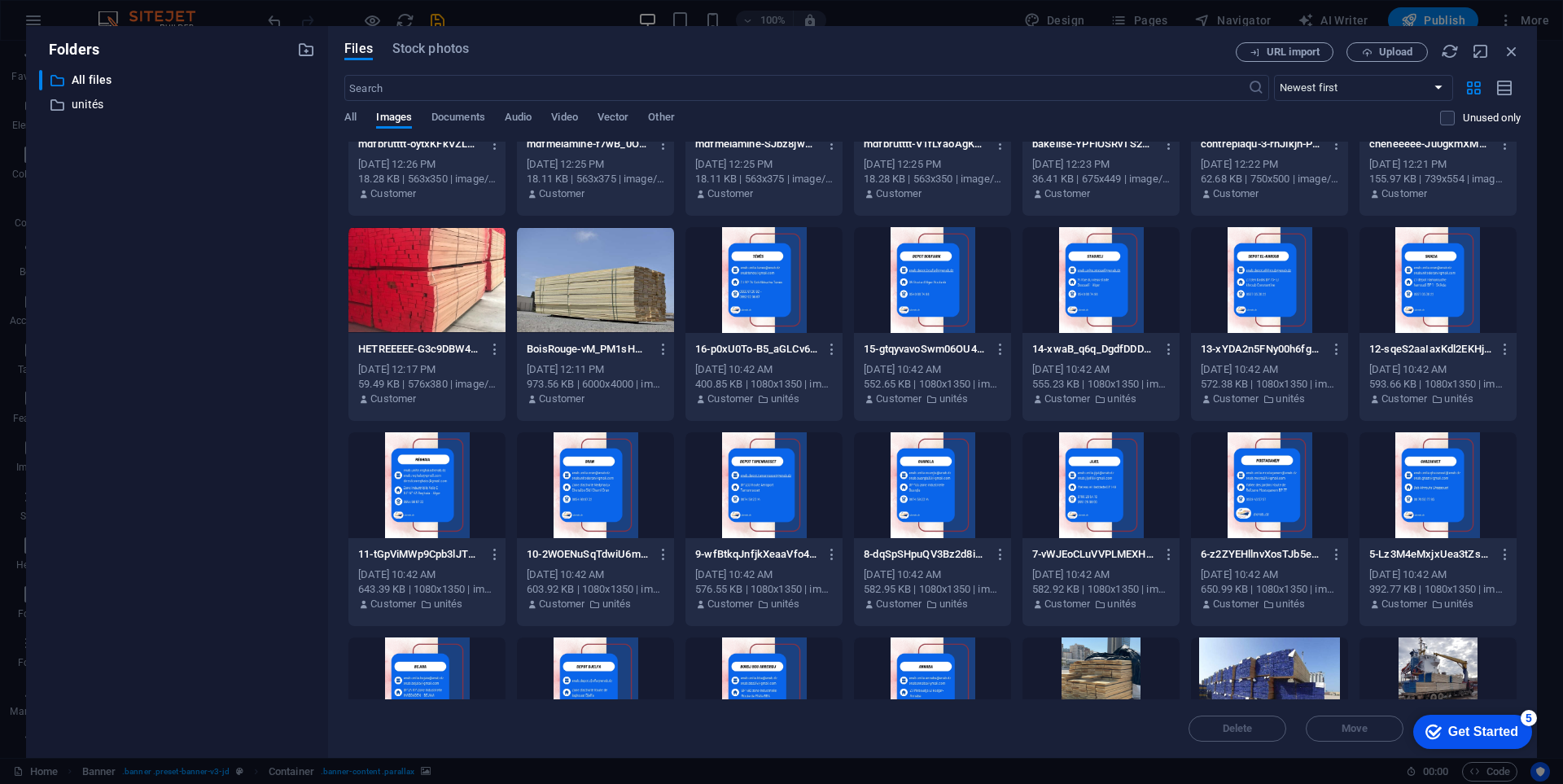
click at [1525, 715] on div "5" at bounding box center [1528, 717] width 16 height 16
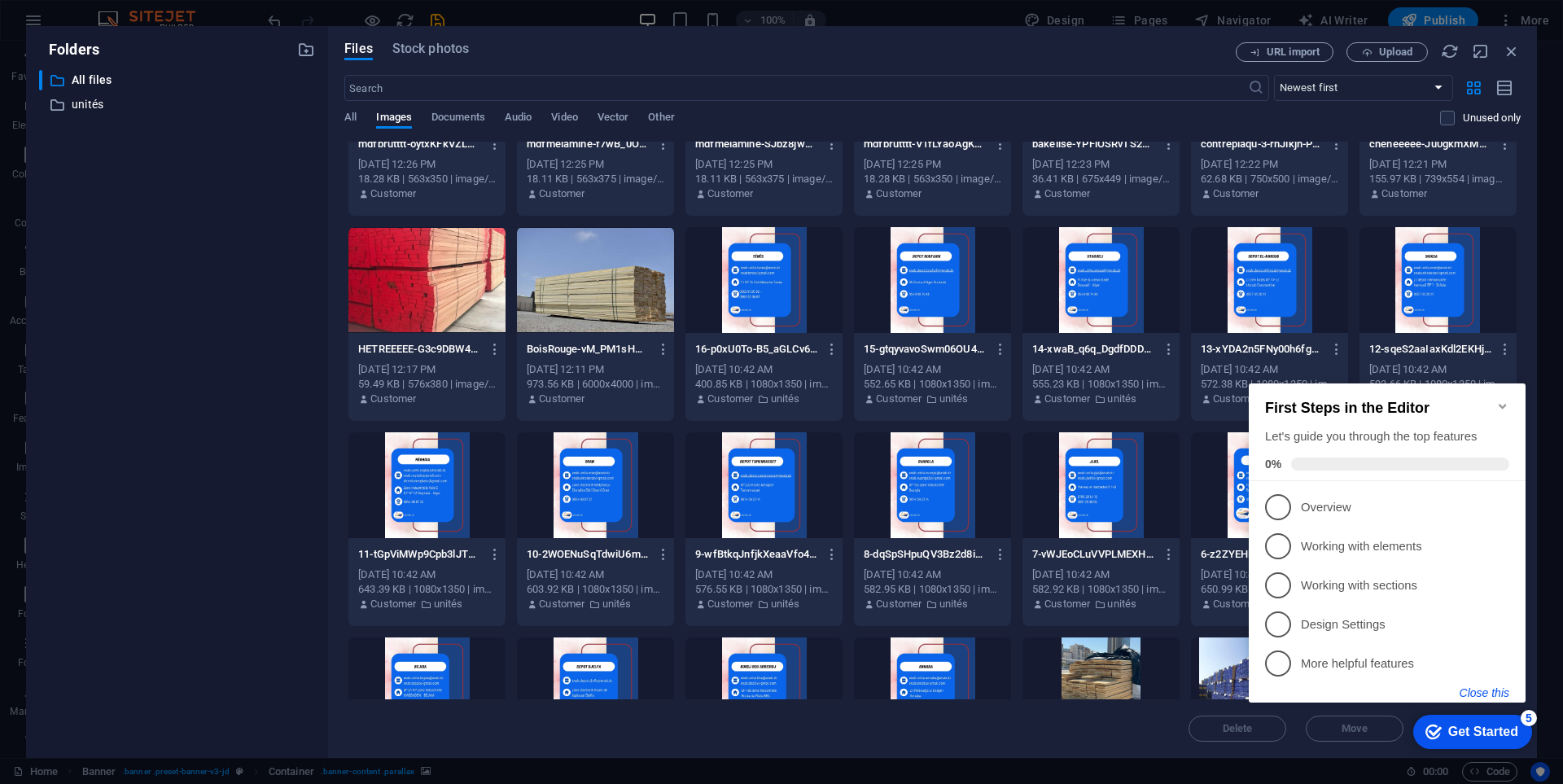
click at [1492, 694] on button "Close this" at bounding box center [1485, 693] width 50 height 13
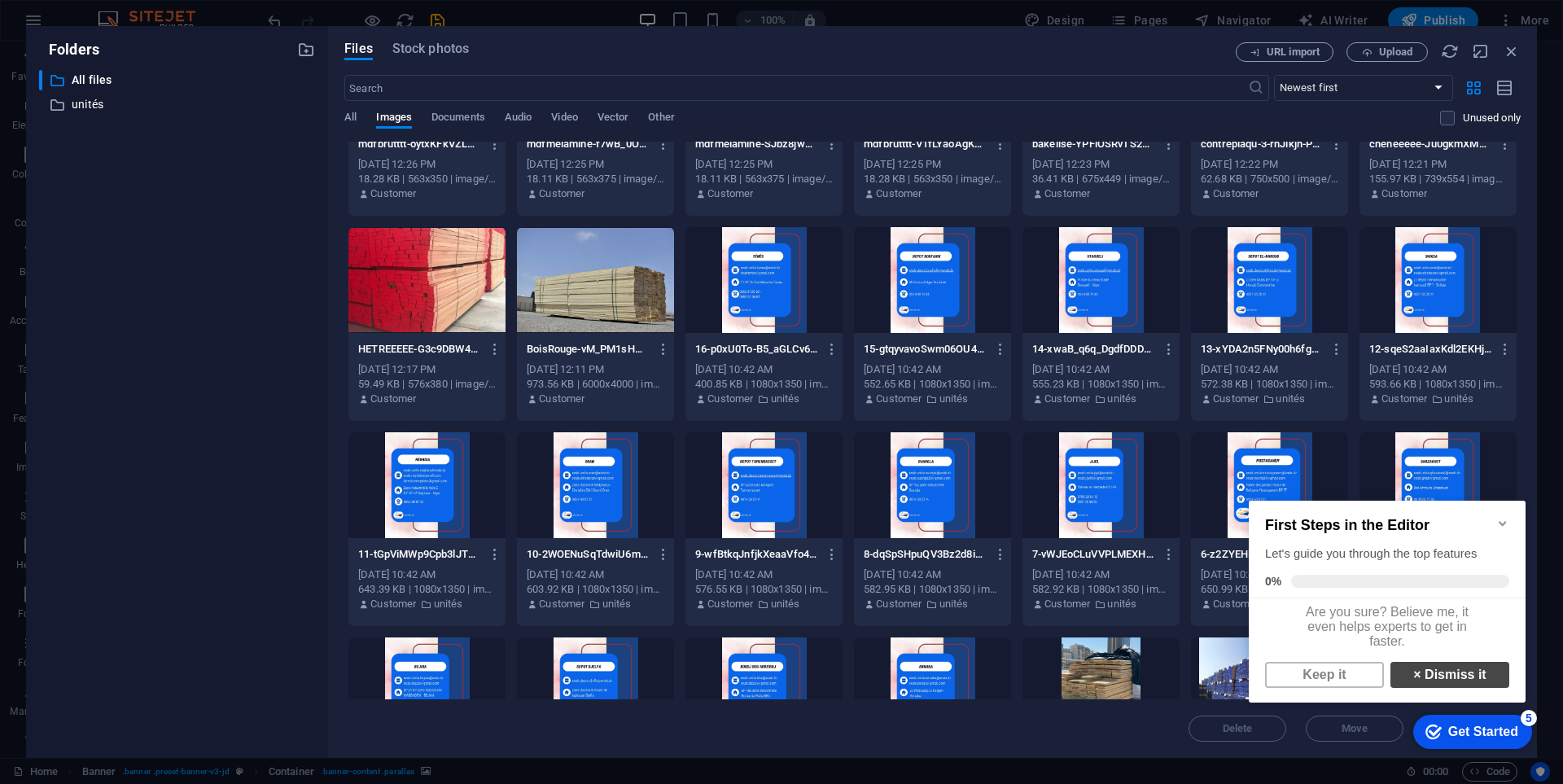
click at [1471, 681] on link "× Dismiss it" at bounding box center [1450, 674] width 119 height 26
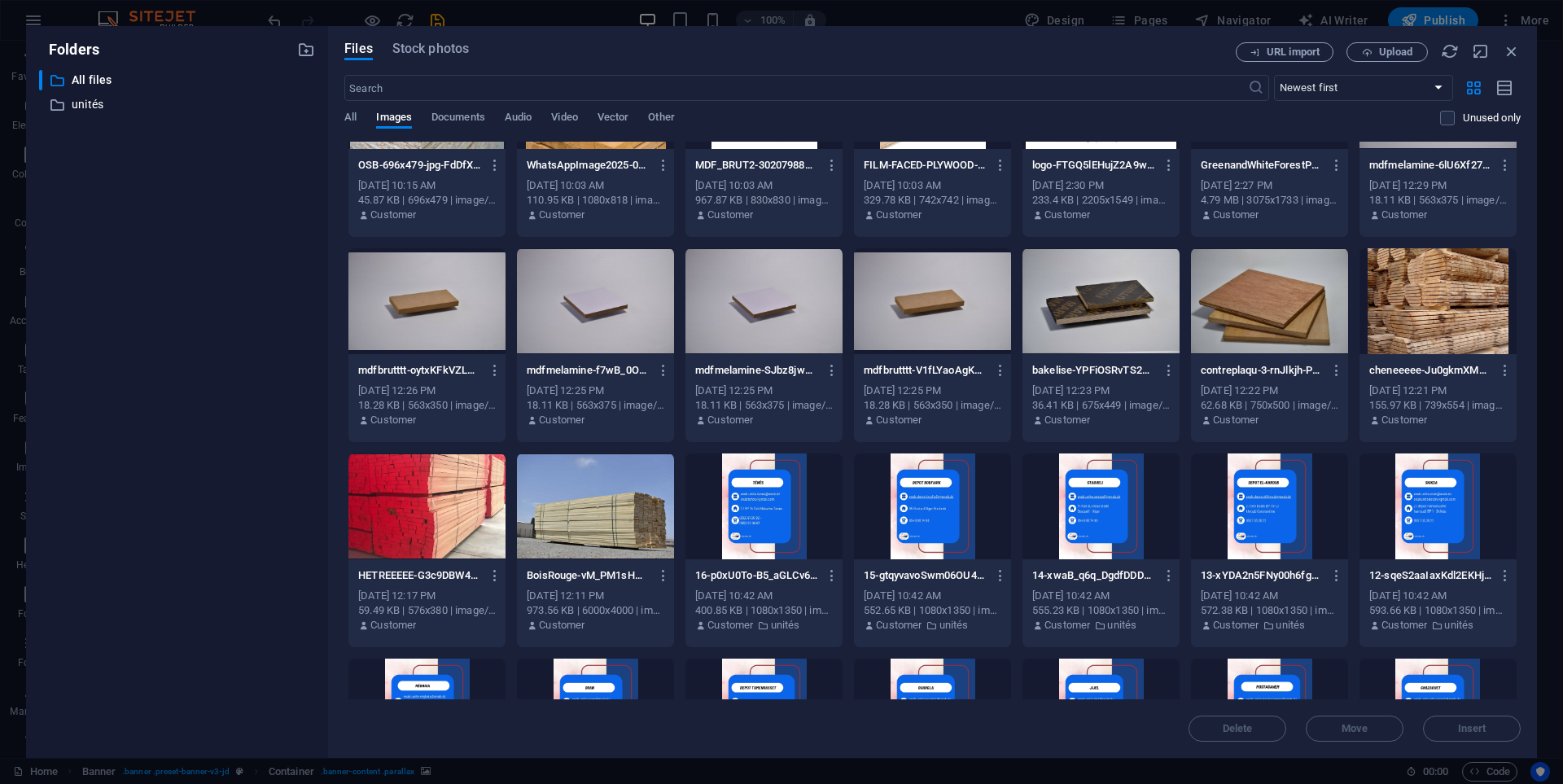
scroll to position [0, 0]
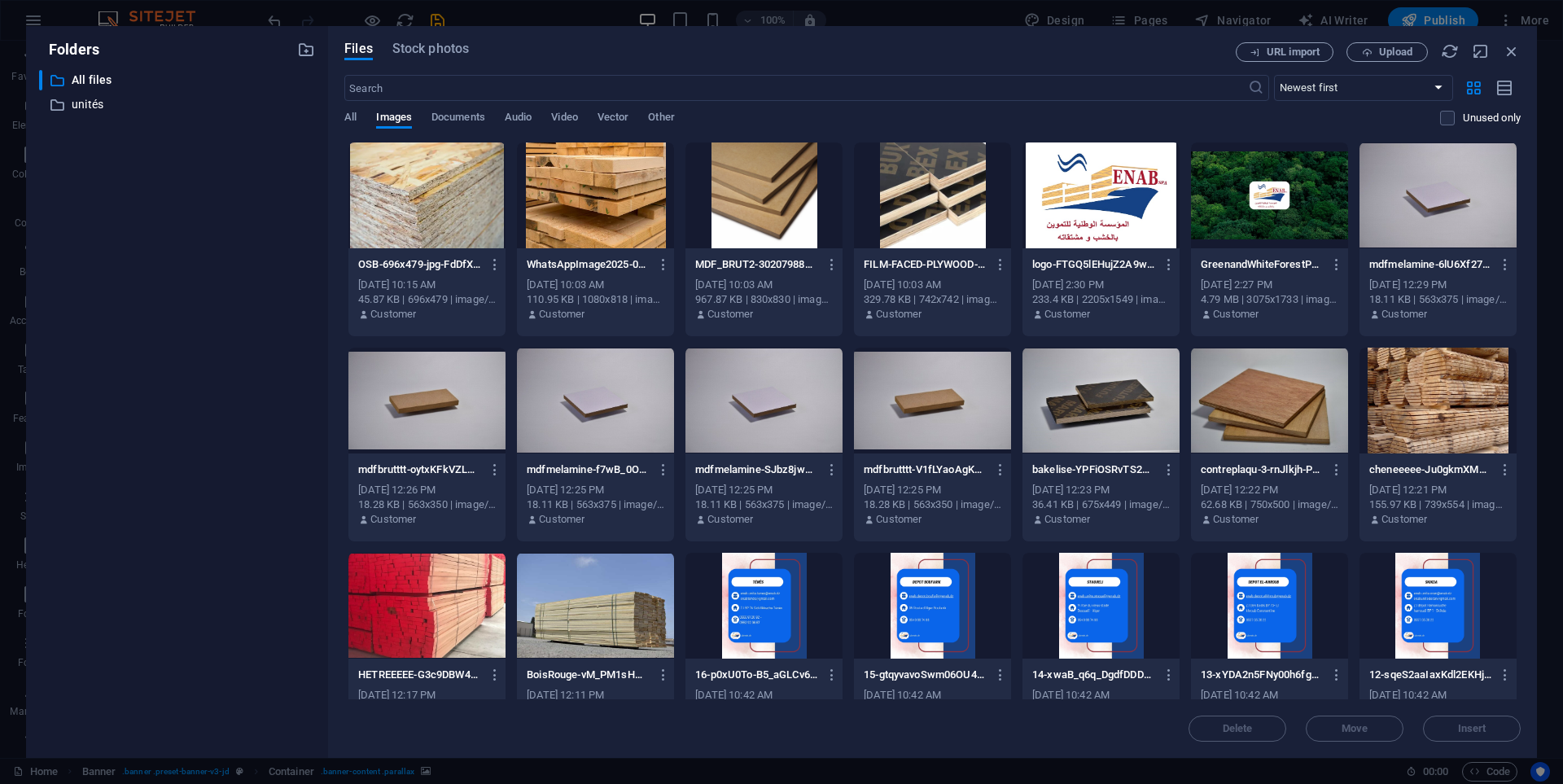
click at [1240, 191] on div at bounding box center [1269, 195] width 157 height 106
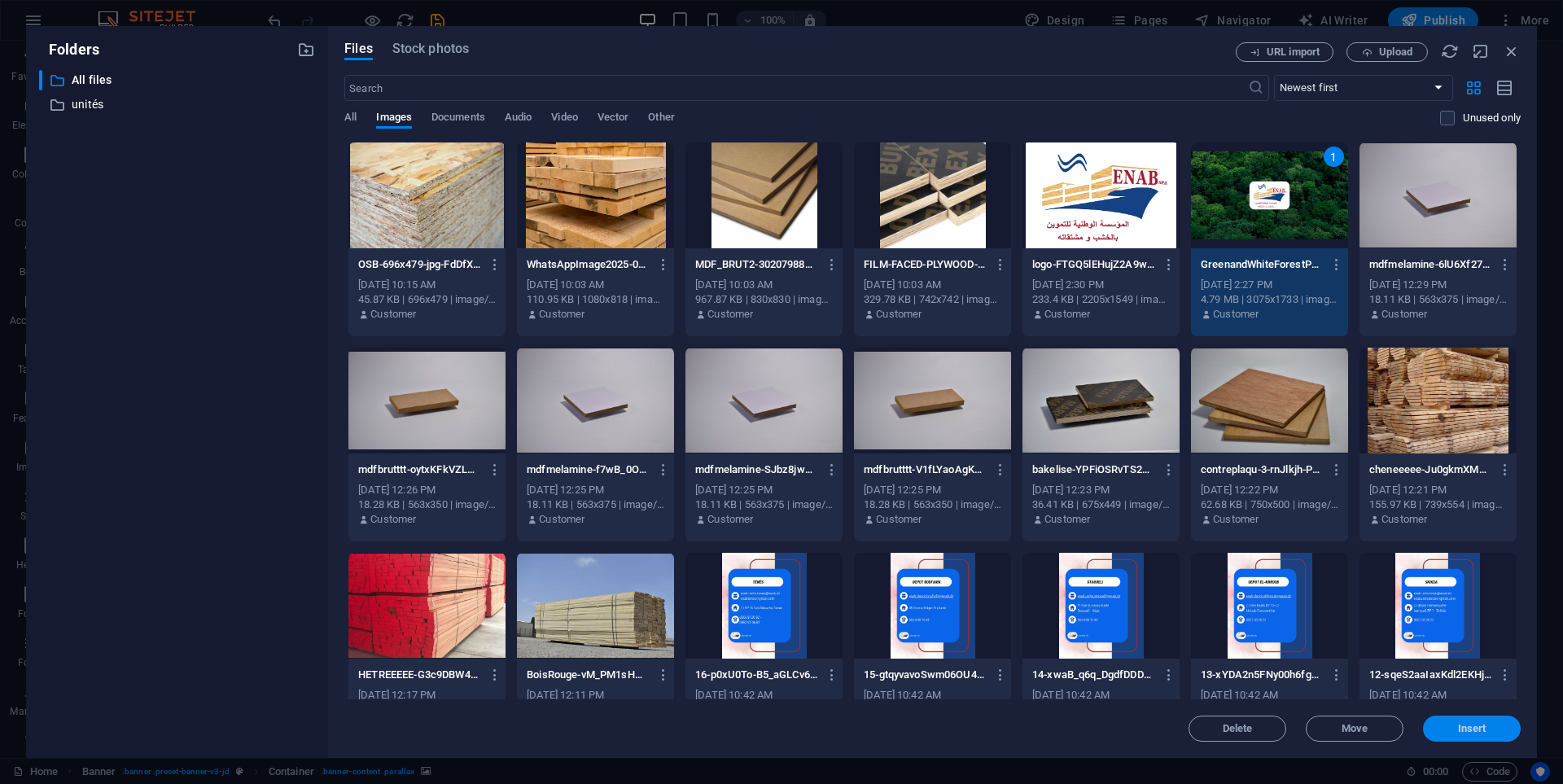
click at [1441, 721] on button "Insert" at bounding box center [1472, 728] width 98 height 26
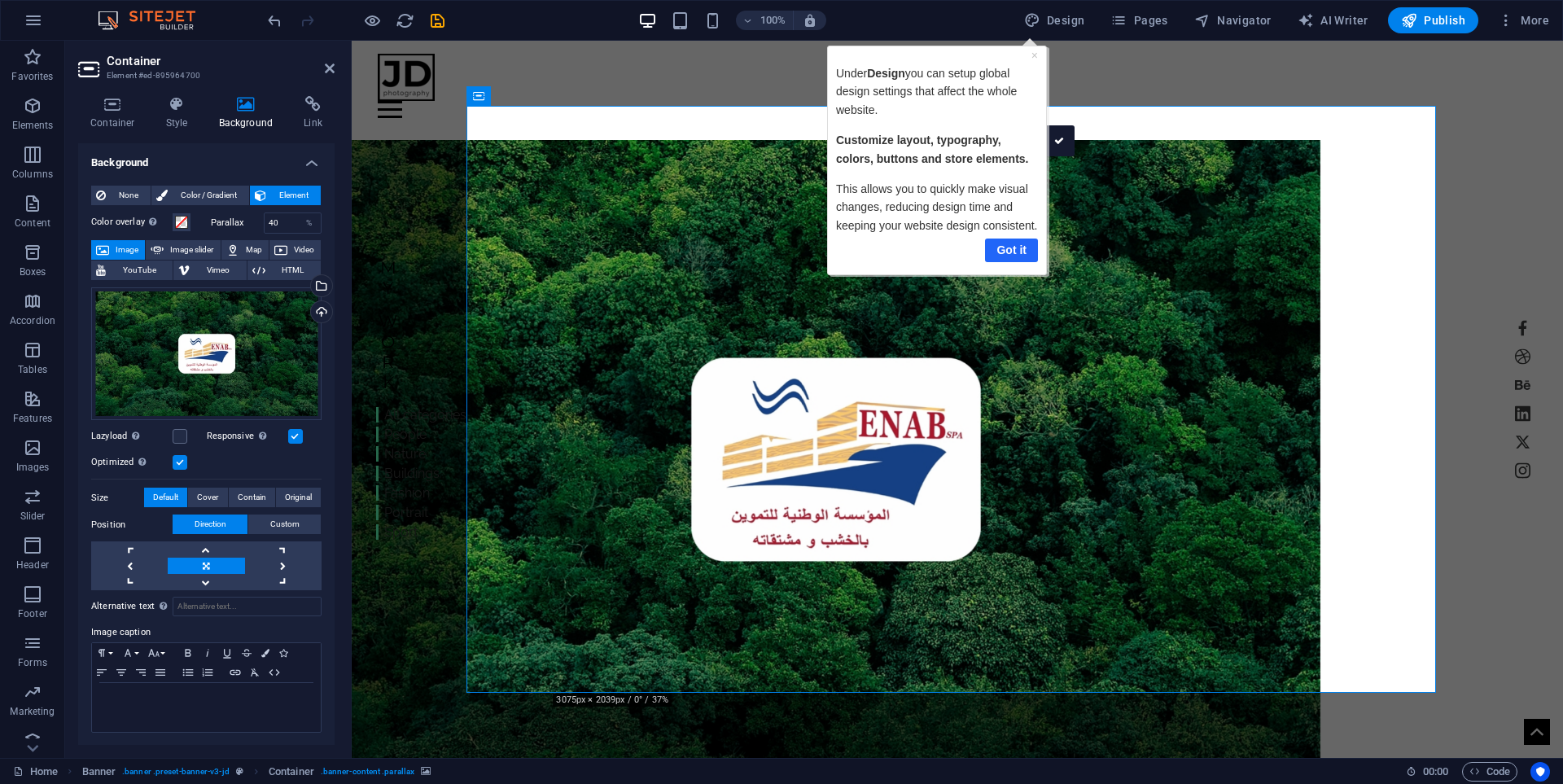
click at [1005, 248] on link "Got it" at bounding box center [1011, 250] width 53 height 24
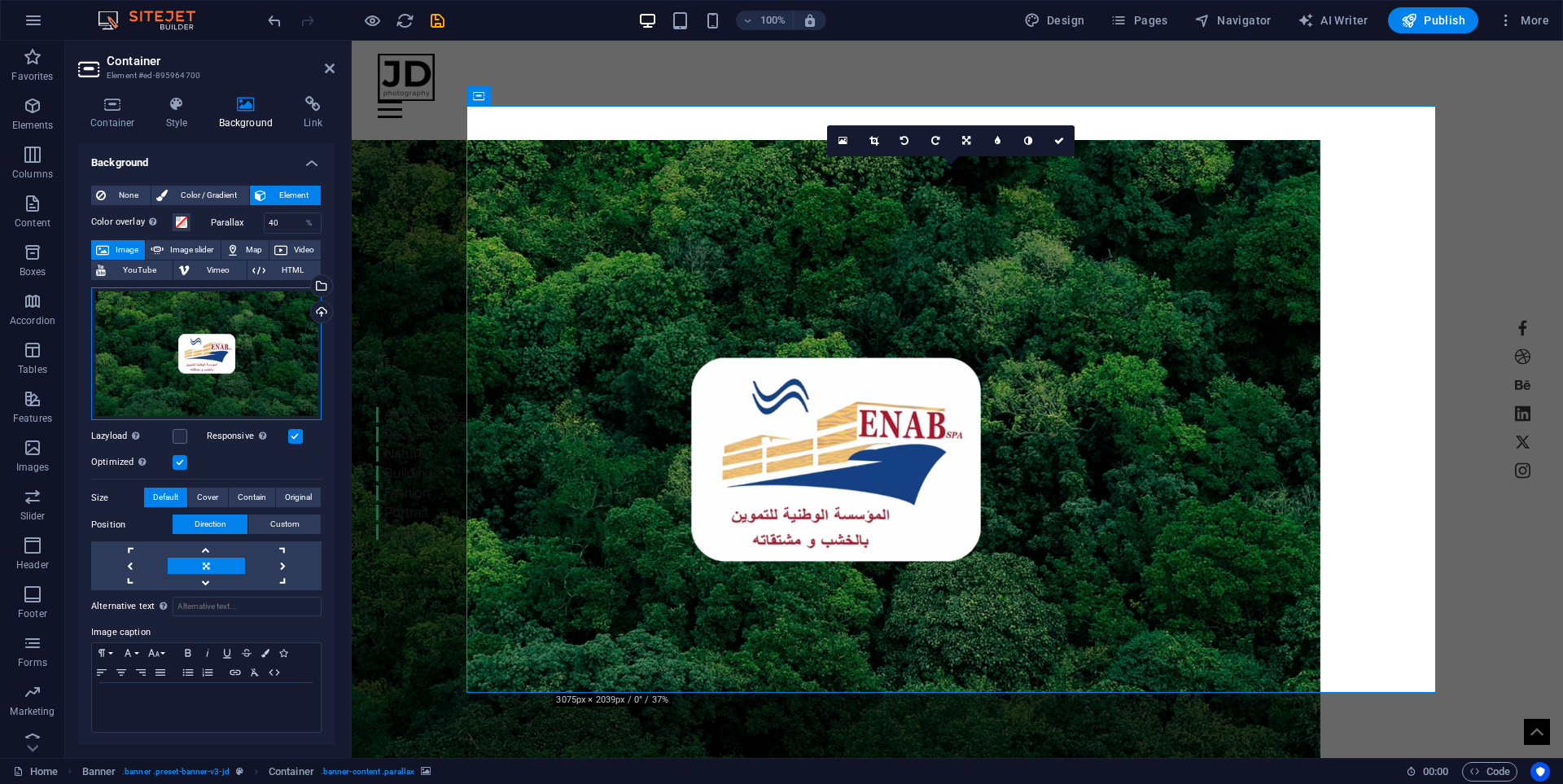
click at [252, 334] on div "Drag files here, click to choose files or select files from Files or our free s…" at bounding box center [207, 354] width 231 height 134
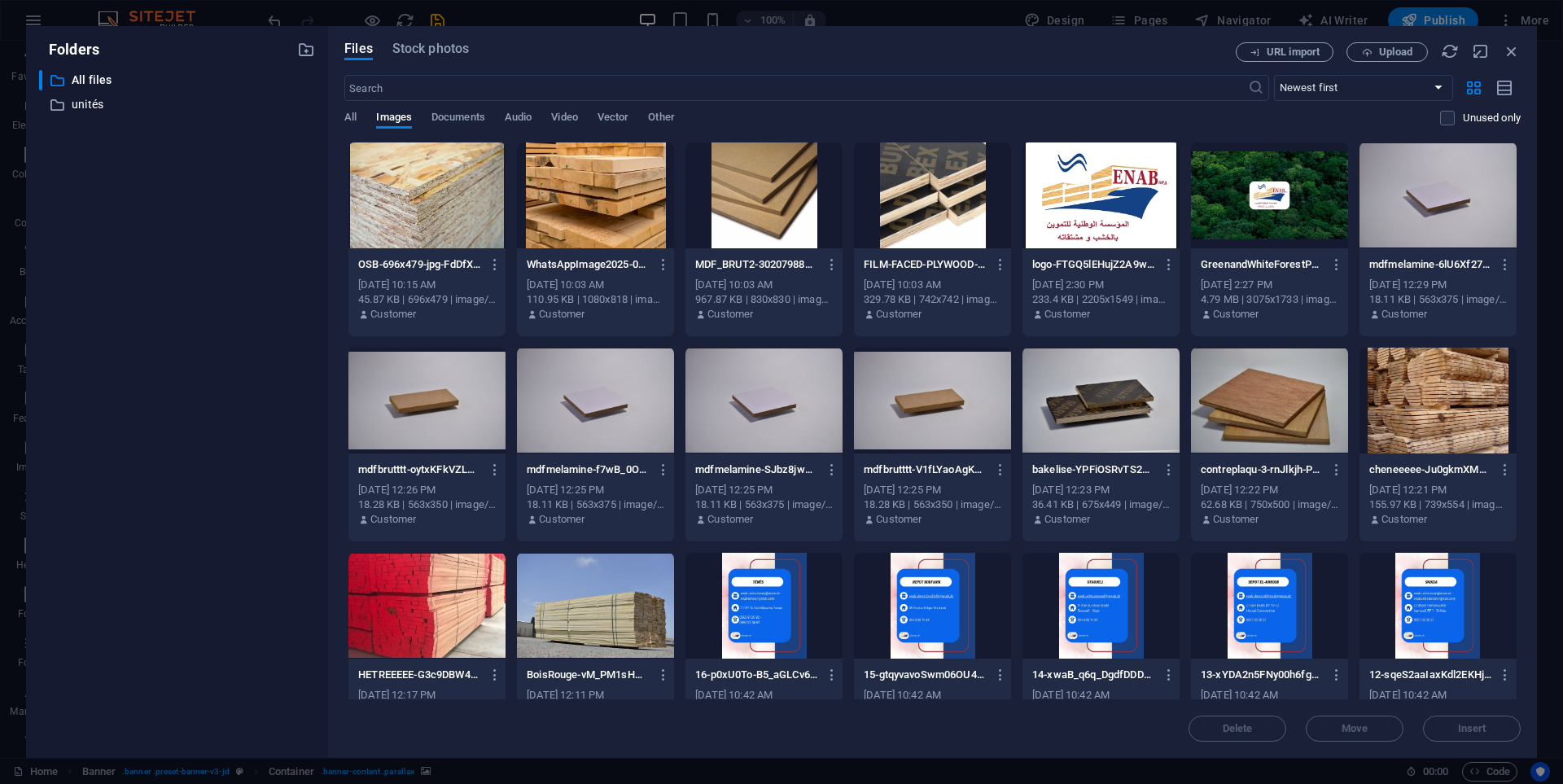
click at [569, 206] on div at bounding box center [595, 195] width 157 height 106
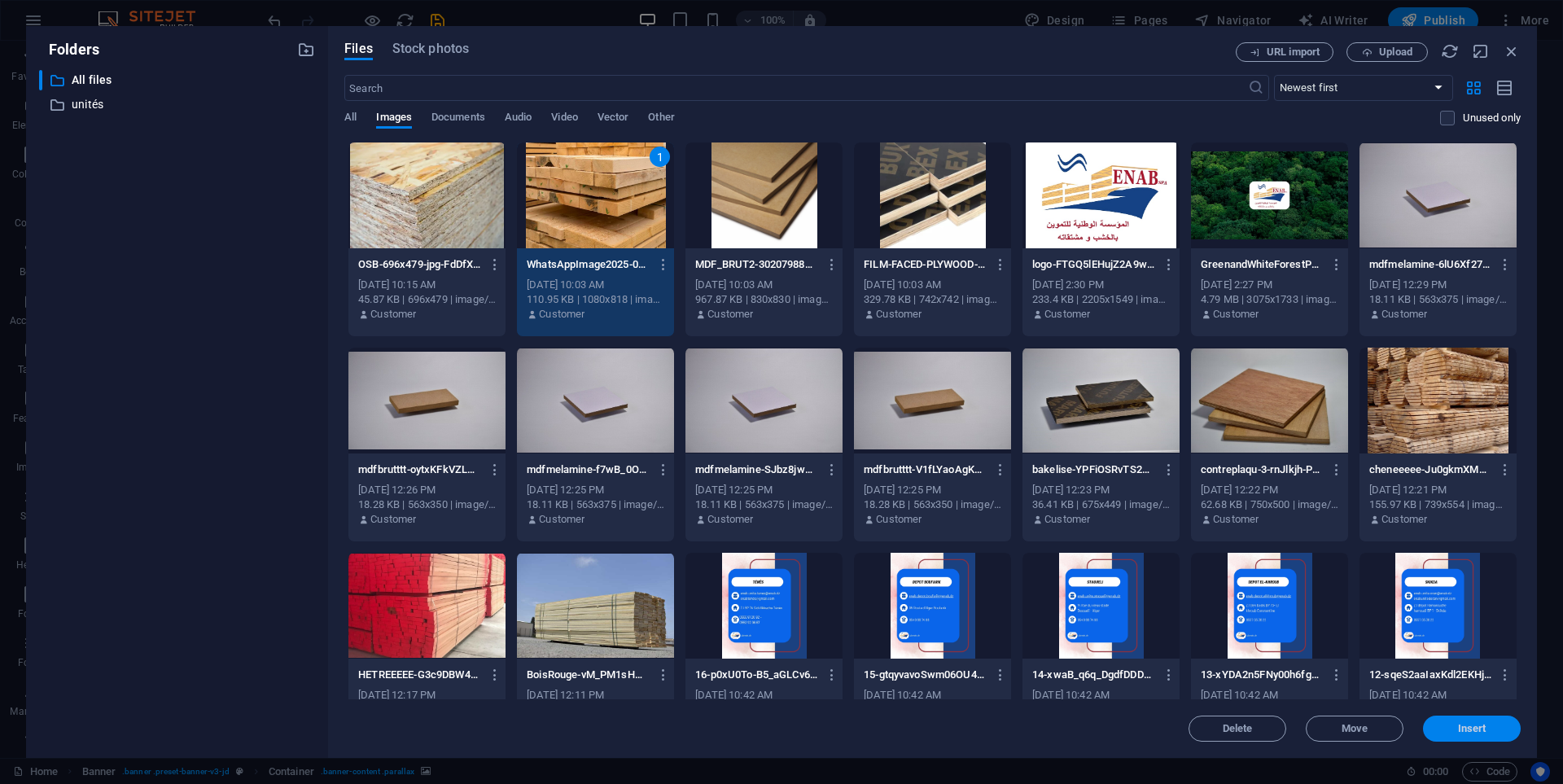
click at [1433, 727] on span "Insert" at bounding box center [1472, 728] width 84 height 10
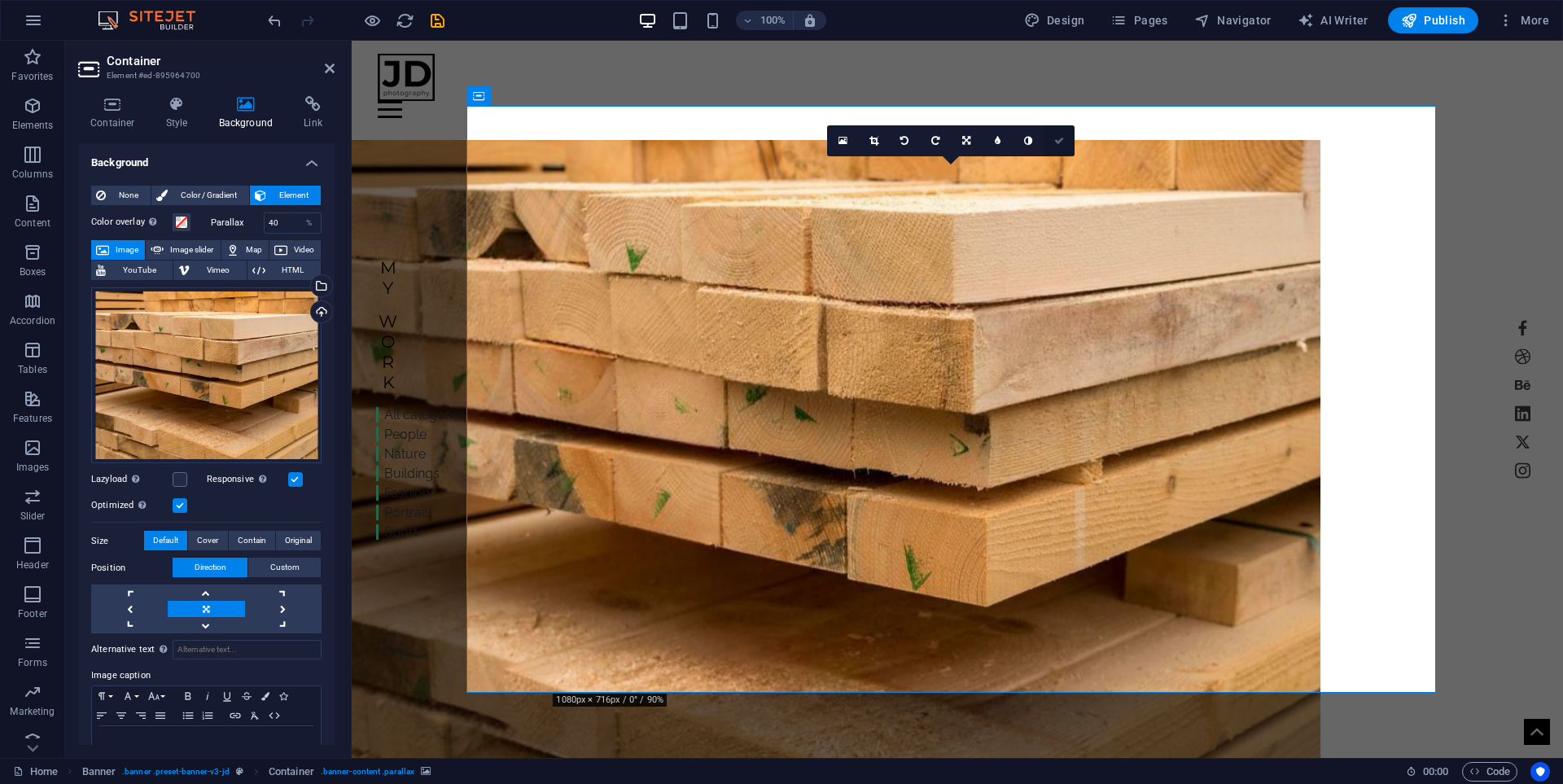
click at [1059, 138] on icon at bounding box center [1058, 140] width 10 height 10
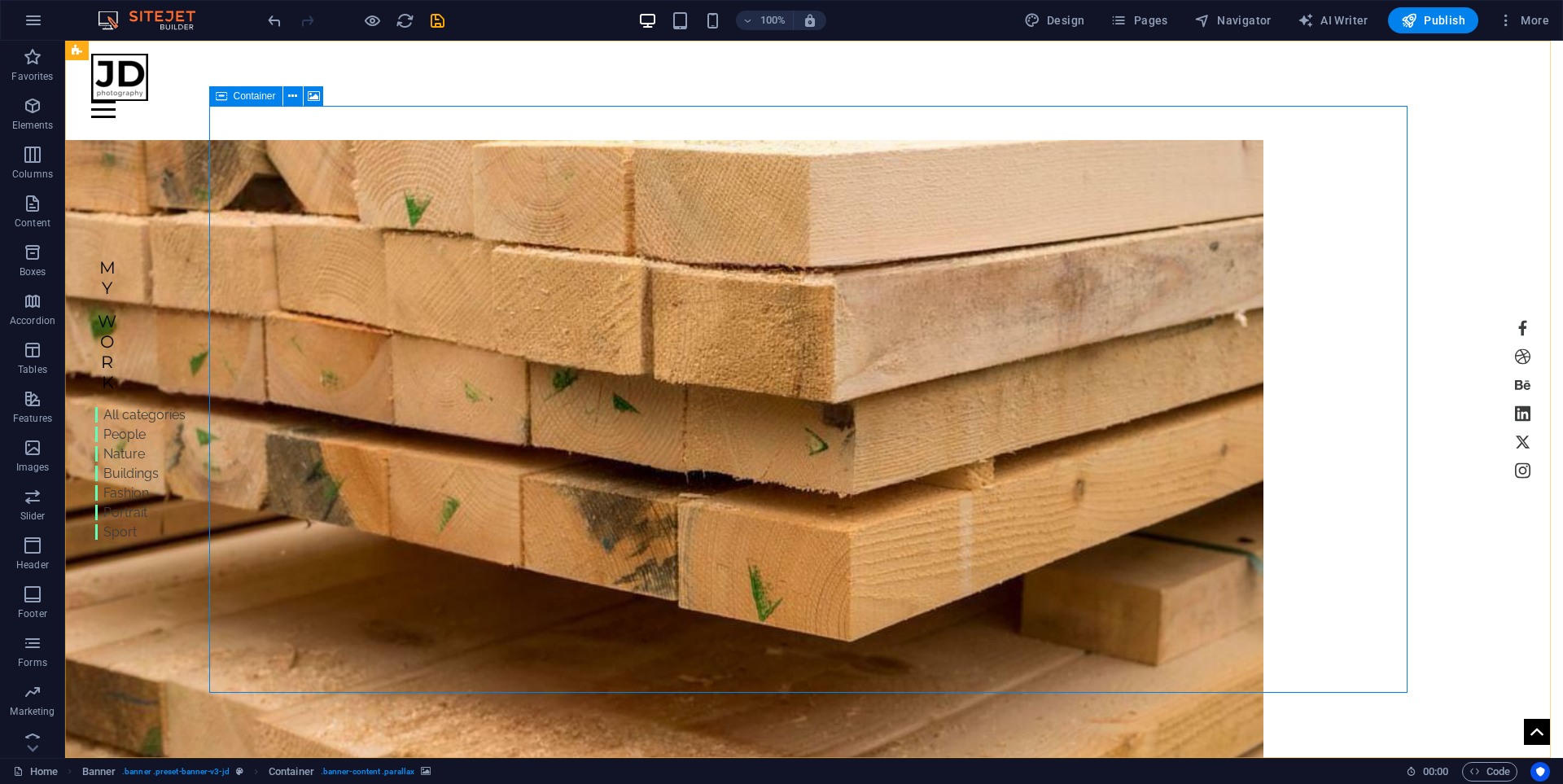
click at [218, 100] on icon at bounding box center [221, 96] width 12 height 20
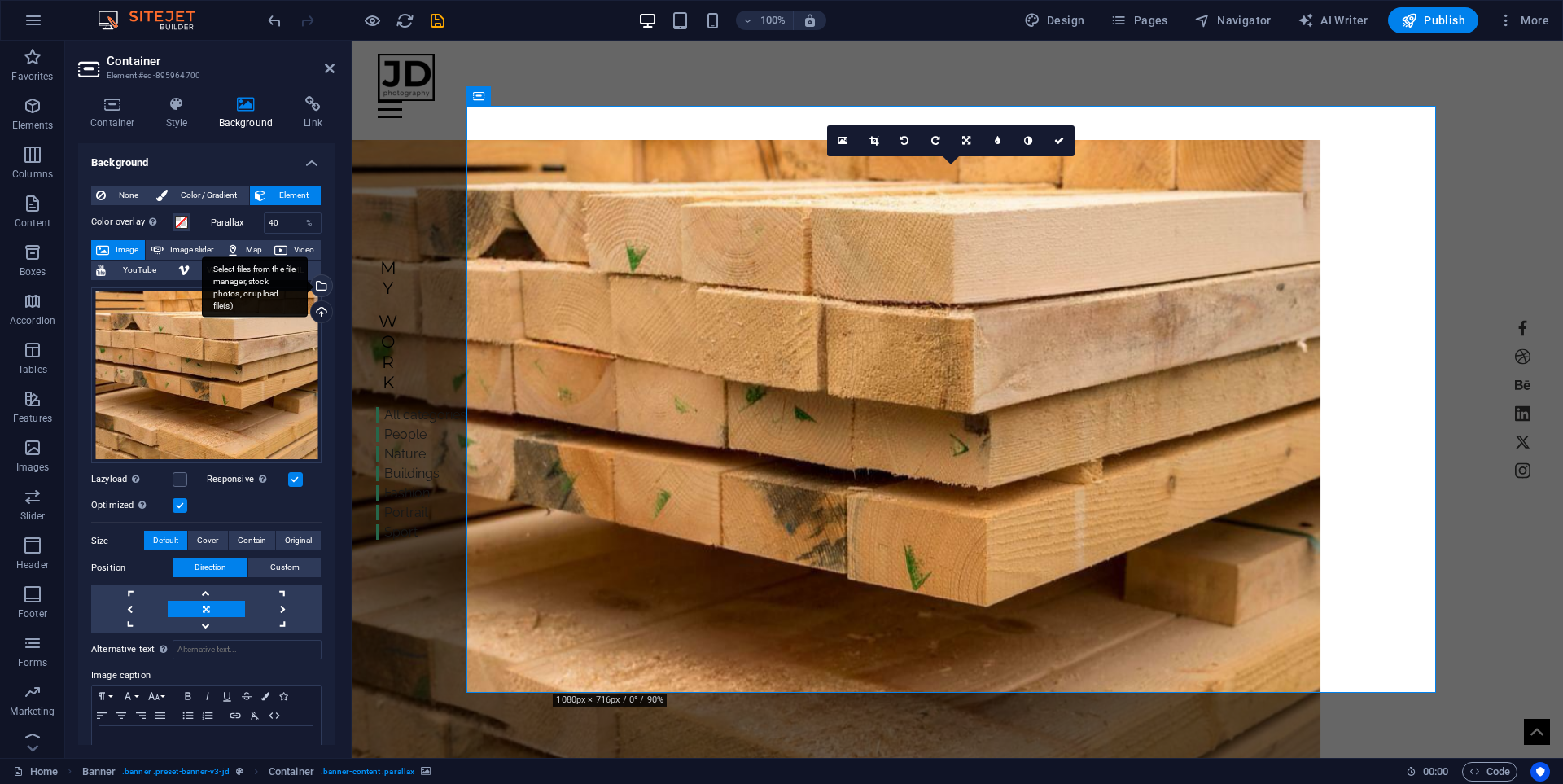
click at [308, 282] on div "Select files from the file manager, stock photos, or upload file(s)" at bounding box center [255, 286] width 106 height 61
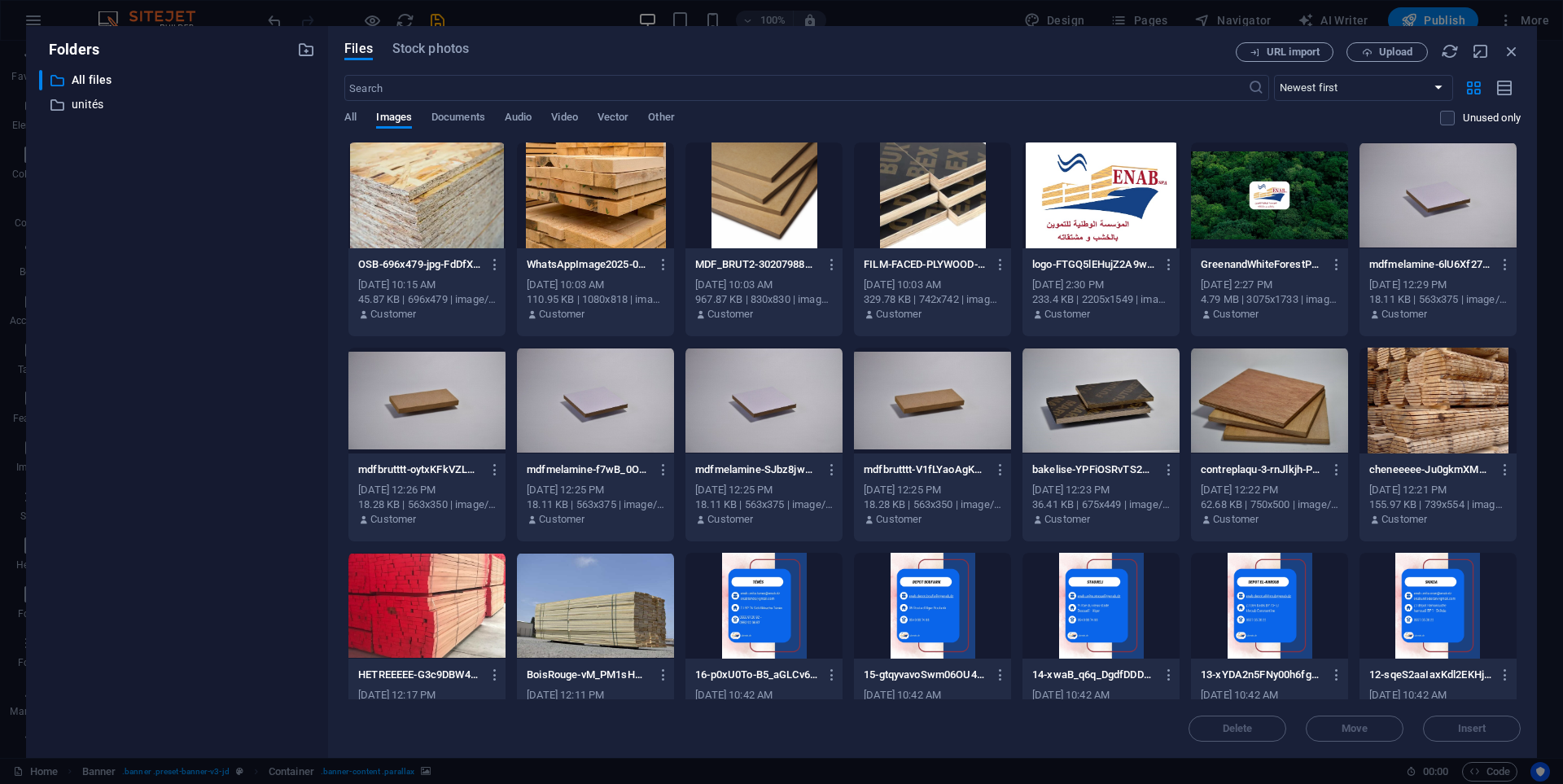
click at [967, 213] on div at bounding box center [932, 195] width 157 height 106
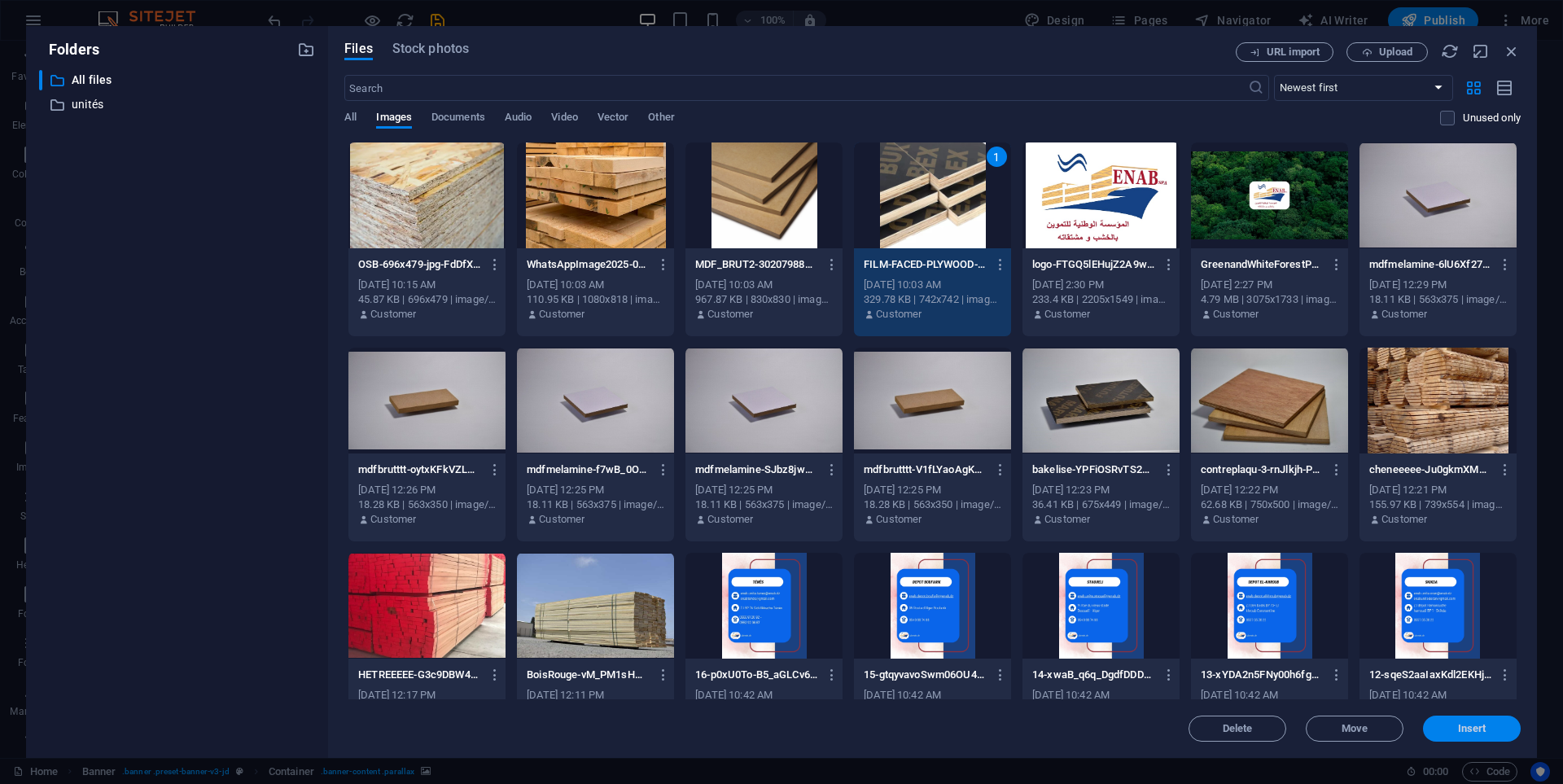
click at [1451, 721] on button "Insert" at bounding box center [1472, 728] width 98 height 26
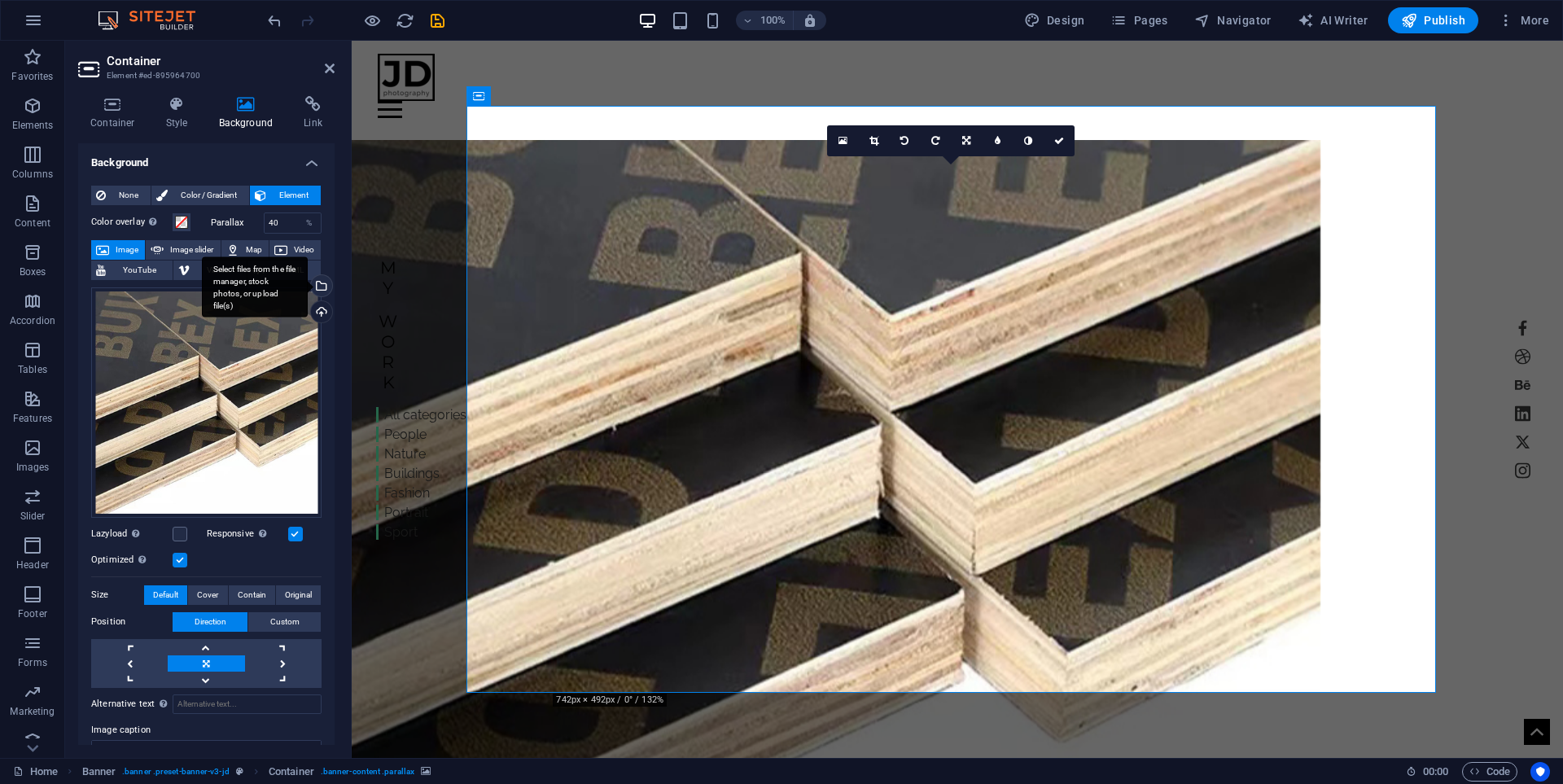
click at [319, 282] on div "Select files from the file manager, stock photos, or upload file(s)" at bounding box center [320, 287] width 25 height 25
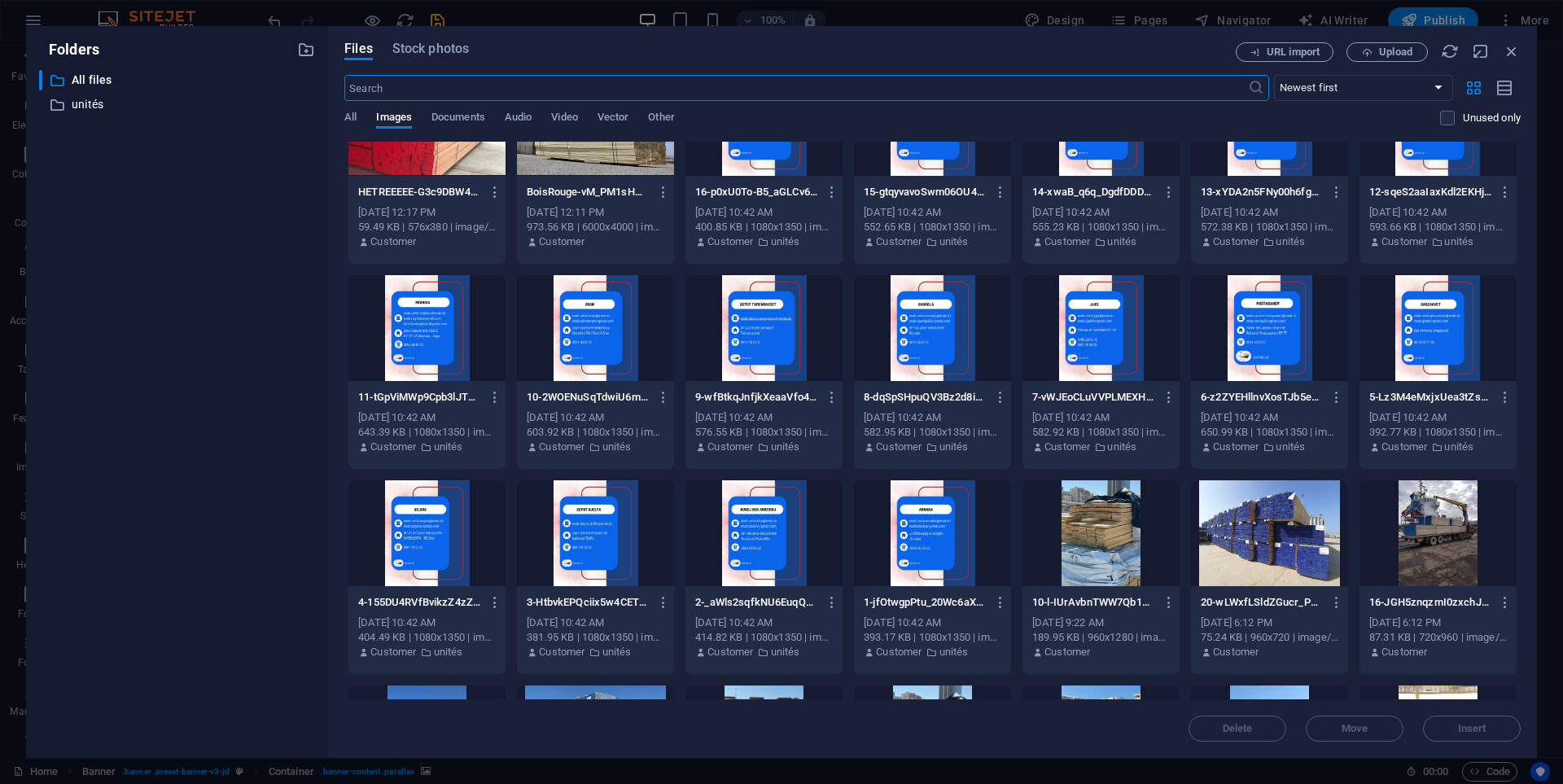
scroll to position [814, 0]
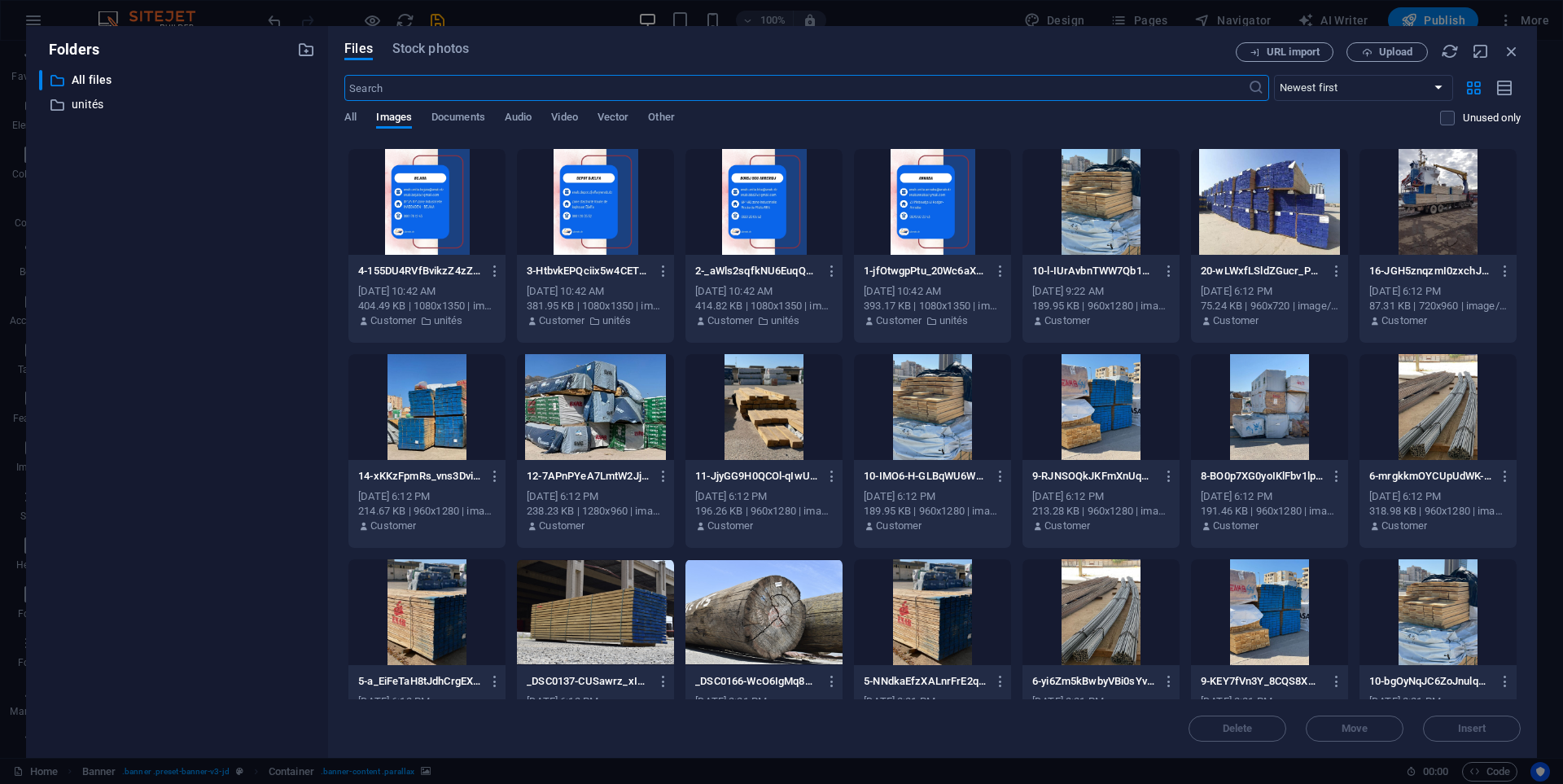
click at [1067, 420] on div at bounding box center [1101, 406] width 157 height 106
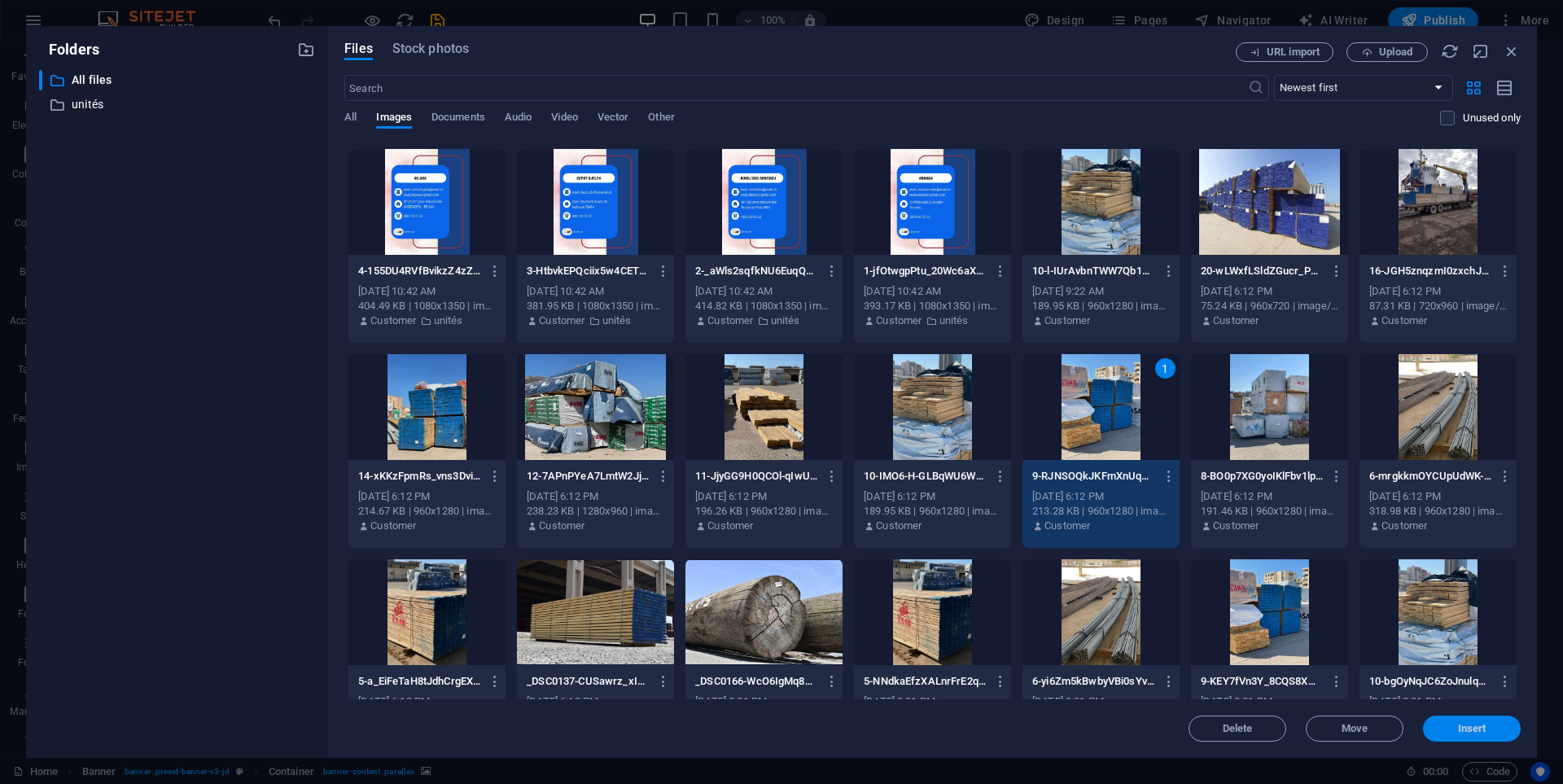
click at [1441, 737] on button "Insert" at bounding box center [1472, 728] width 98 height 26
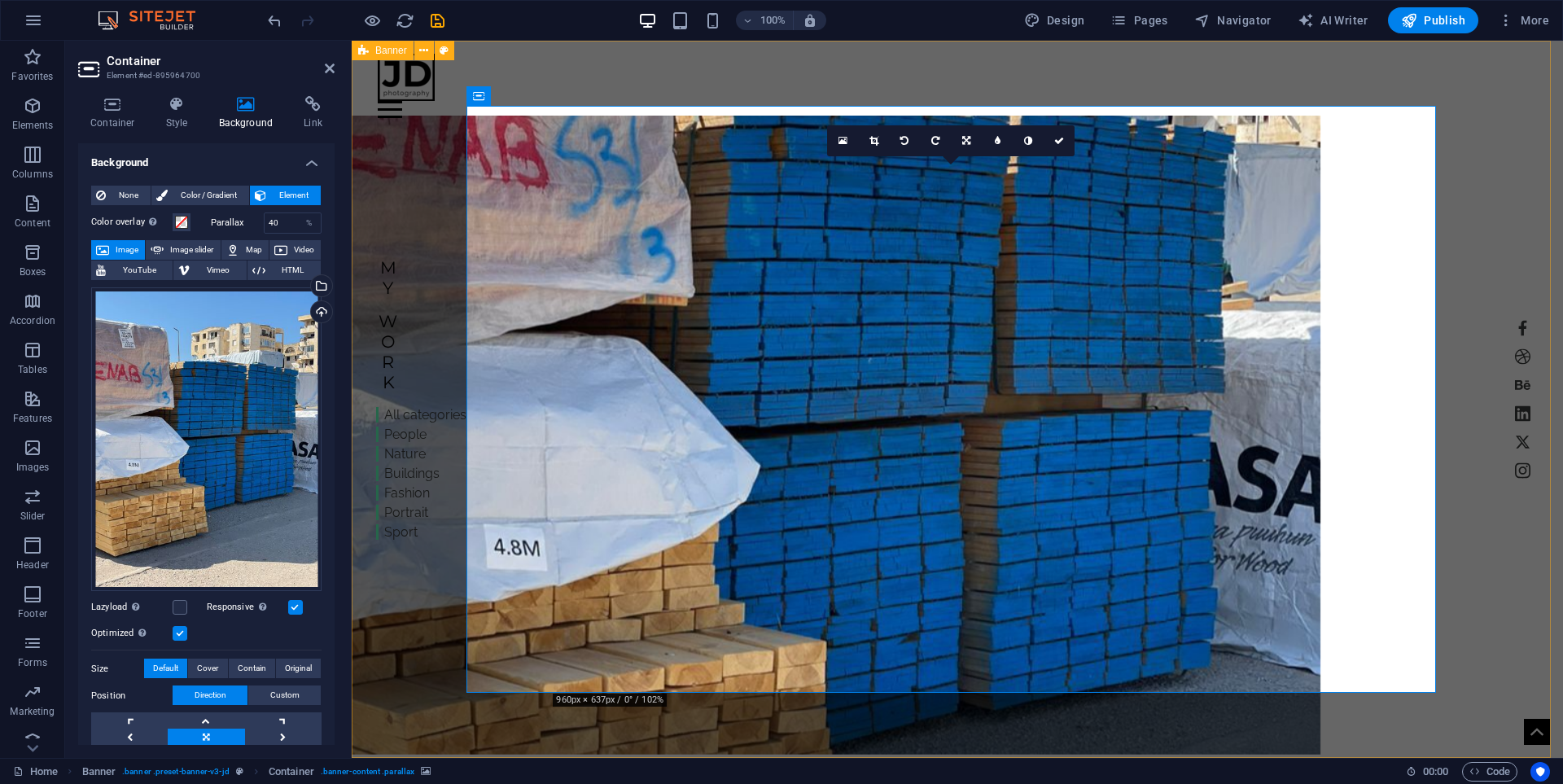
scroll to position [0, 0]
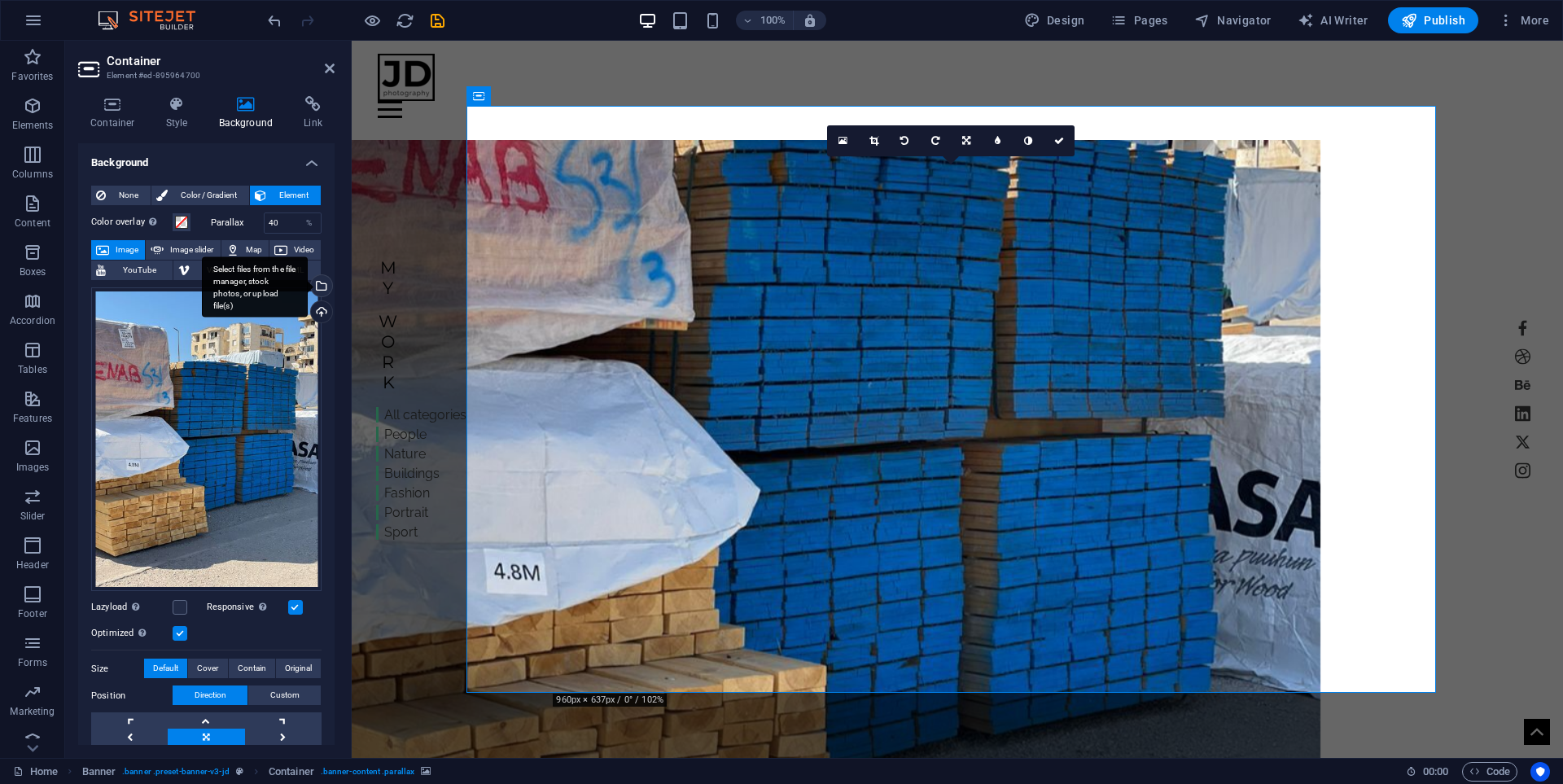
click at [318, 290] on div "Select files from the file manager, stock photos, or upload file(s)" at bounding box center [320, 287] width 25 height 25
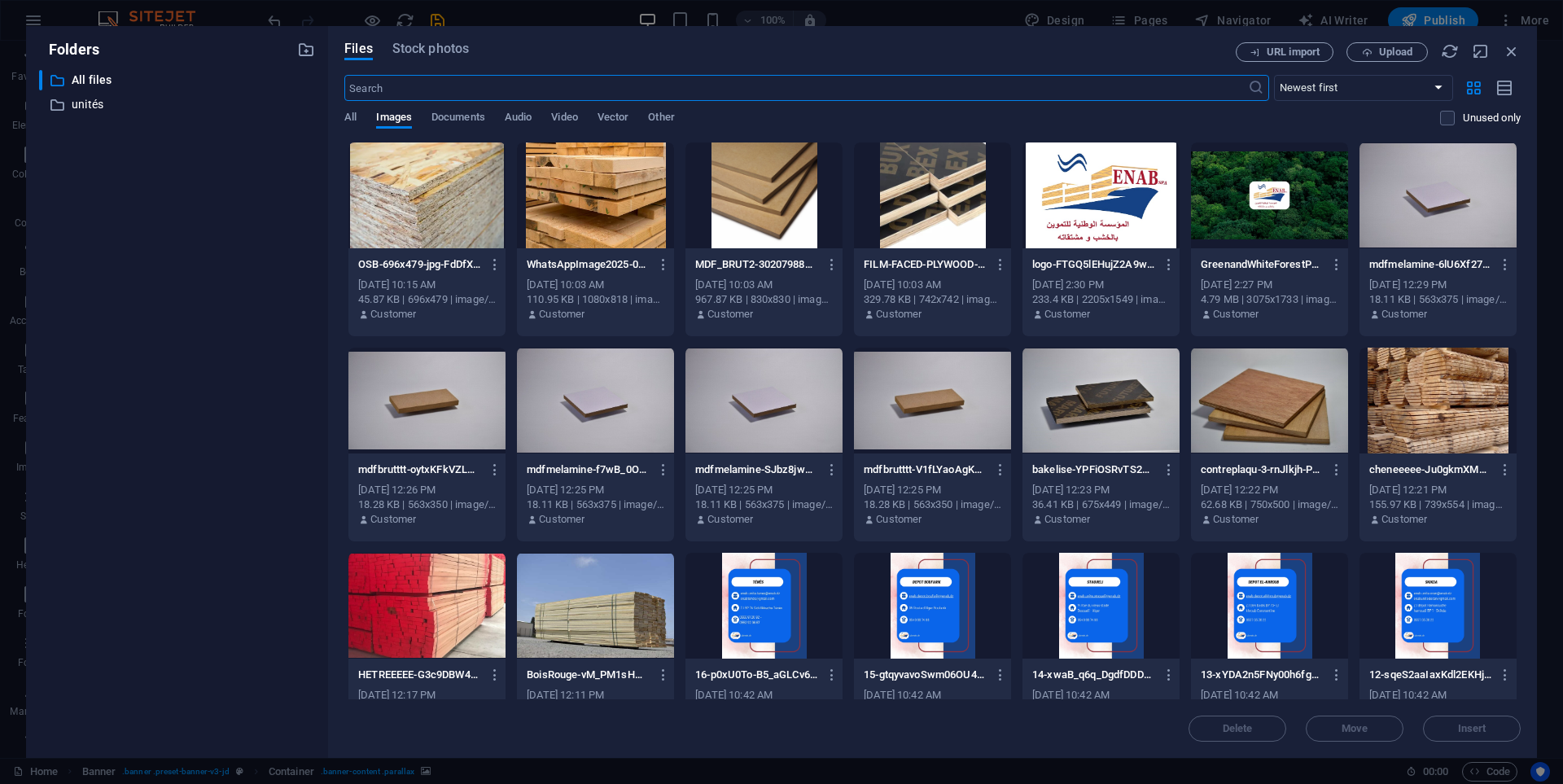
click at [472, 606] on div at bounding box center [427, 605] width 157 height 106
click at [1443, 724] on span "Insert" at bounding box center [1472, 728] width 84 height 10
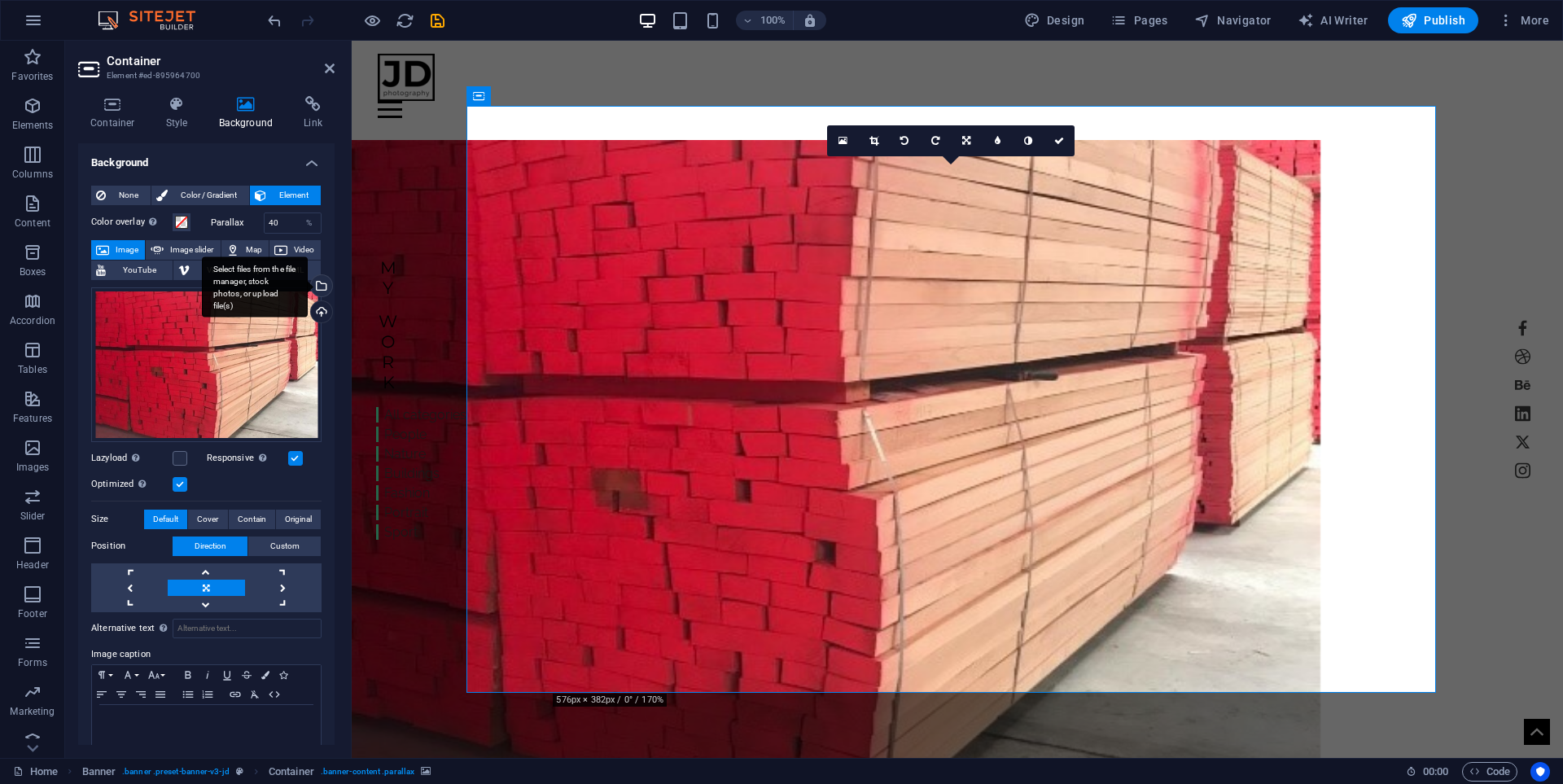
click at [308, 289] on div "Select files from the file manager, stock photos, or upload file(s)" at bounding box center [255, 286] width 106 height 61
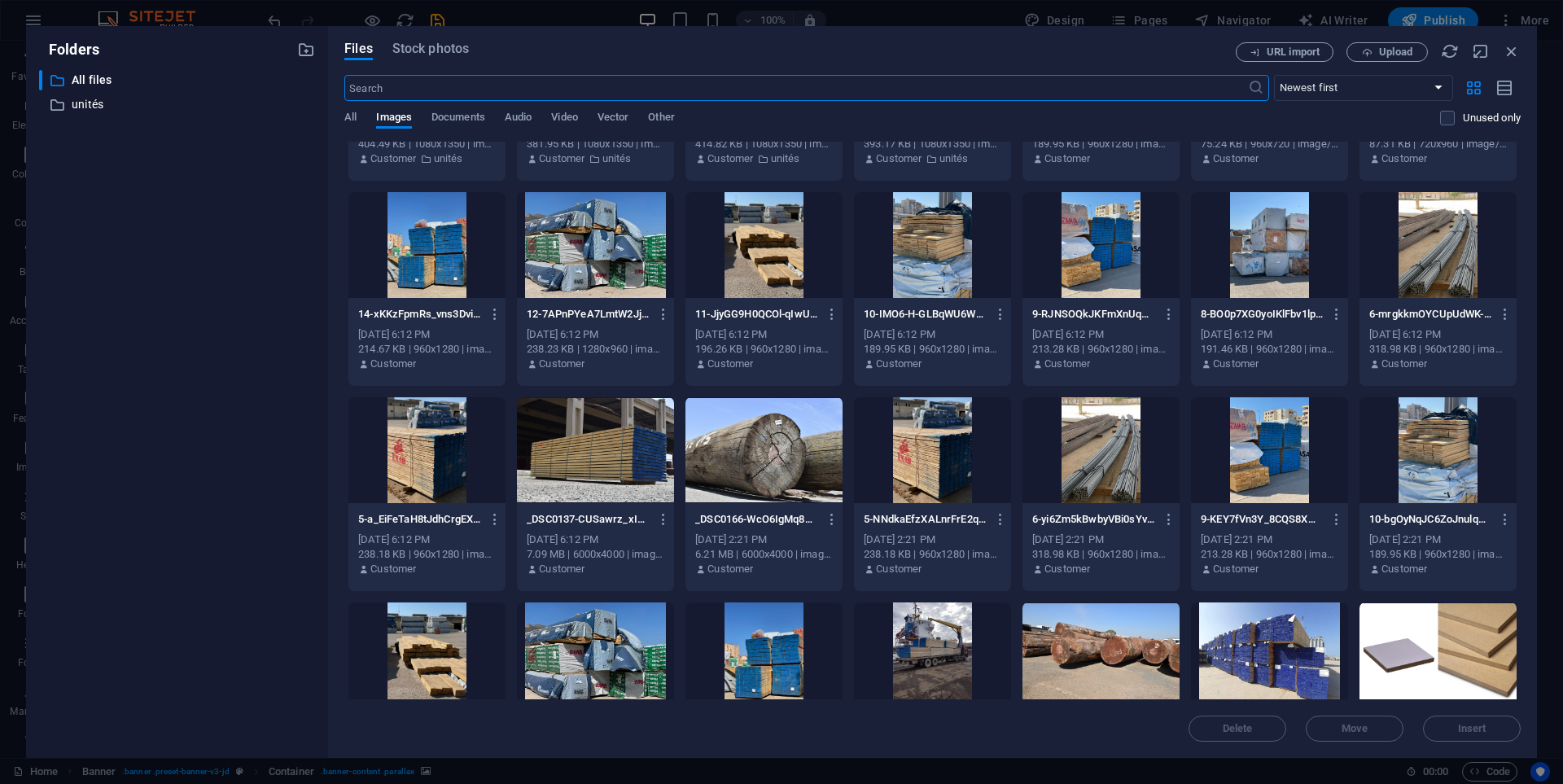
scroll to position [976, 0]
click at [779, 450] on div at bounding box center [764, 449] width 157 height 106
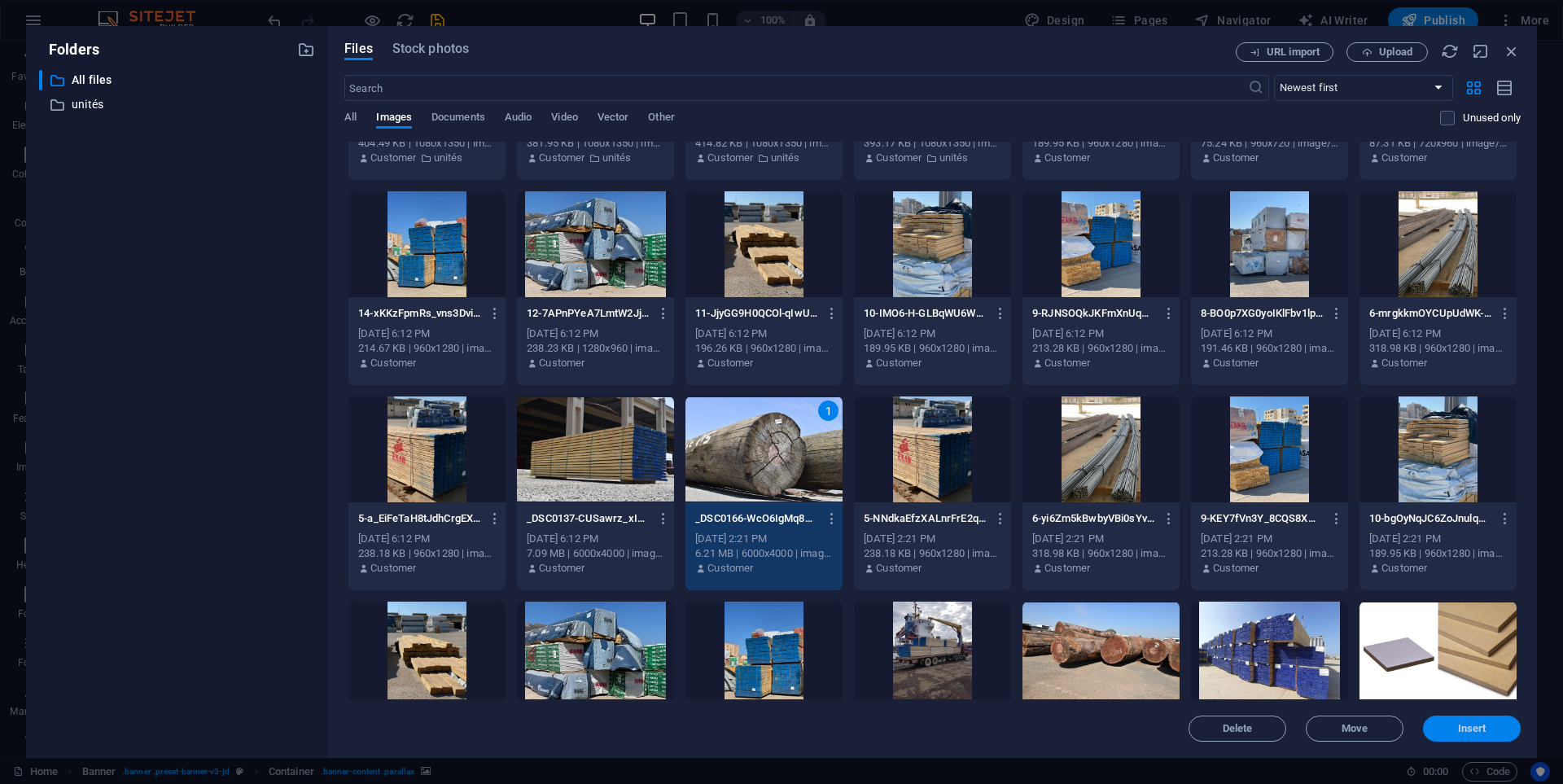
click at [1485, 731] on span "Insert" at bounding box center [1473, 728] width 28 height 10
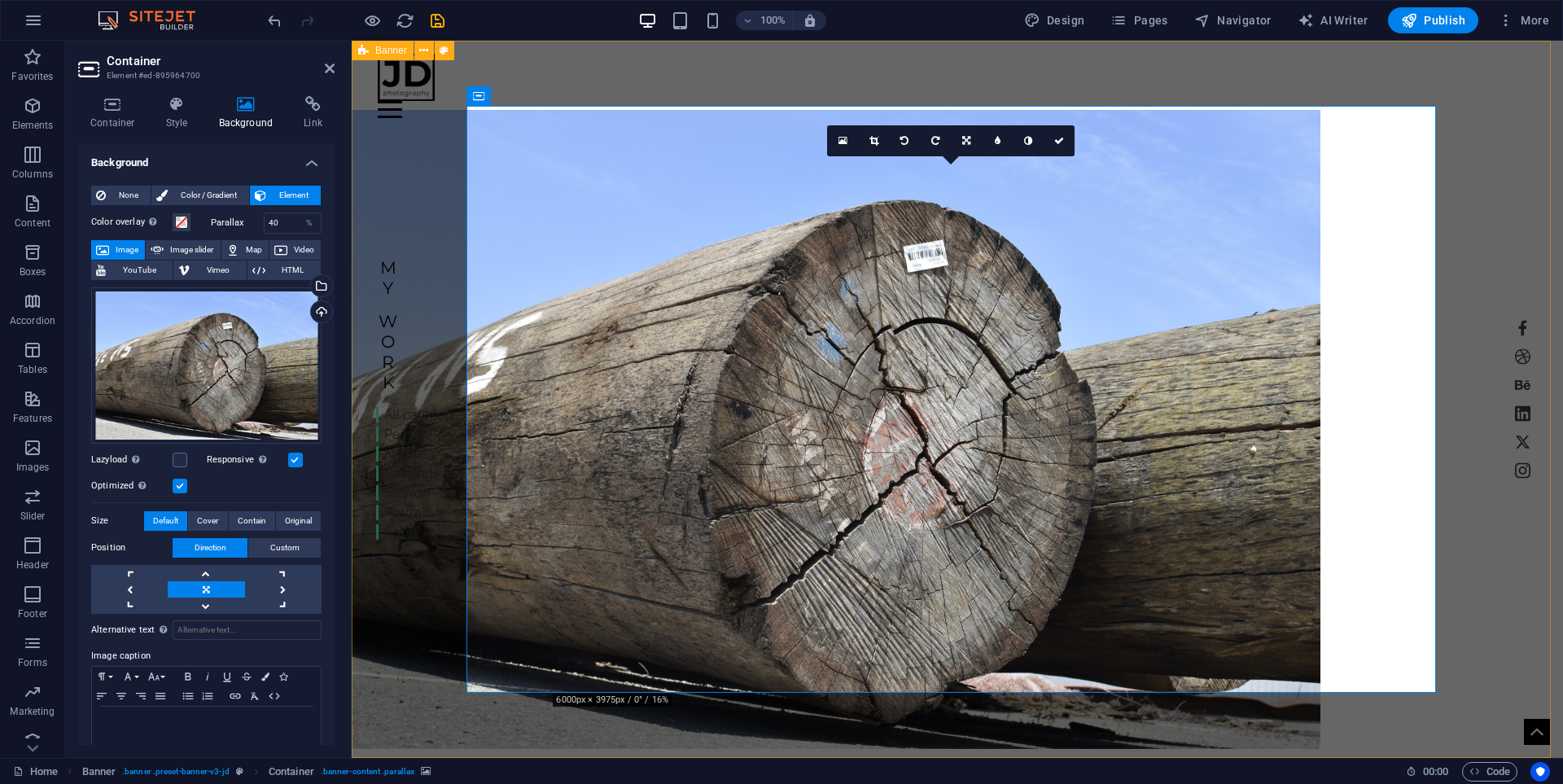
scroll to position [0, 0]
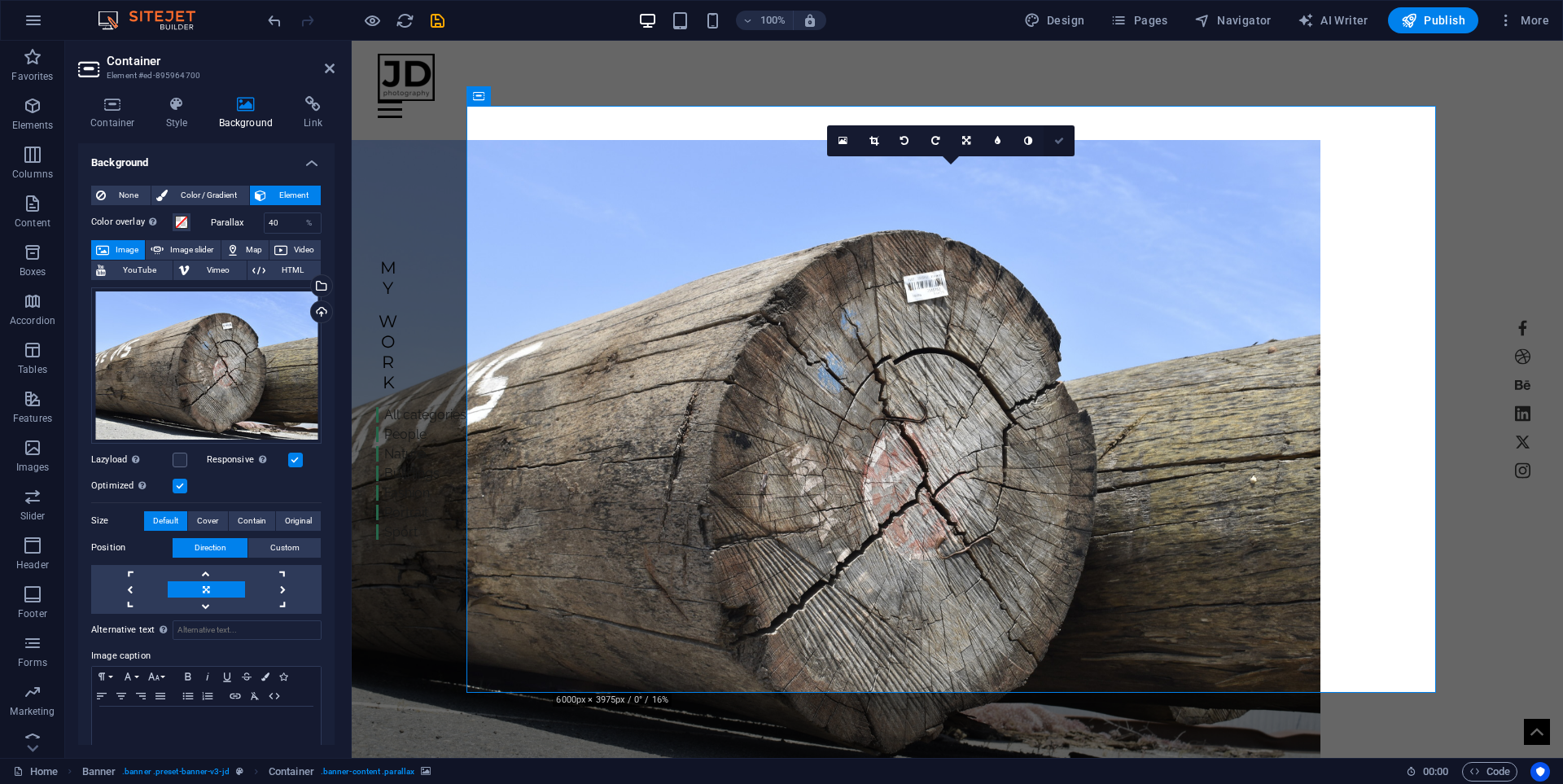
drag, startPoint x: 1056, startPoint y: 137, endPoint x: 992, endPoint y: 96, distance: 76.0
click at [1056, 137] on icon at bounding box center [1058, 140] width 10 height 10
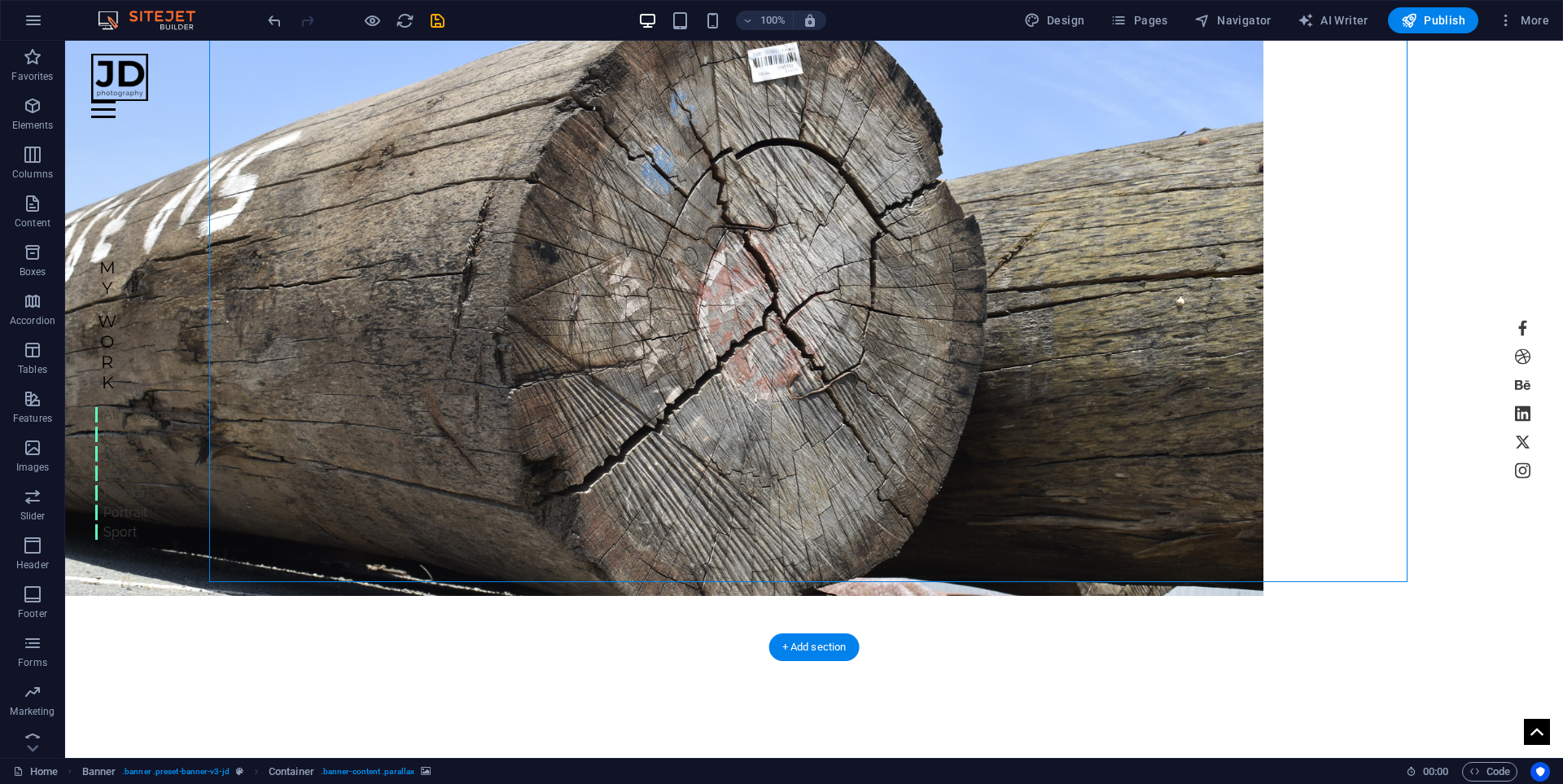
scroll to position [244, 0]
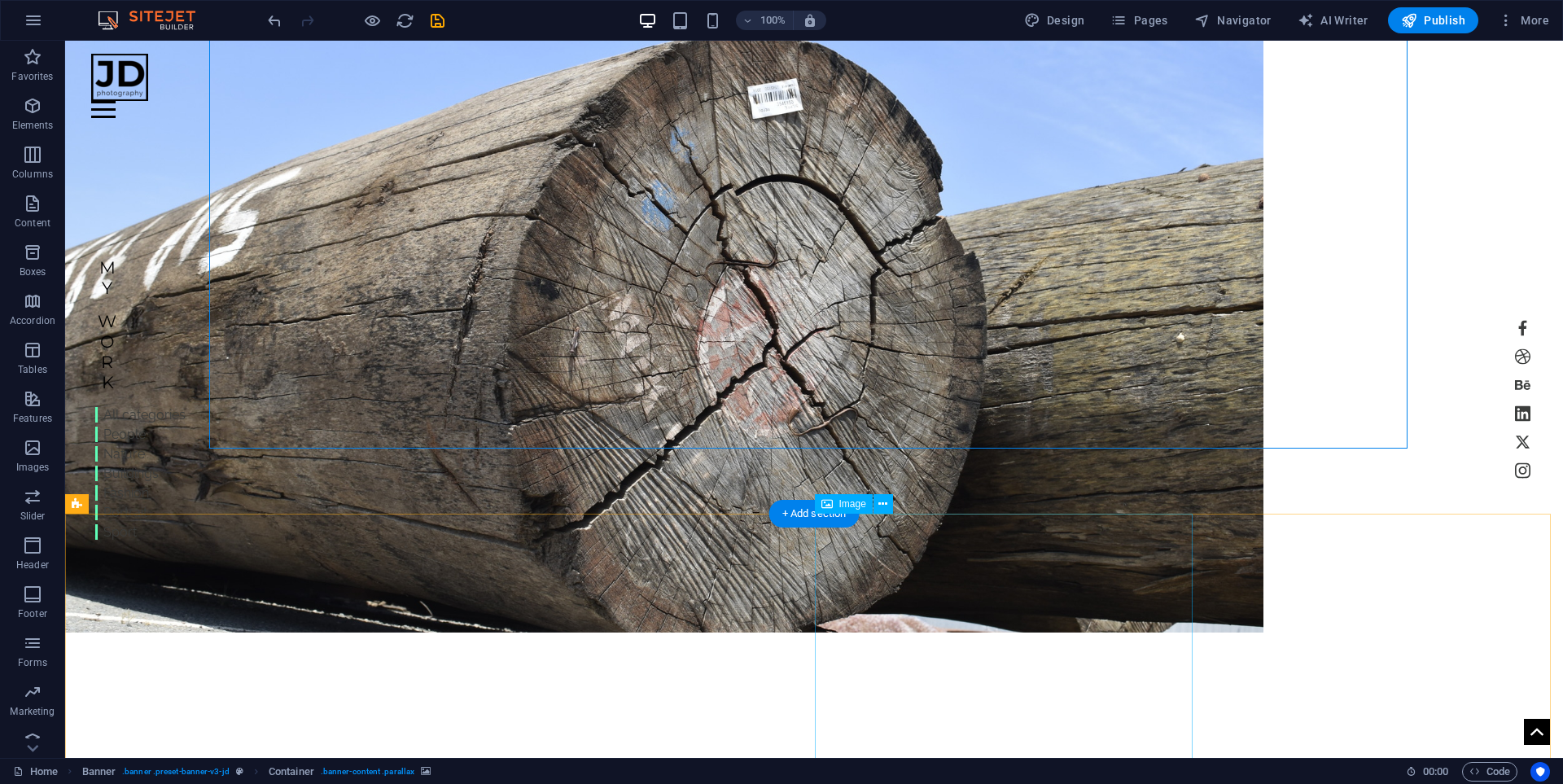
click at [856, 511] on div "Image" at bounding box center [844, 504] width 58 height 20
select select "%"
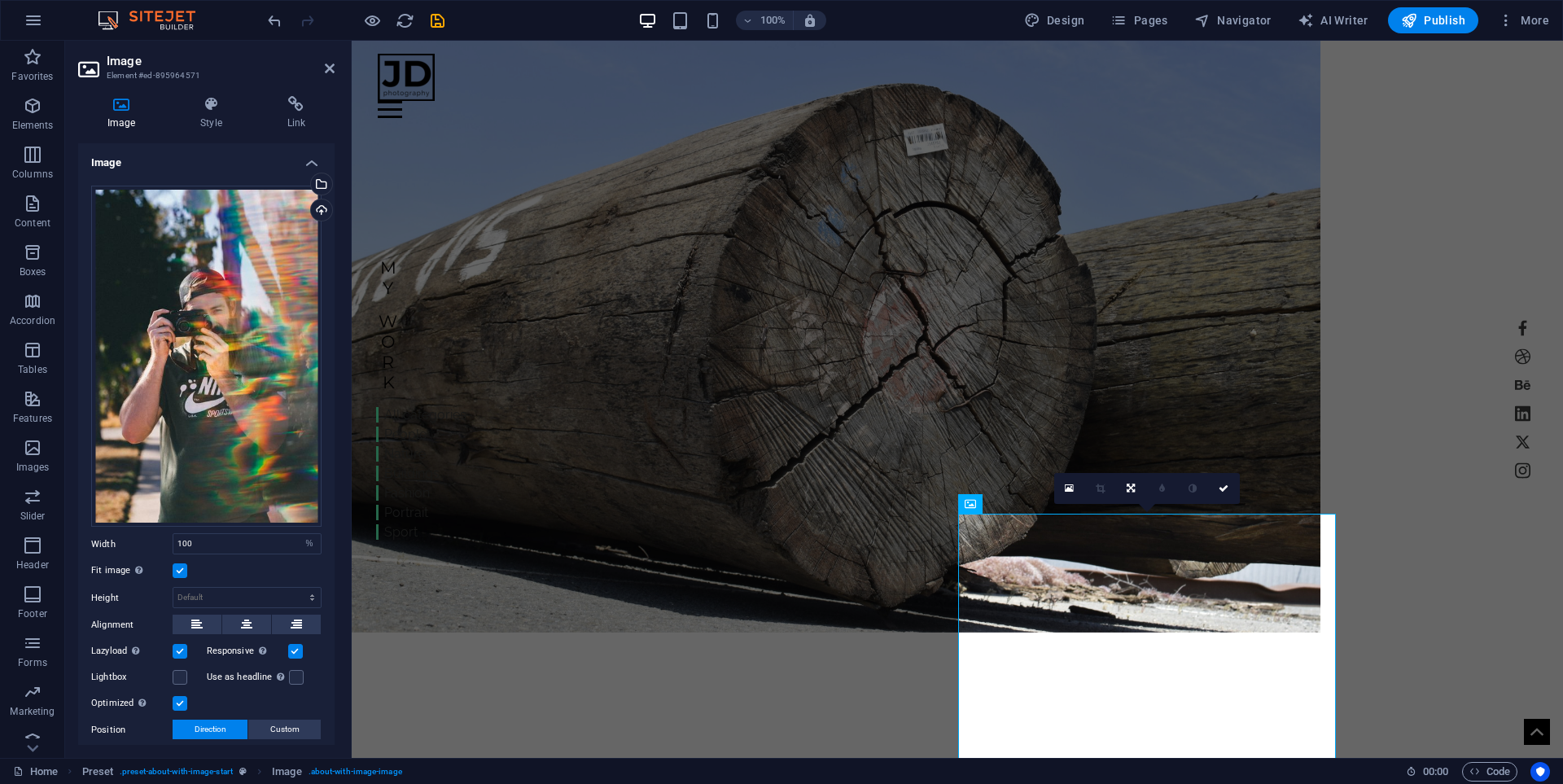
click at [316, 169] on h4 "Image" at bounding box center [206, 158] width 256 height 29
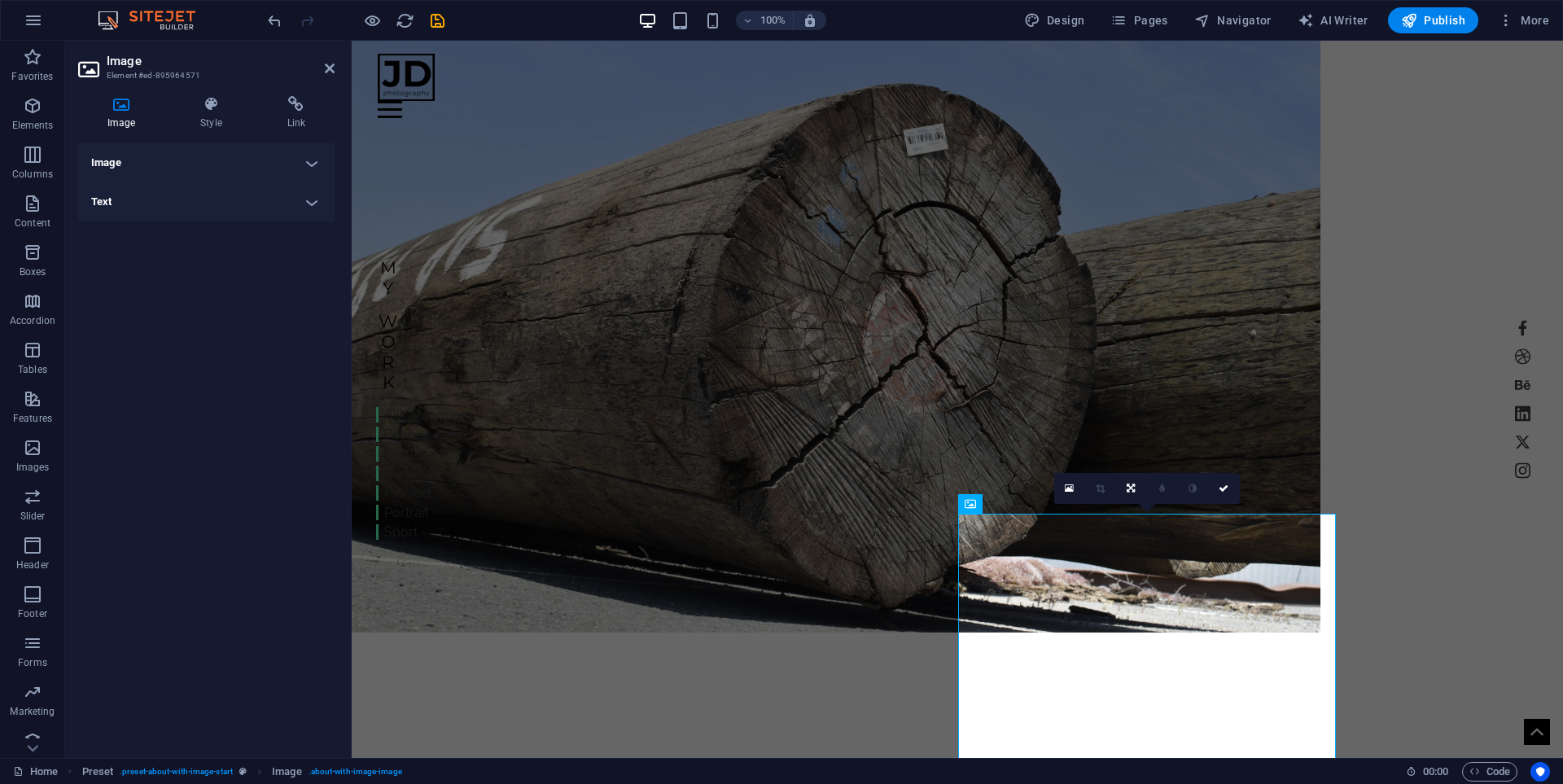
click at [316, 163] on h4 "Image" at bounding box center [206, 163] width 256 height 39
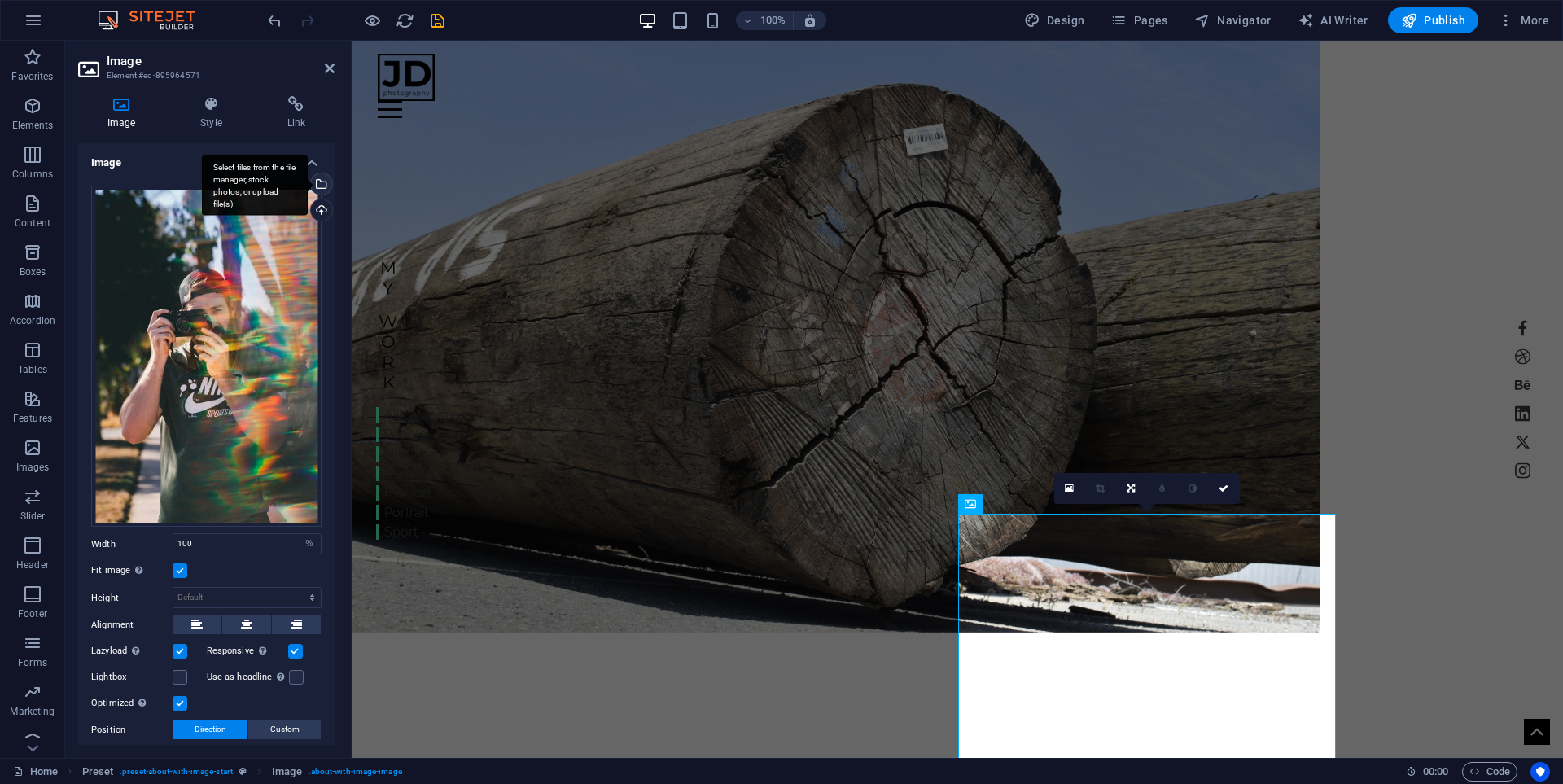
click at [319, 187] on div "Select files from the file manager, stock photos, or upload file(s)" at bounding box center [320, 185] width 25 height 25
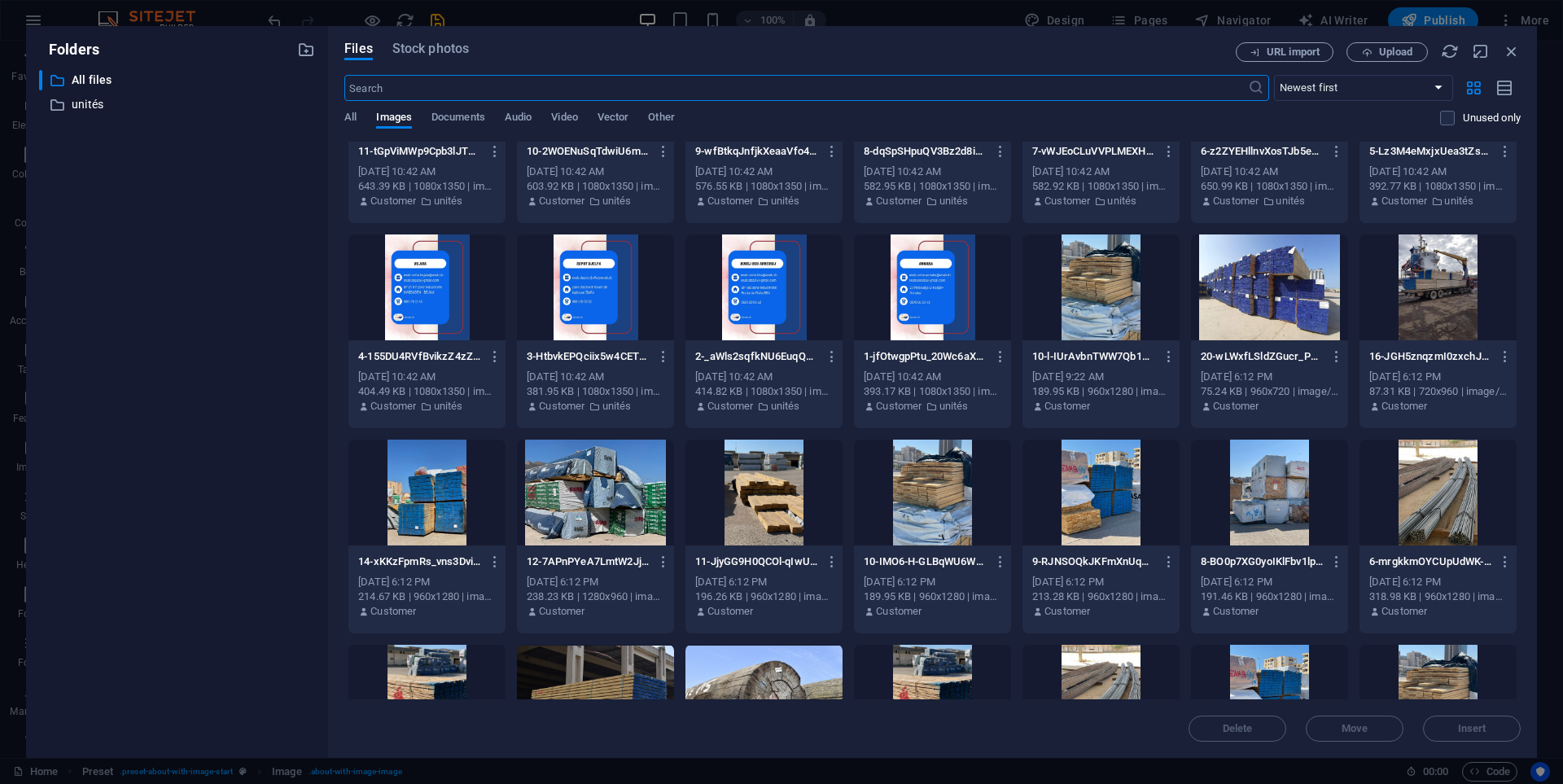
scroll to position [814, 0]
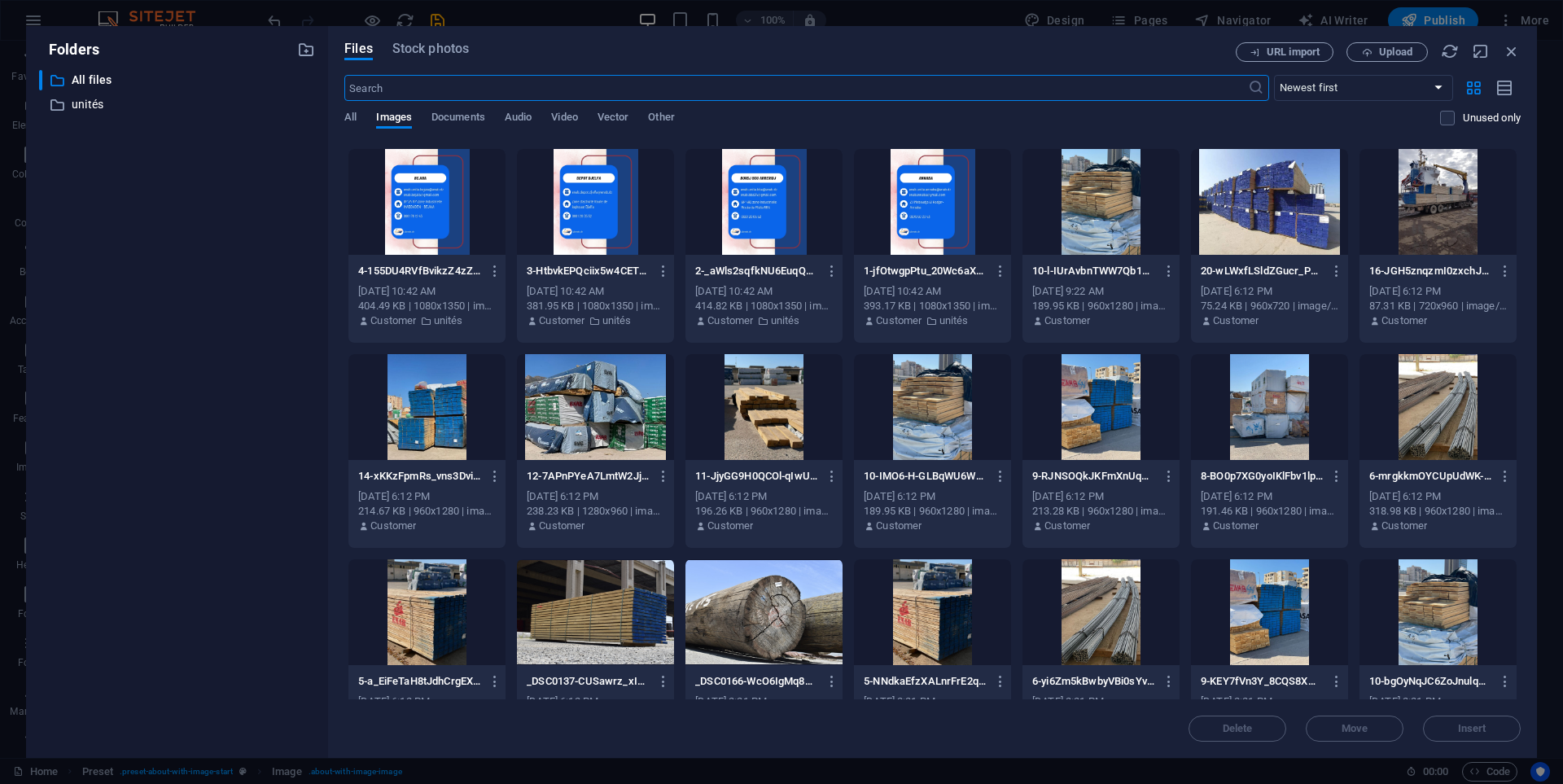
click at [920, 617] on div at bounding box center [932, 611] width 157 height 106
click at [1466, 727] on span "Insert" at bounding box center [1473, 728] width 28 height 10
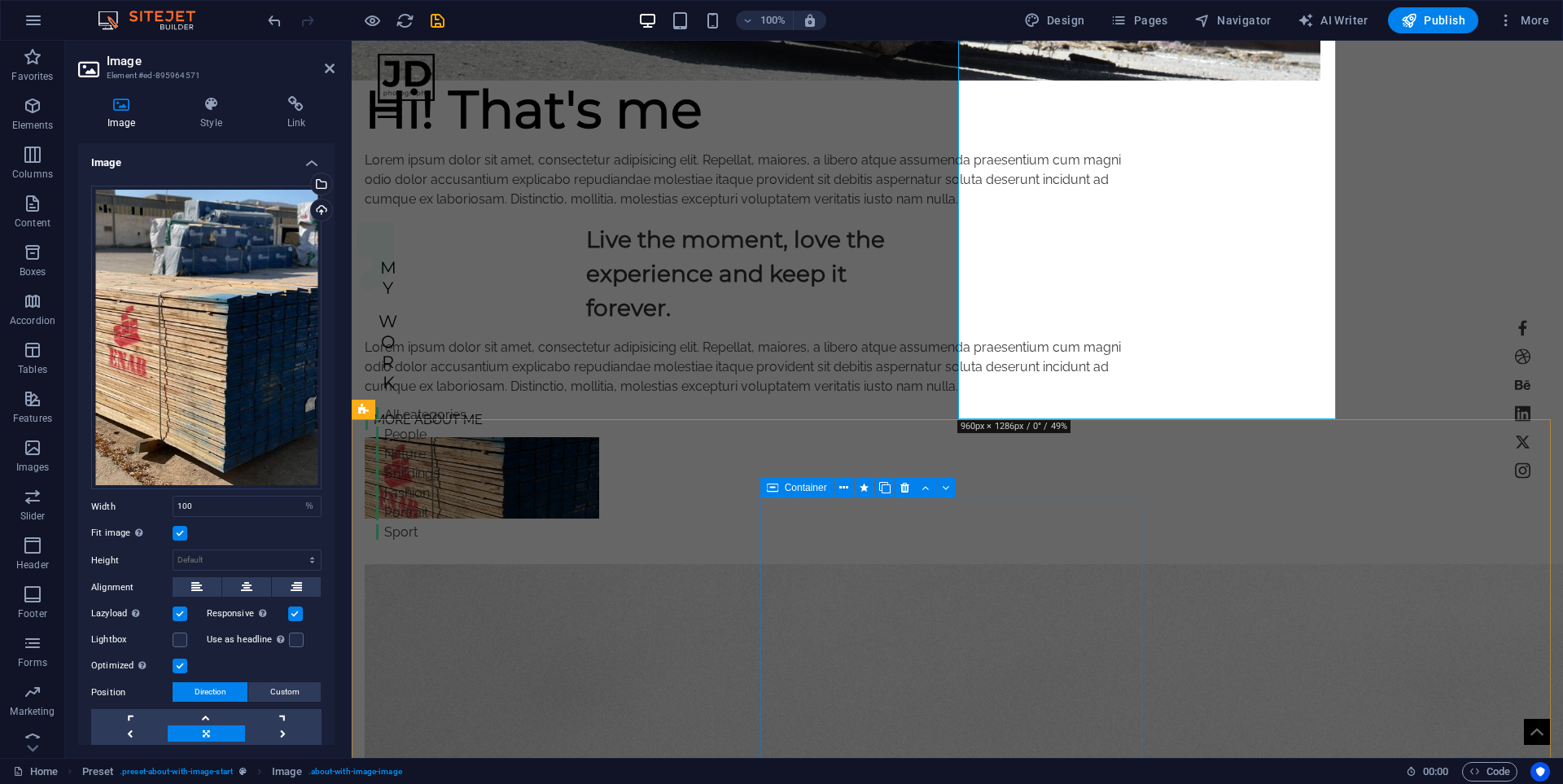
scroll to position [1058, 0]
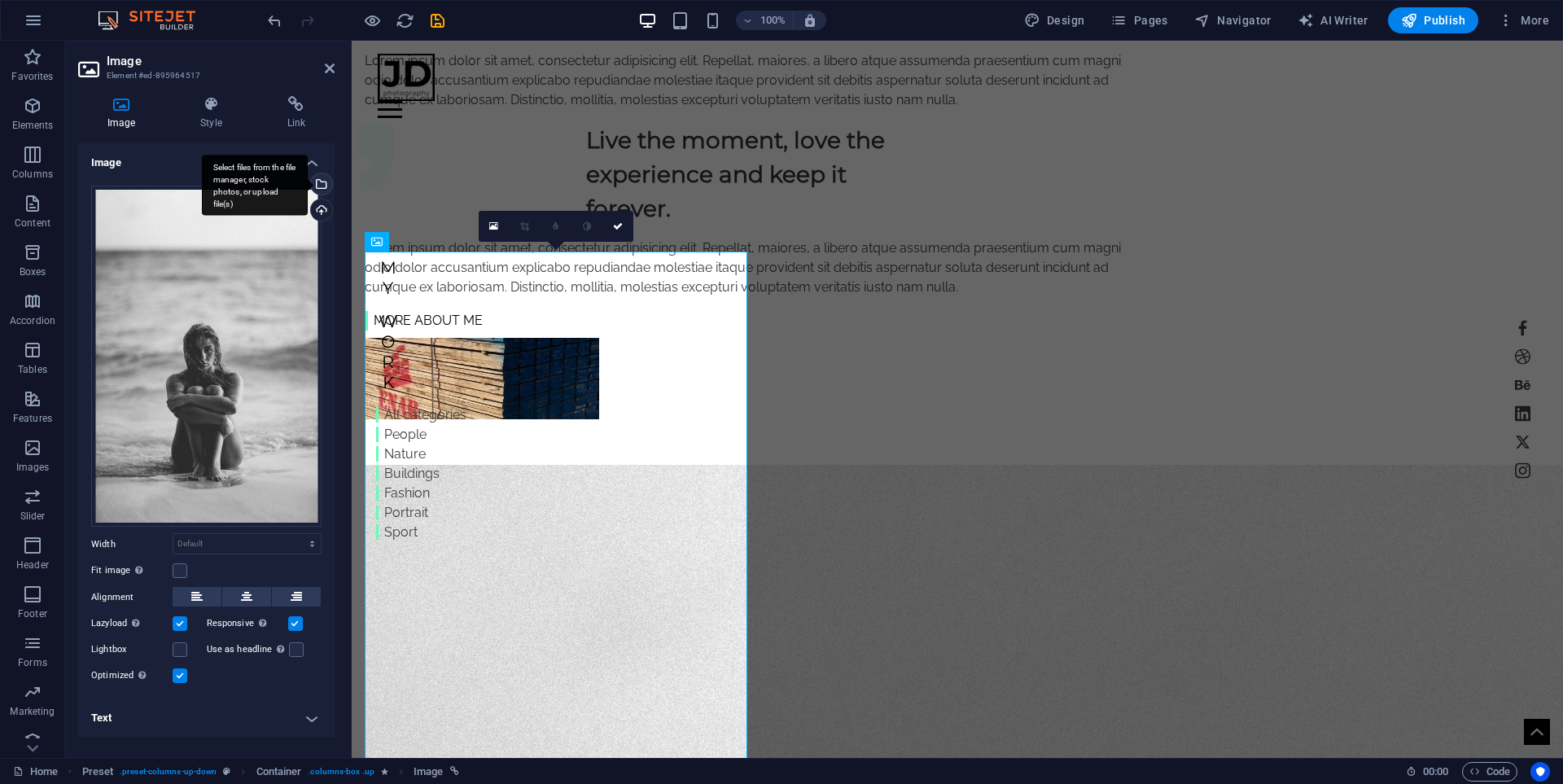
click at [308, 181] on div "Select files from the file manager, stock photos, or upload file(s)" at bounding box center [255, 184] width 106 height 61
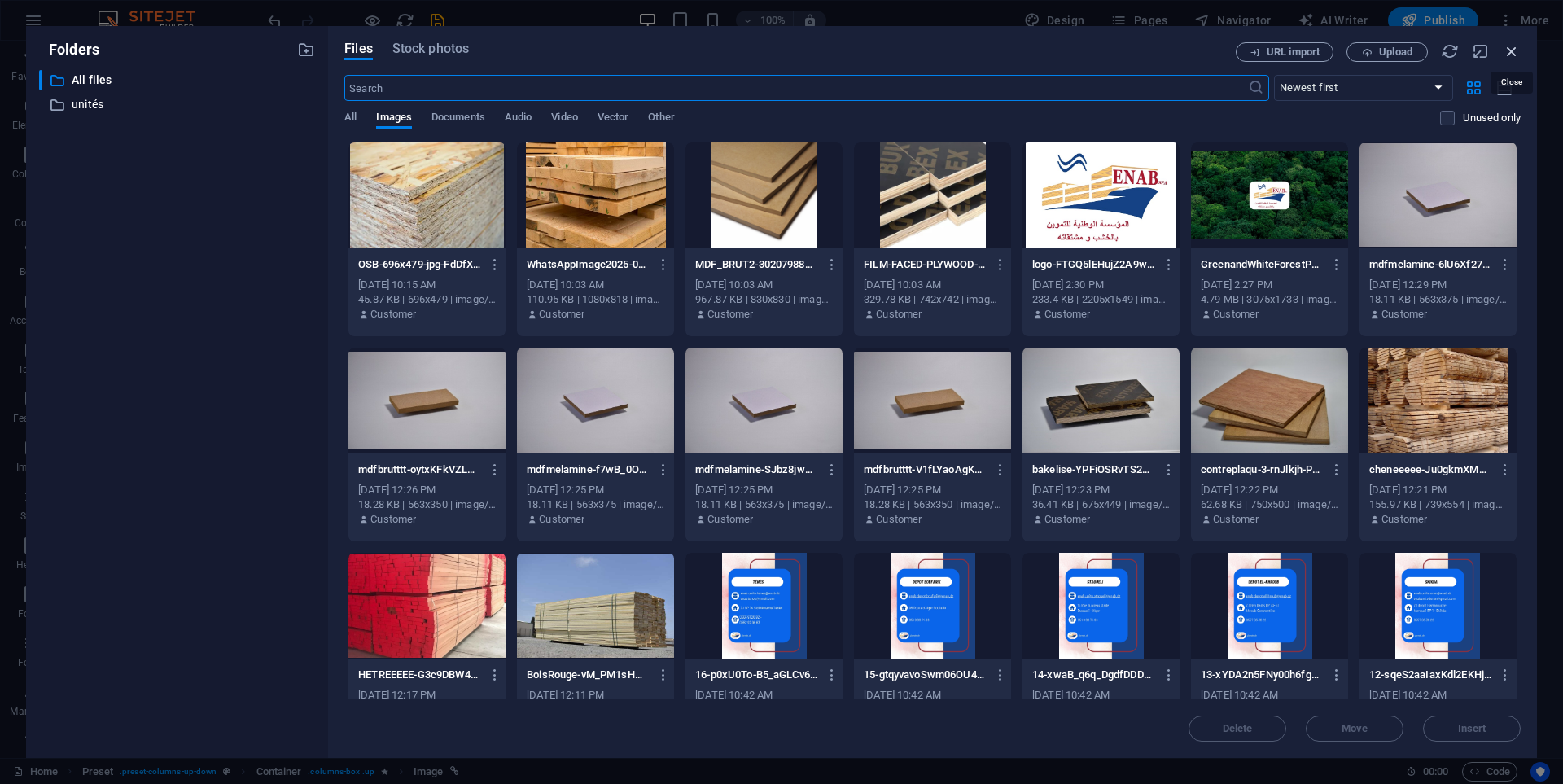
click at [1512, 58] on icon "button" at bounding box center [1512, 51] width 18 height 18
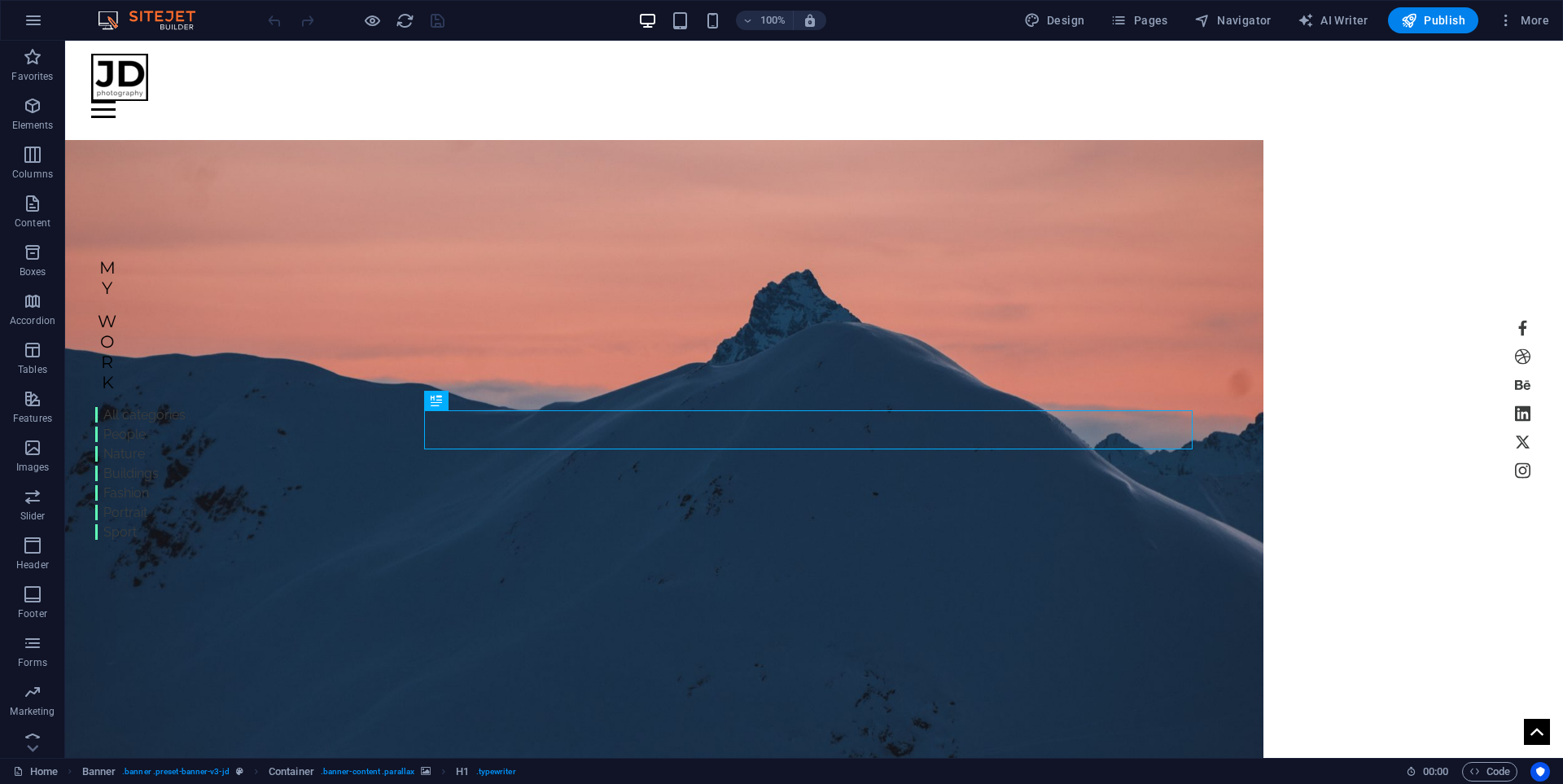
click at [154, 16] on img at bounding box center [155, 20] width 122 height 20
click at [35, 19] on icon "button" at bounding box center [34, 20] width 20 height 20
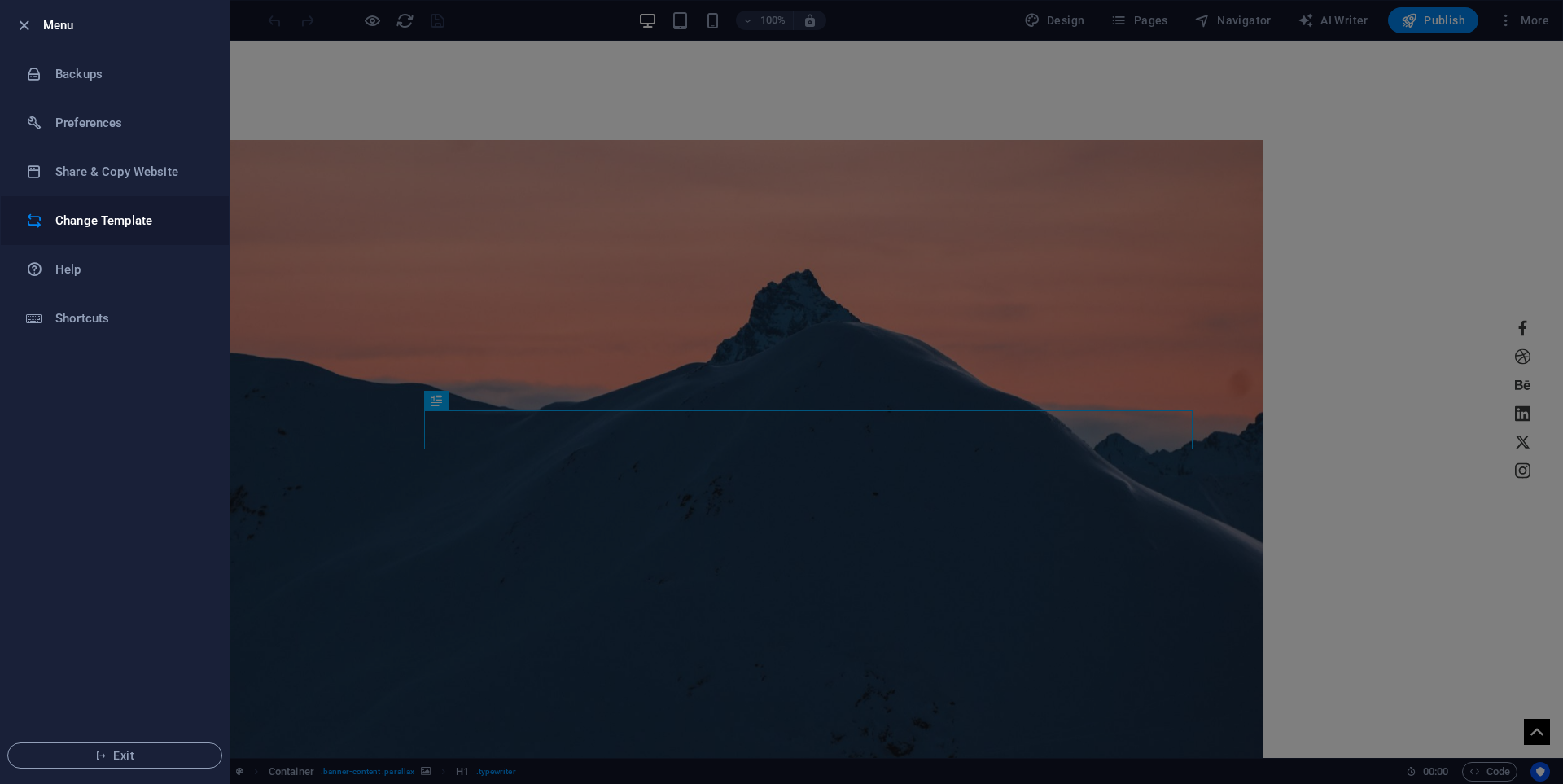
click at [163, 212] on h6 "Change Template" at bounding box center [130, 221] width 151 height 20
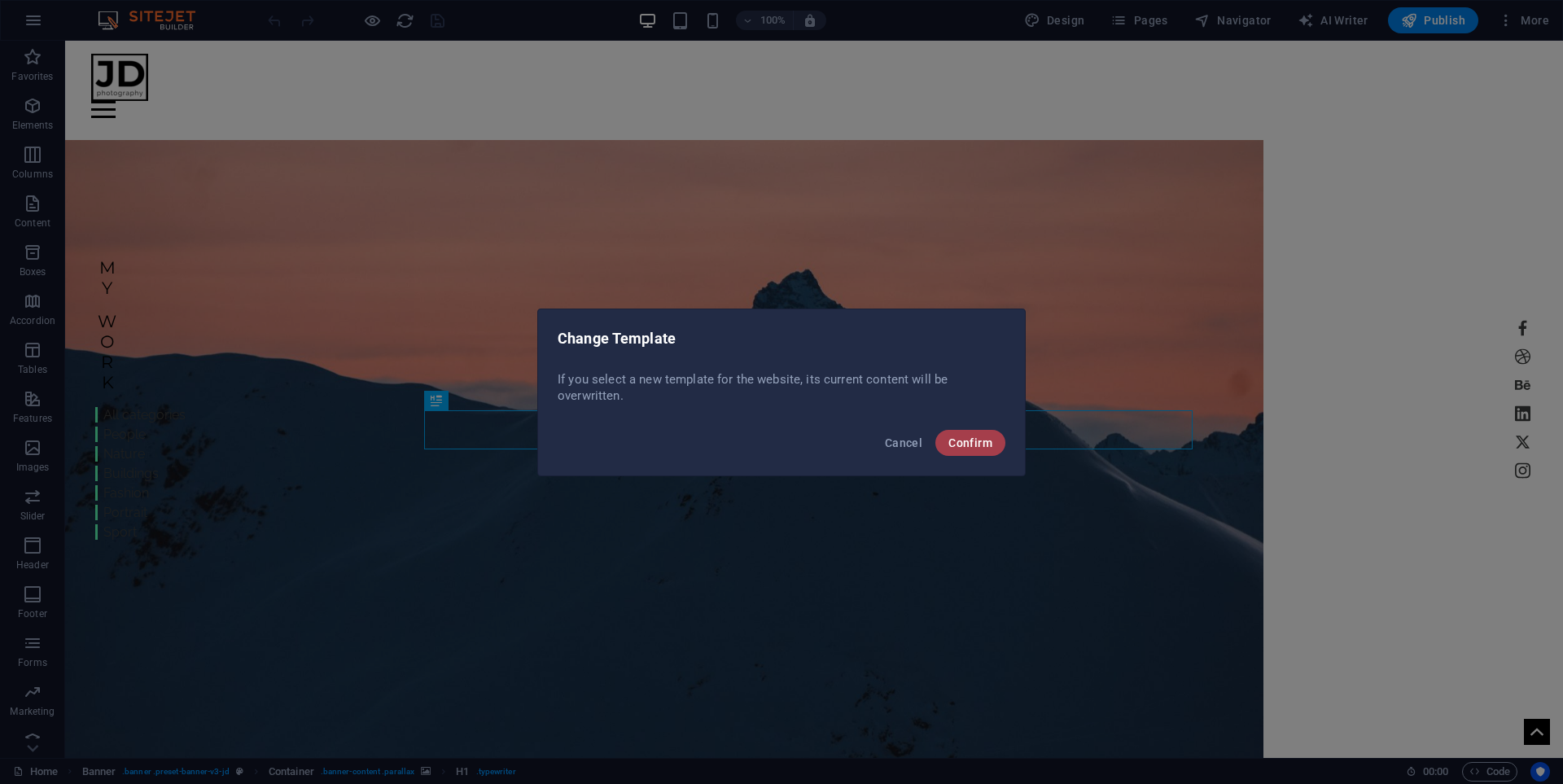
click at [967, 432] on button "Confirm" at bounding box center [970, 443] width 70 height 26
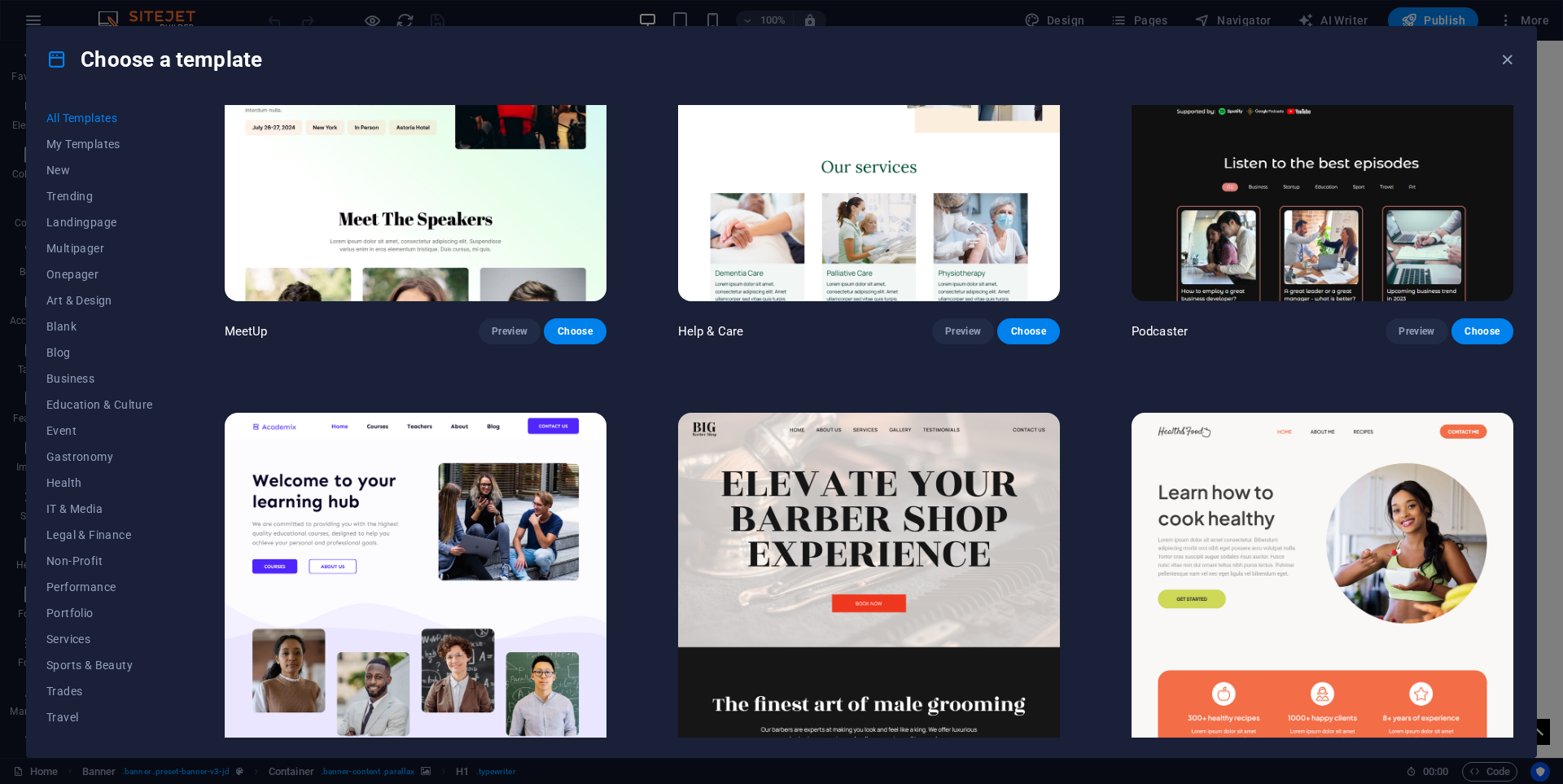
scroll to position [1791, 0]
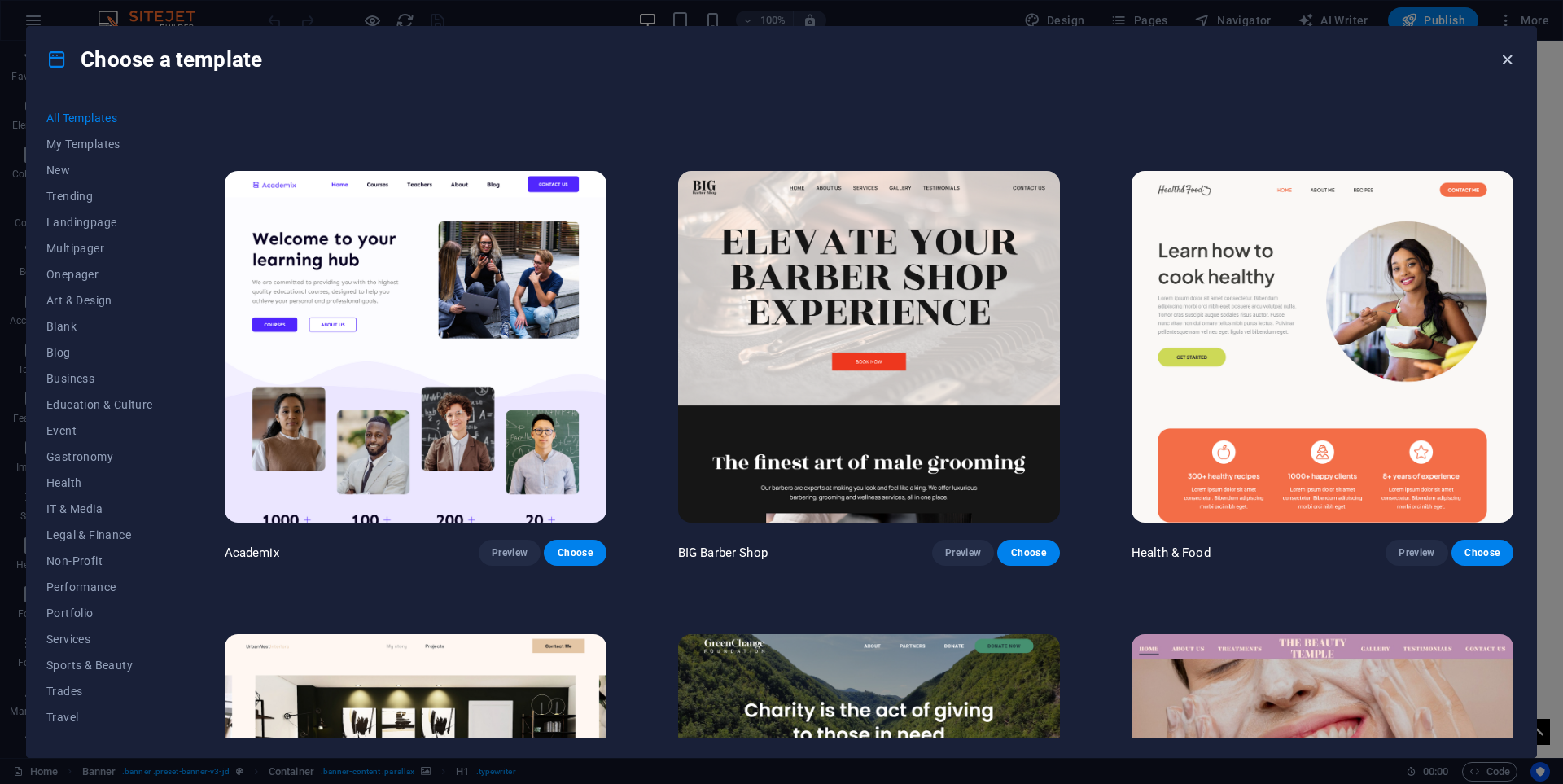
click at [1505, 55] on icon "button" at bounding box center [1507, 59] width 19 height 19
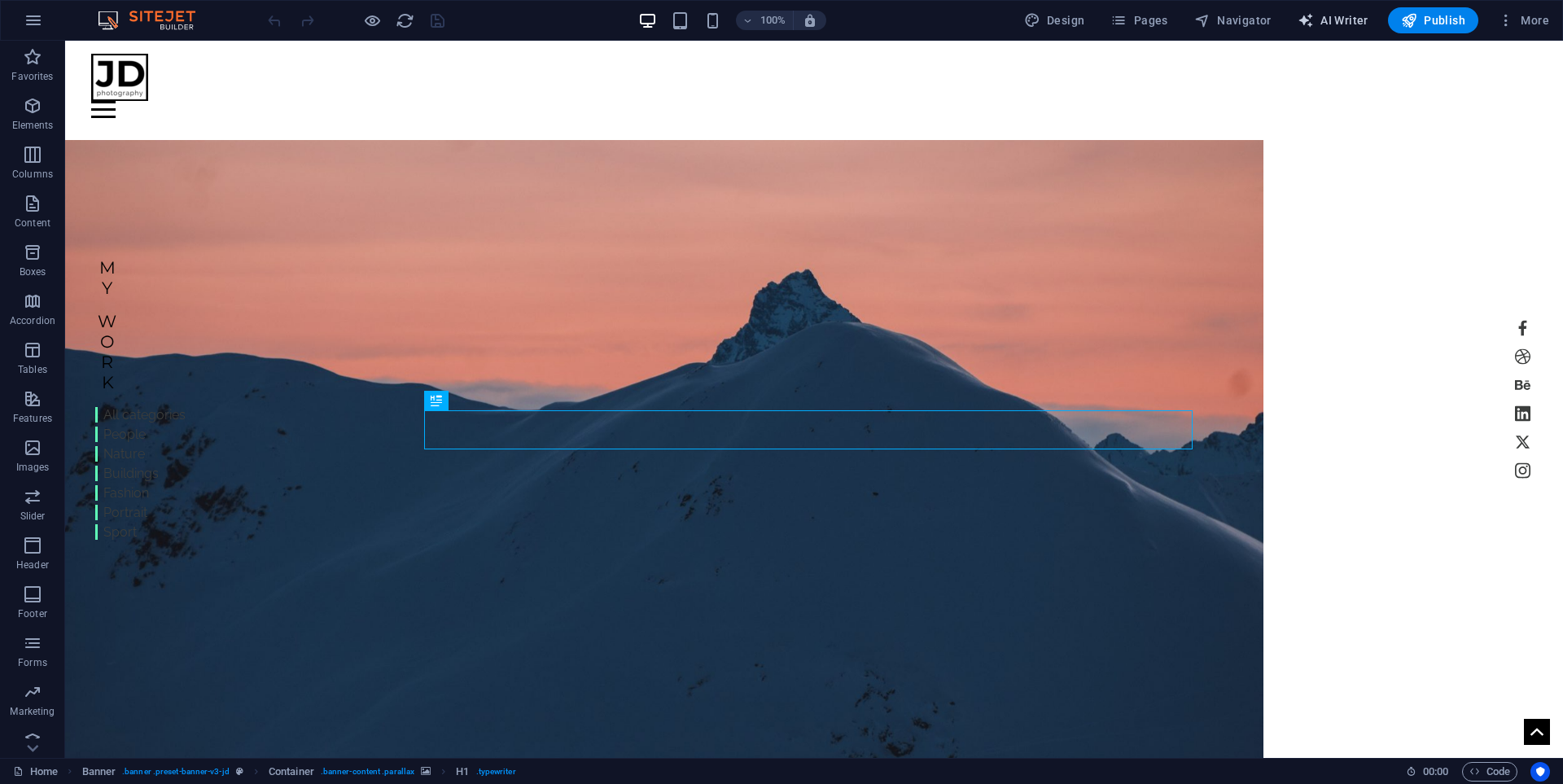
click at [1352, 11] on button "AI Writer" at bounding box center [1333, 20] width 84 height 26
select select "English"
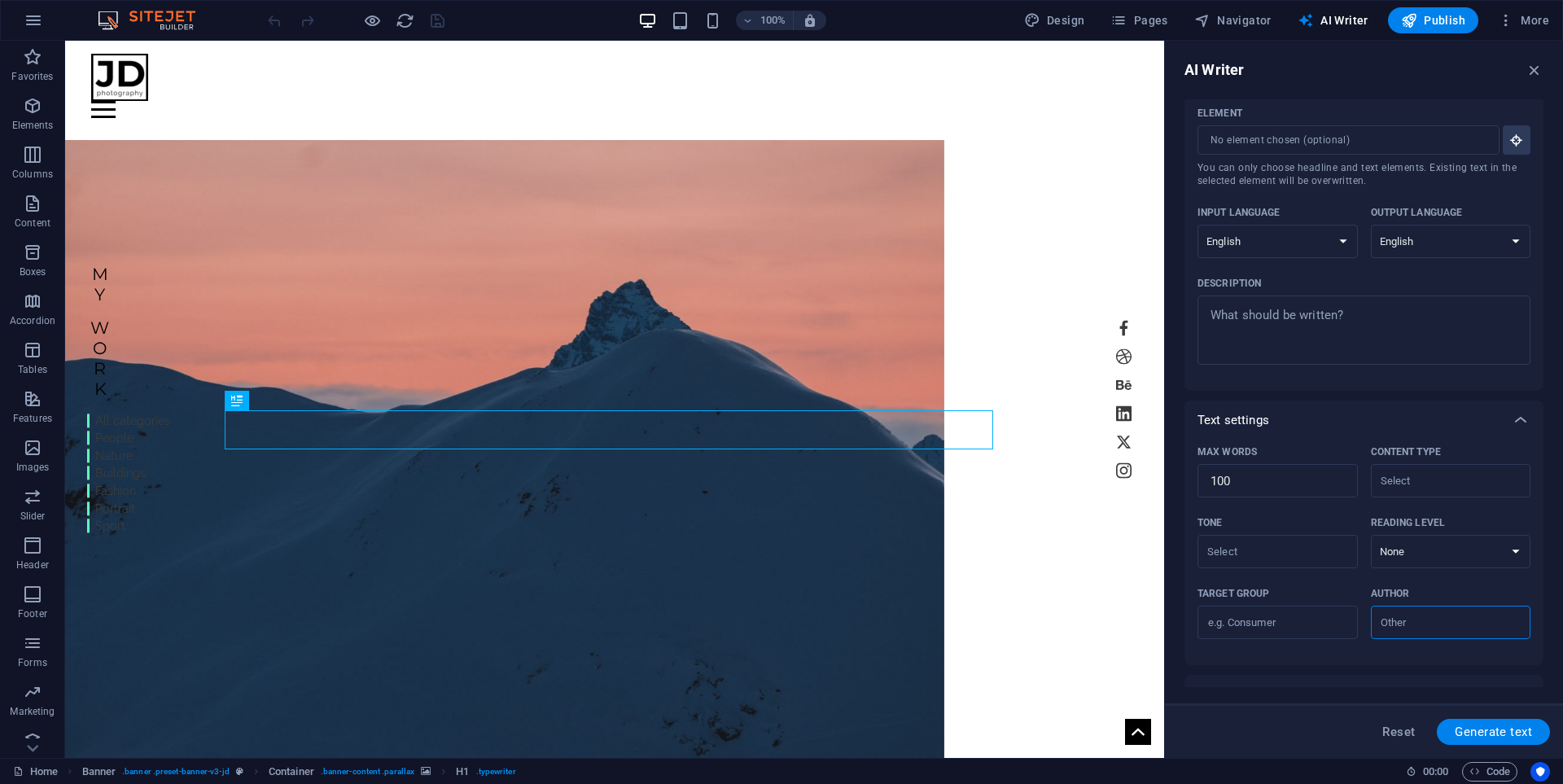
scroll to position [0, 0]
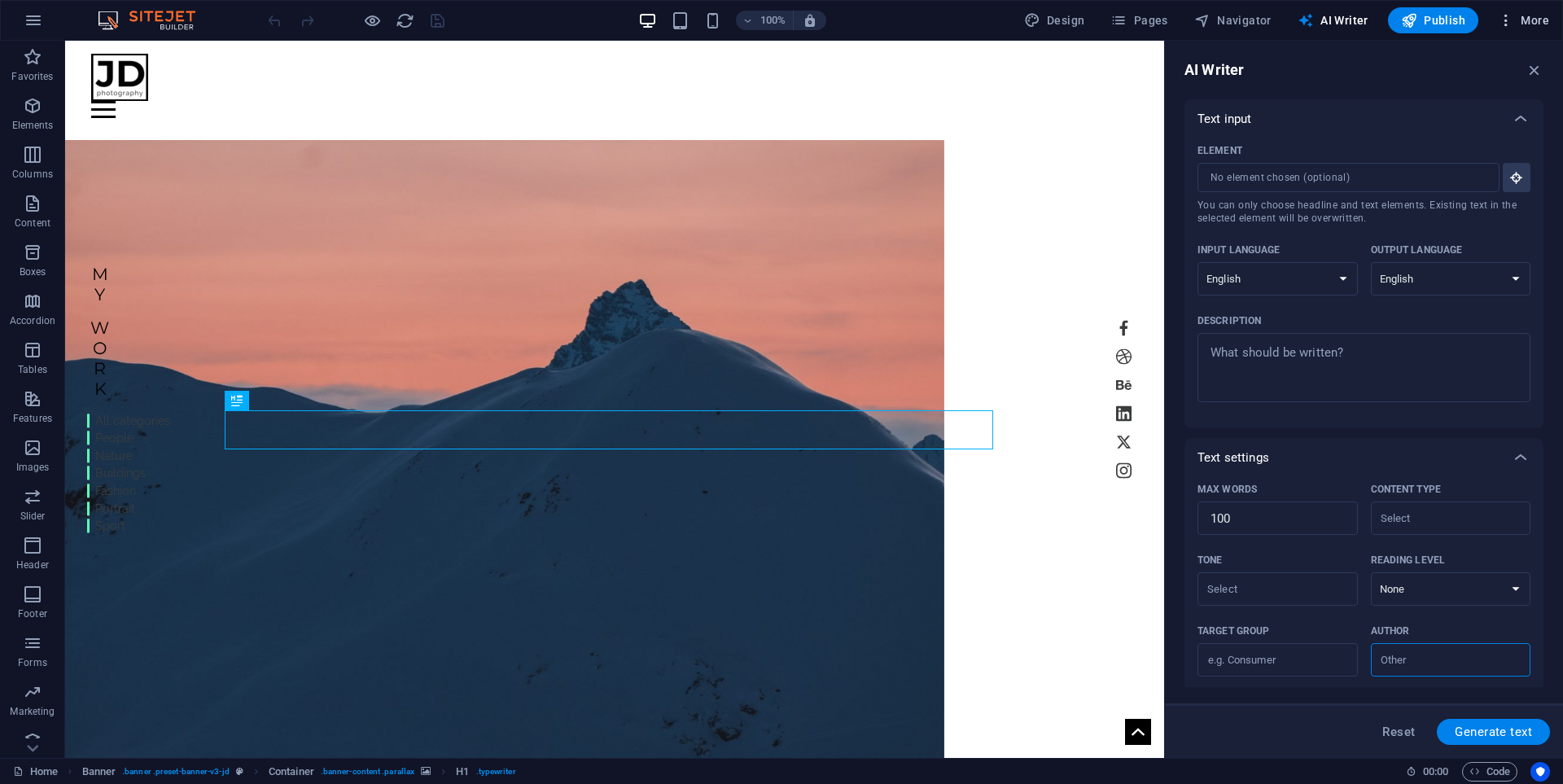
click at [1522, 11] on button "More" at bounding box center [1523, 20] width 65 height 26
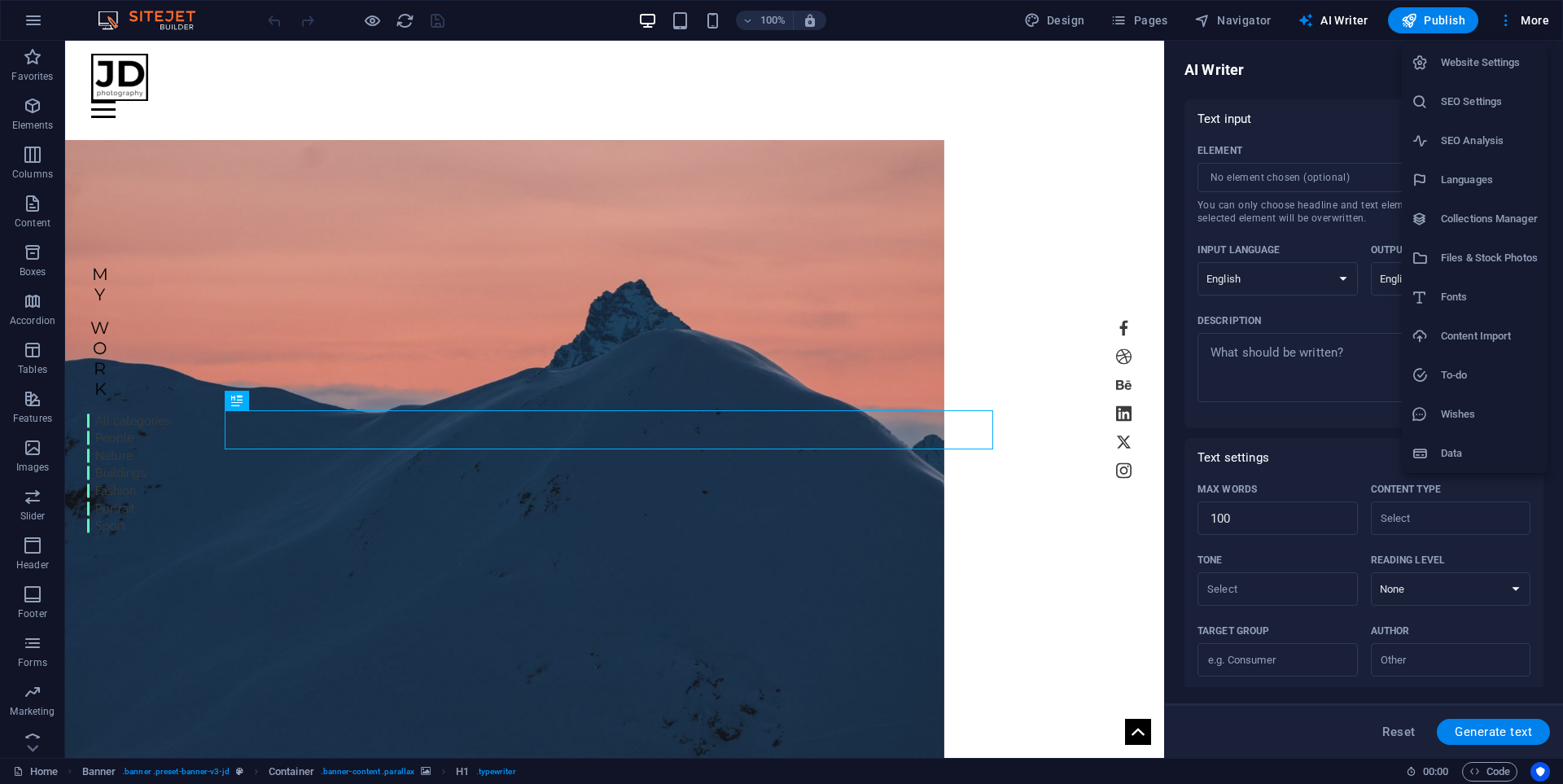
click at [35, 26] on div at bounding box center [782, 392] width 1563 height 784
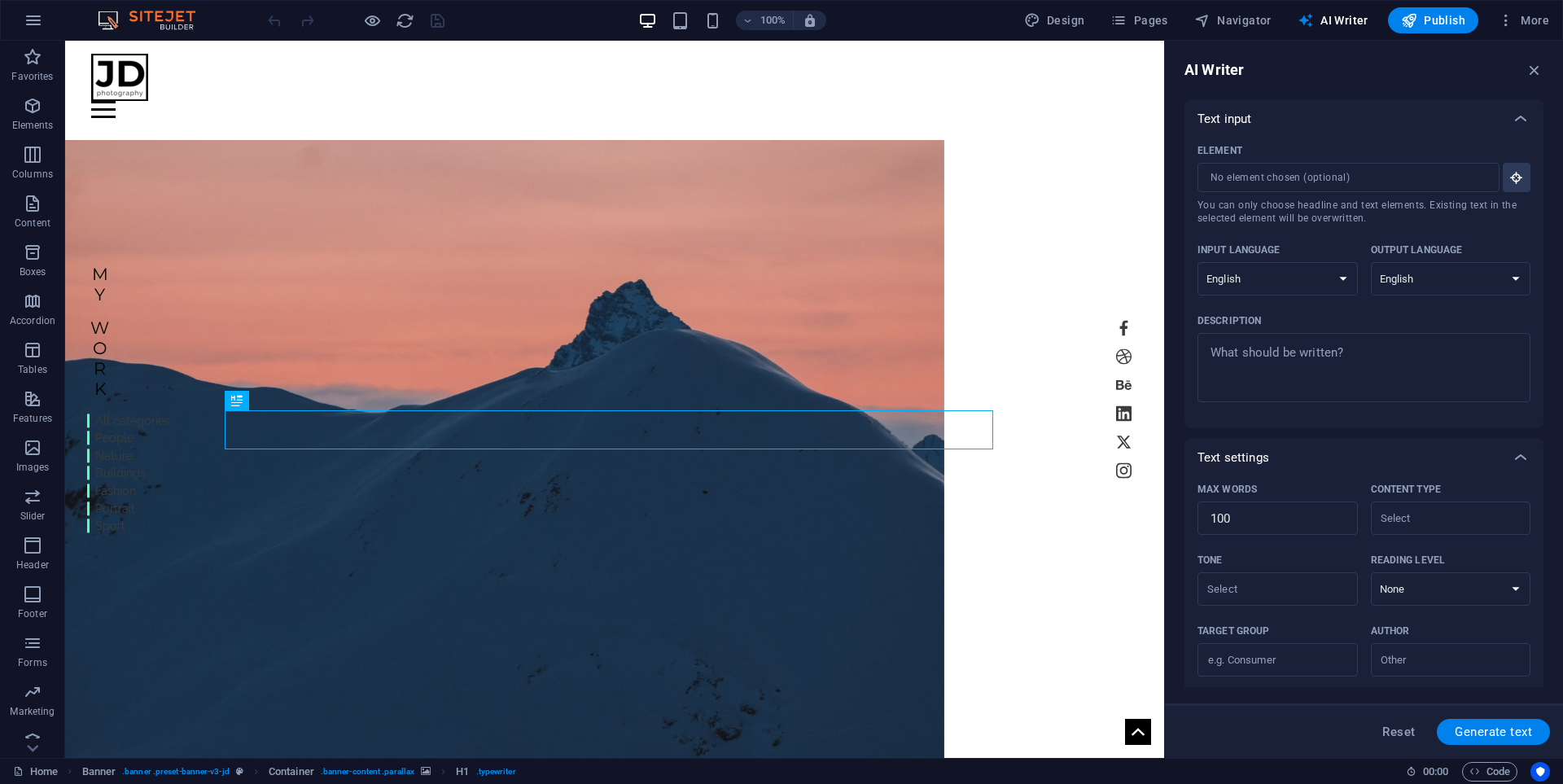
click at [34, 21] on icon "button" at bounding box center [34, 20] width 20 height 20
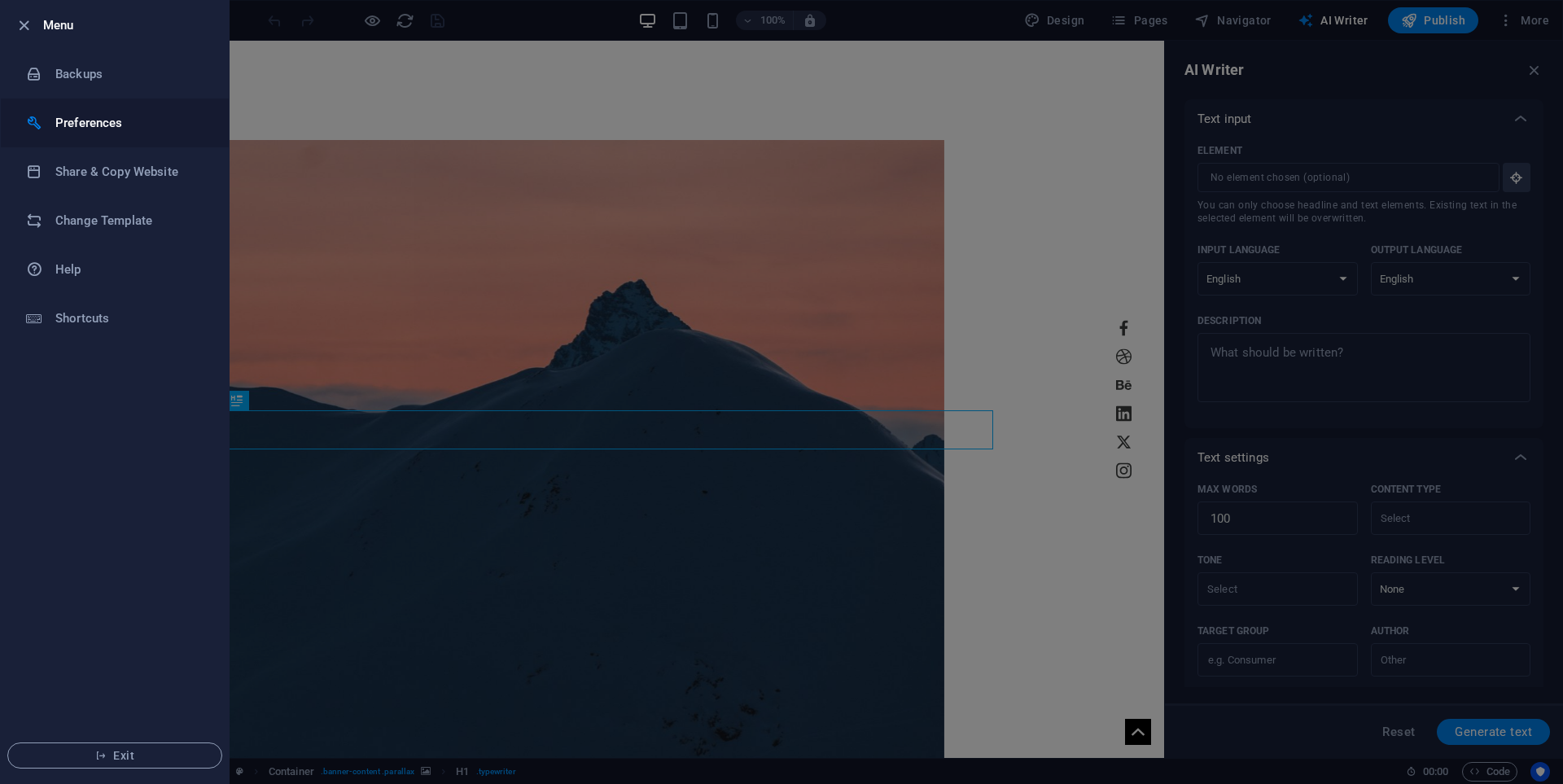
click at [141, 127] on h6 "Preferences" at bounding box center [130, 123] width 151 height 20
